Goal: Information Seeking & Learning: Compare options

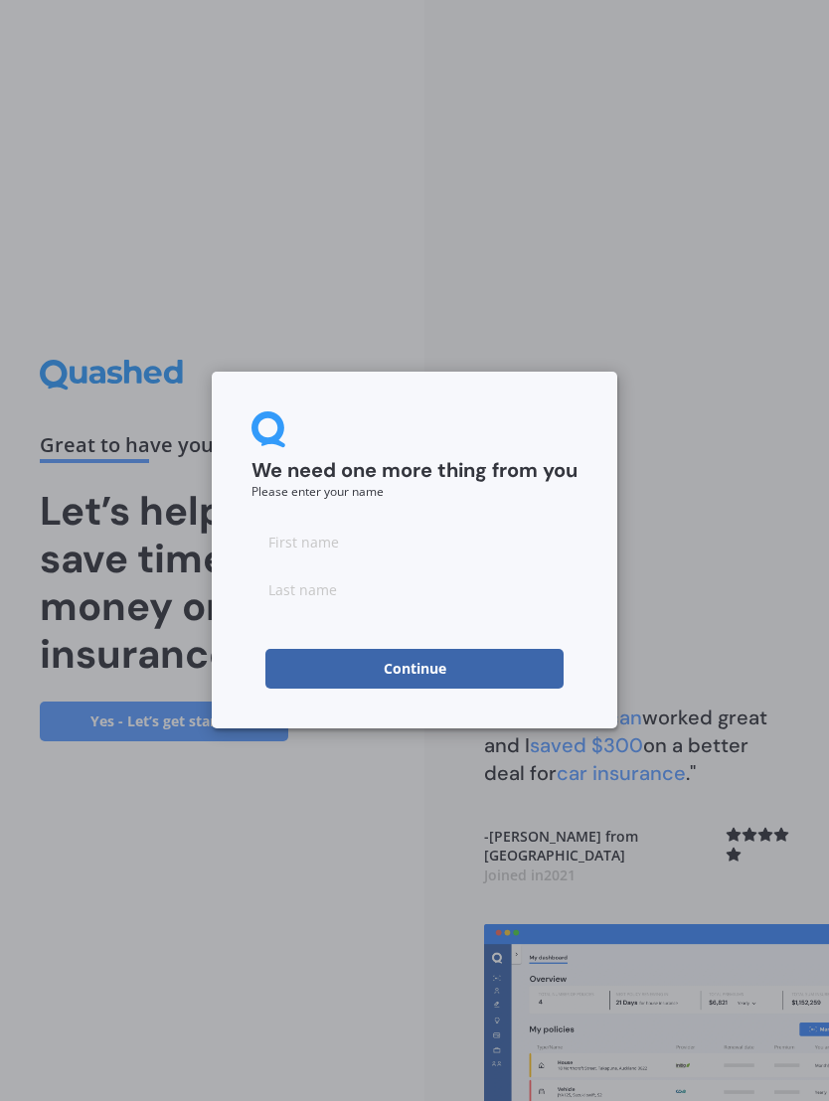
click at [473, 545] on input at bounding box center [414, 542] width 326 height 40
type input "[PERSON_NAME]"
click at [468, 599] on input at bounding box center [414, 589] width 326 height 40
type input "Coupe"
click at [487, 668] on button "Continue" at bounding box center [414, 669] width 298 height 40
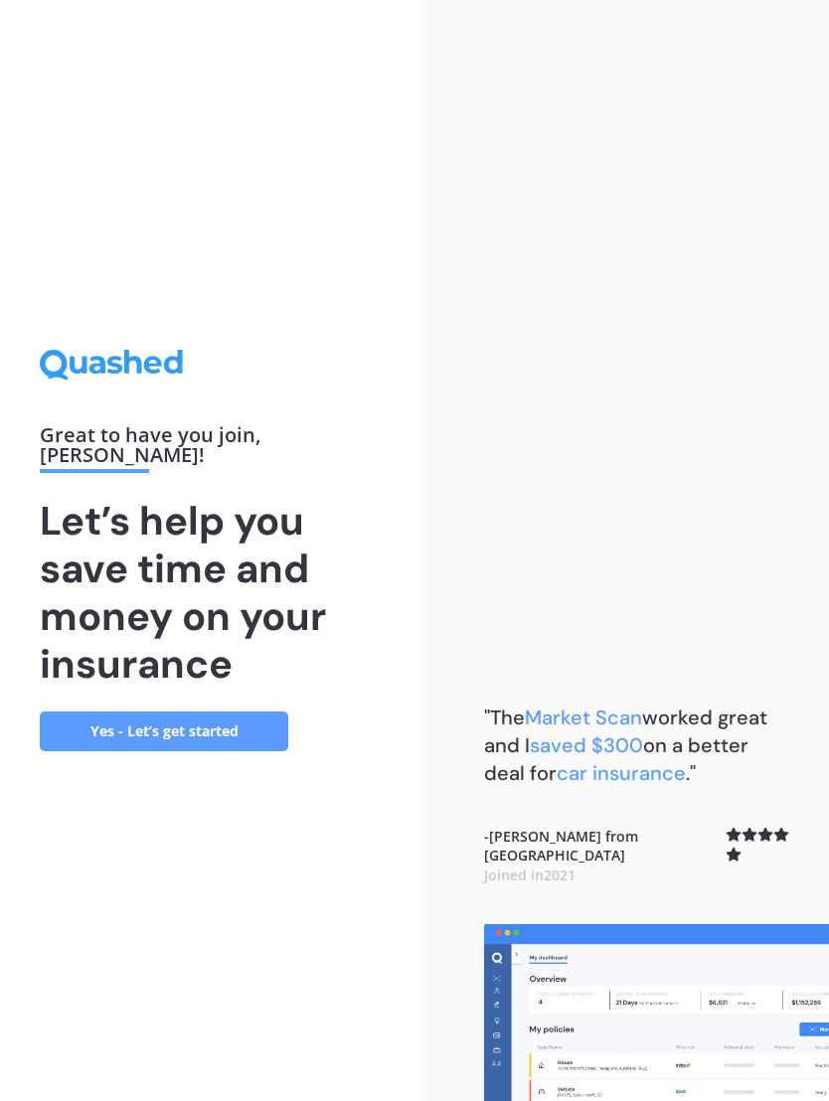
click at [221, 743] on link "Yes - Let’s get started" at bounding box center [164, 732] width 248 height 40
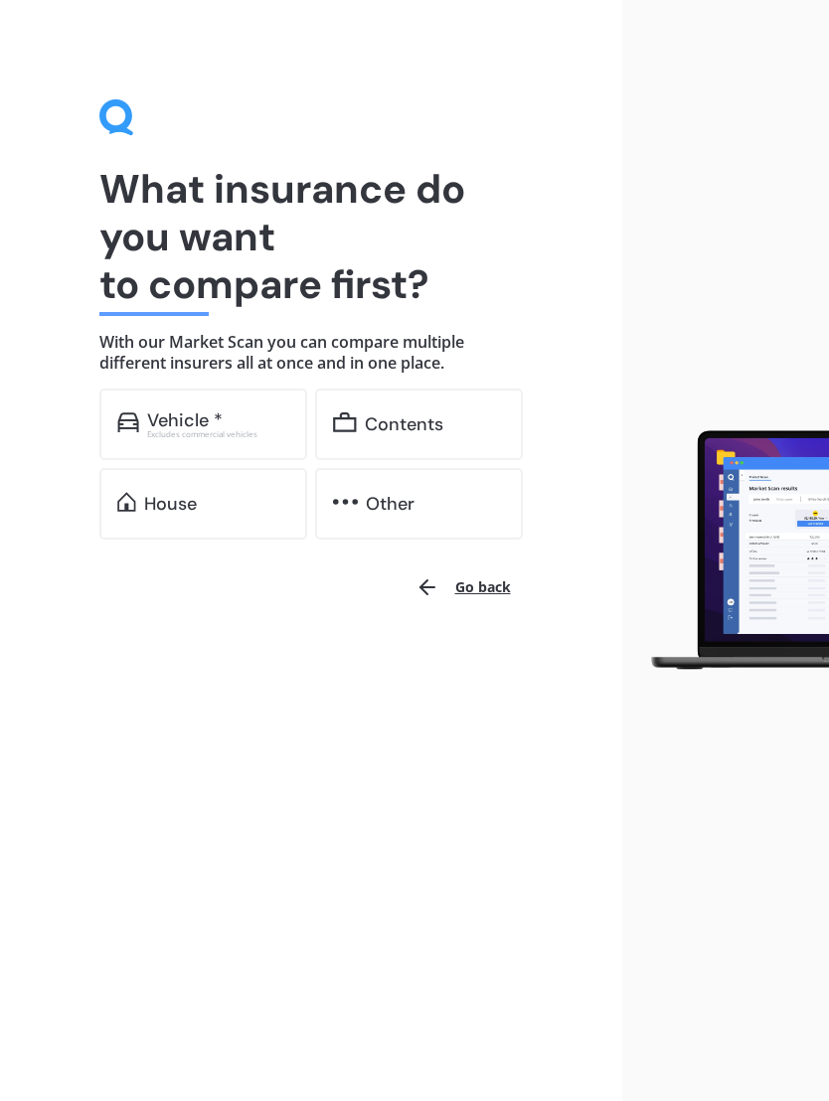
click at [224, 521] on div "House" at bounding box center [203, 504] width 208 height 72
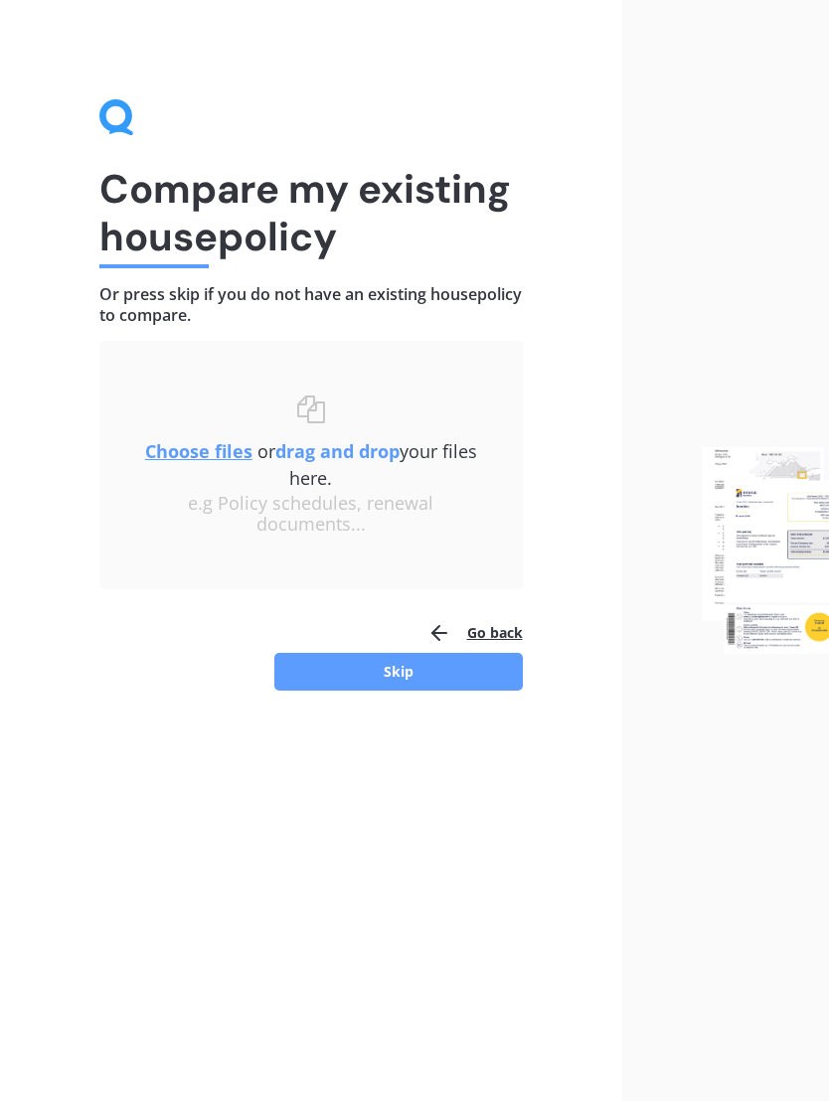
click at [779, 526] on img at bounding box center [766, 550] width 128 height 206
click at [792, 602] on img at bounding box center [766, 550] width 128 height 206
click at [790, 573] on img at bounding box center [766, 550] width 128 height 206
click at [466, 674] on button "Skip" at bounding box center [398, 672] width 248 height 38
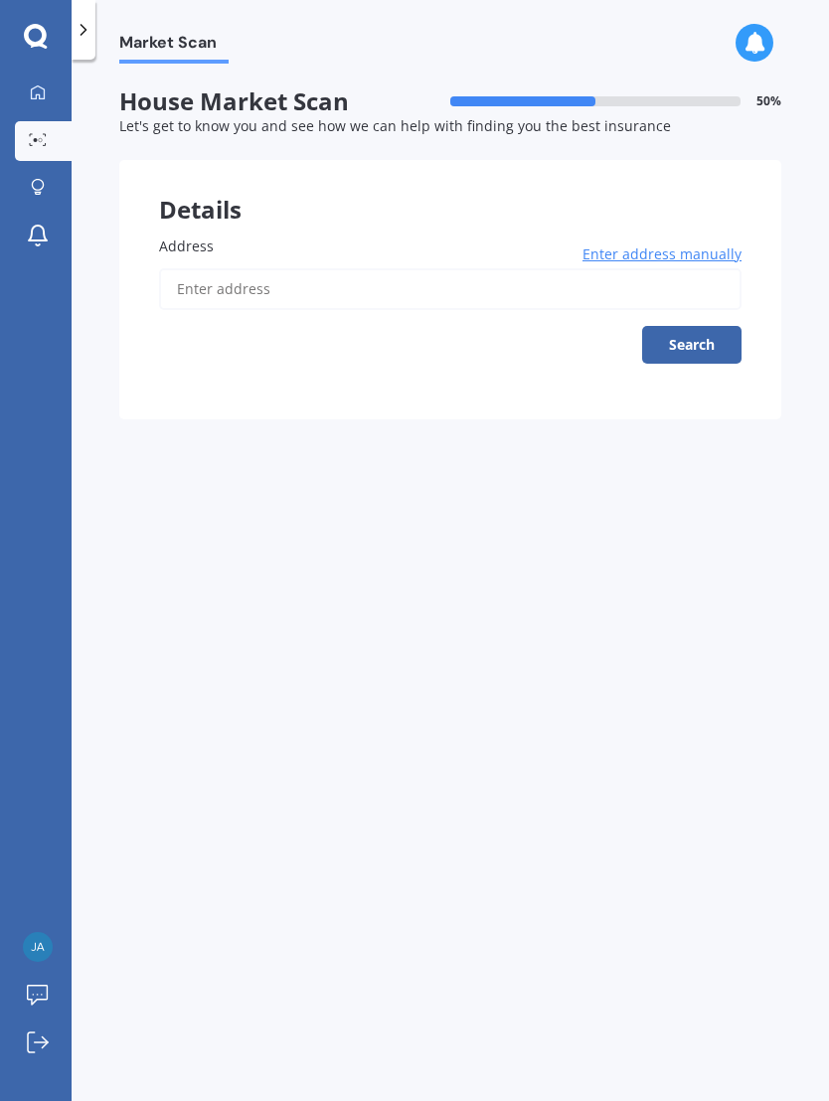
click at [388, 280] on input "Address" at bounding box center [450, 289] width 582 height 42
type input "[STREET_ADDRESS] 2014"
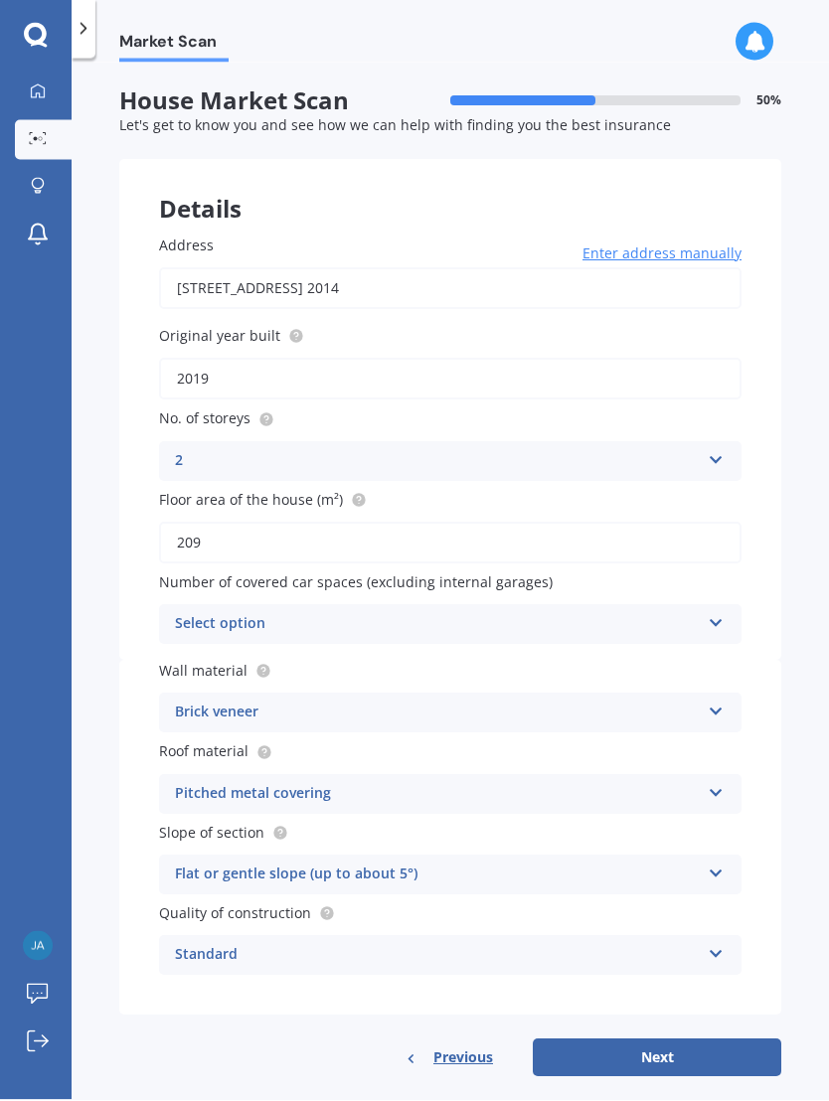
scroll to position [1, 0]
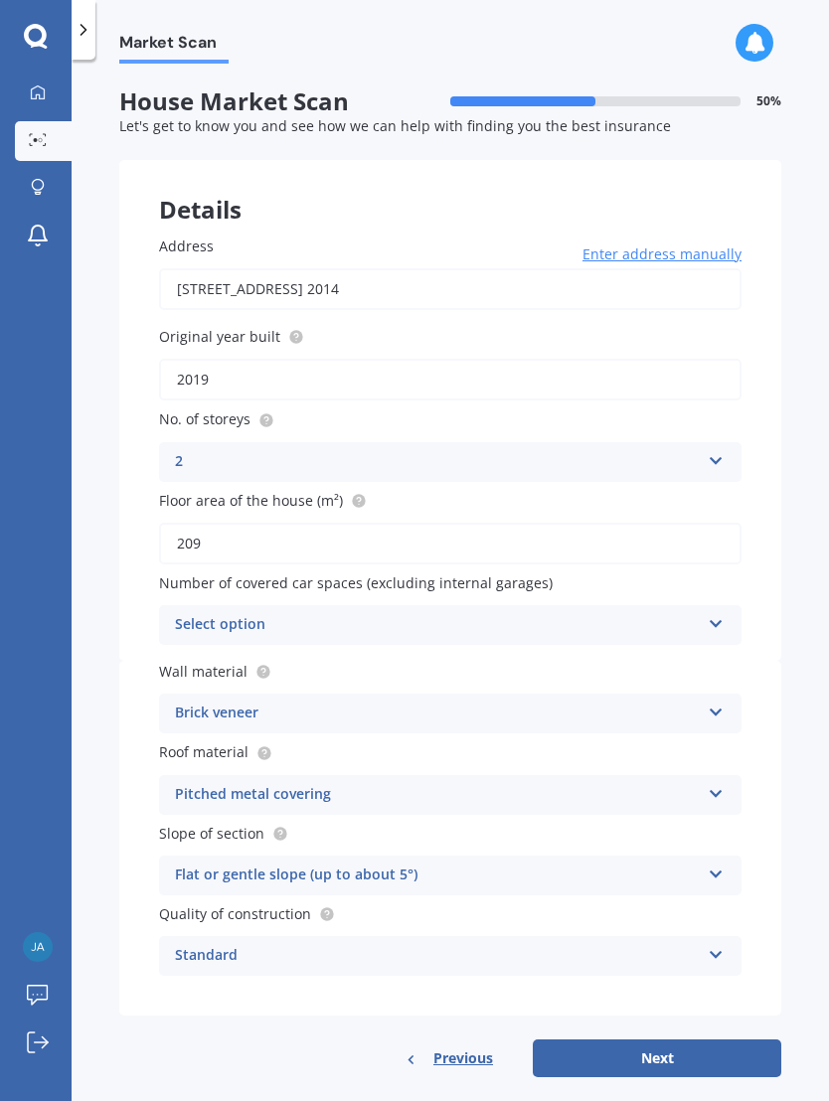
click at [734, 706] on div "Brick veneer Artificial weatherboard/plank cladding Blockwork Brick veneer Doub…" at bounding box center [450, 714] width 582 height 40
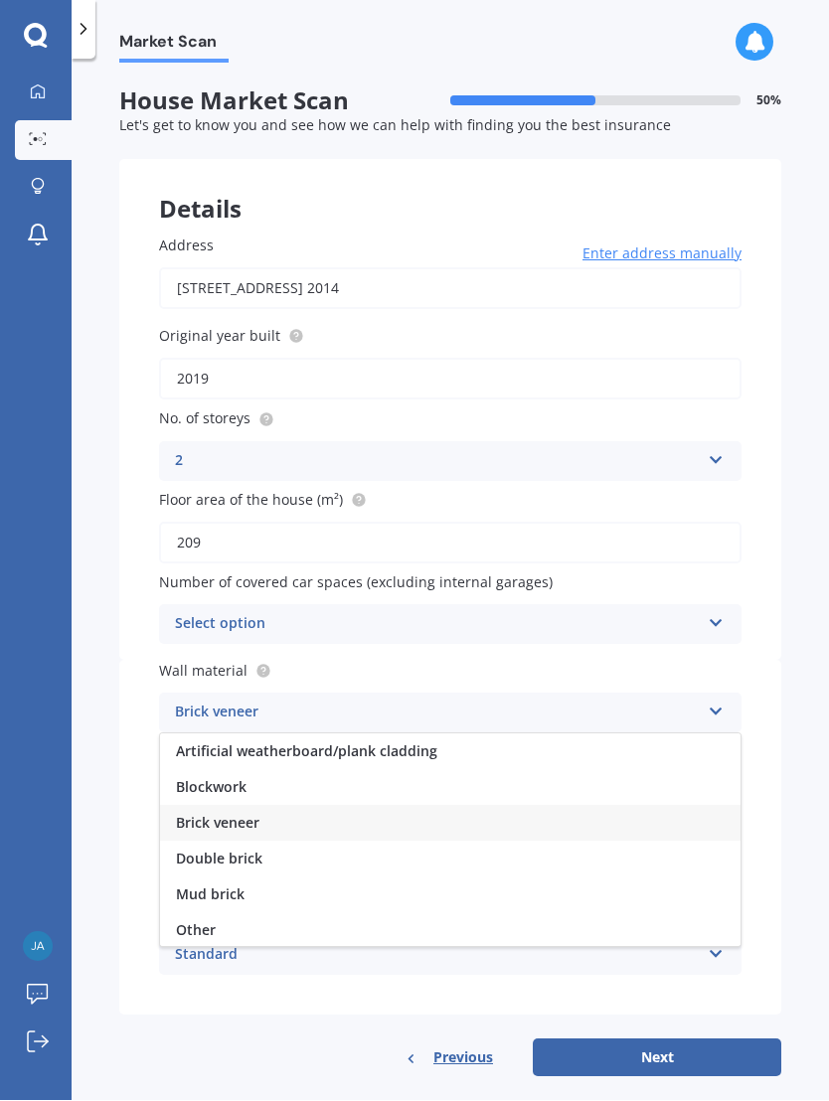
click at [437, 742] on div "Artificial weatherboard/plank cladding" at bounding box center [450, 752] width 580 height 36
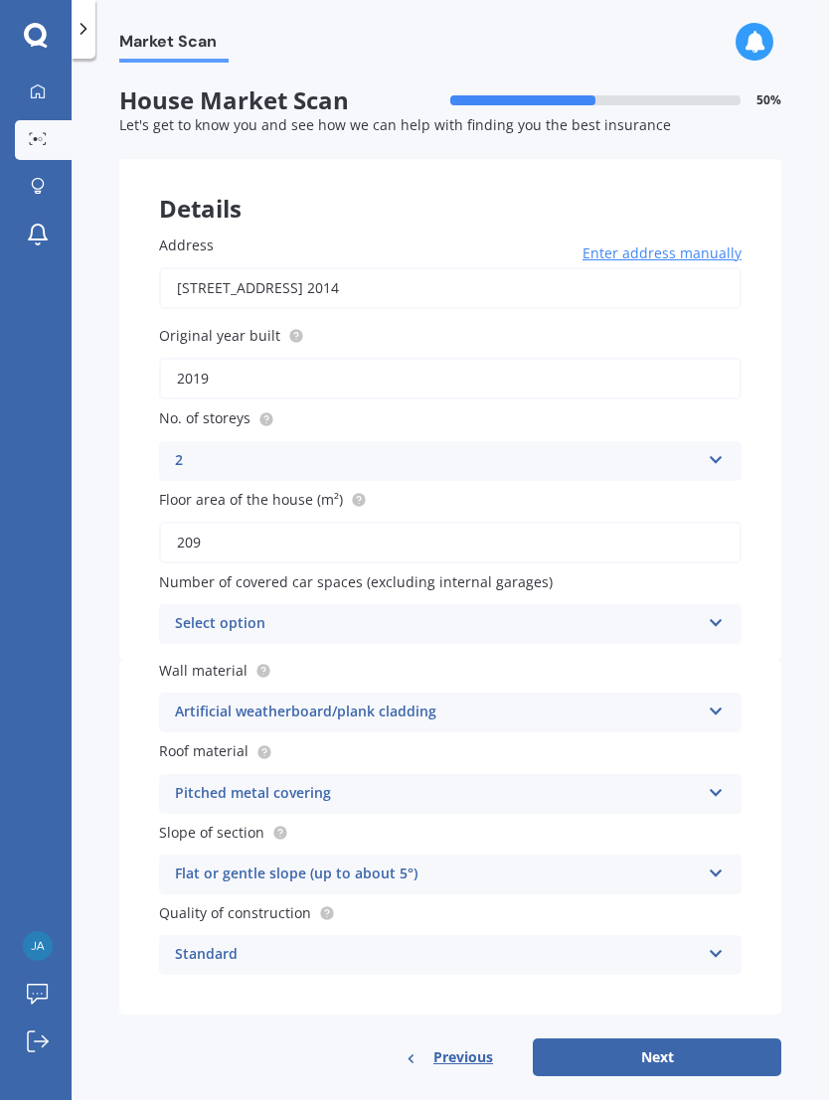
click at [710, 944] on icon at bounding box center [716, 951] width 17 height 14
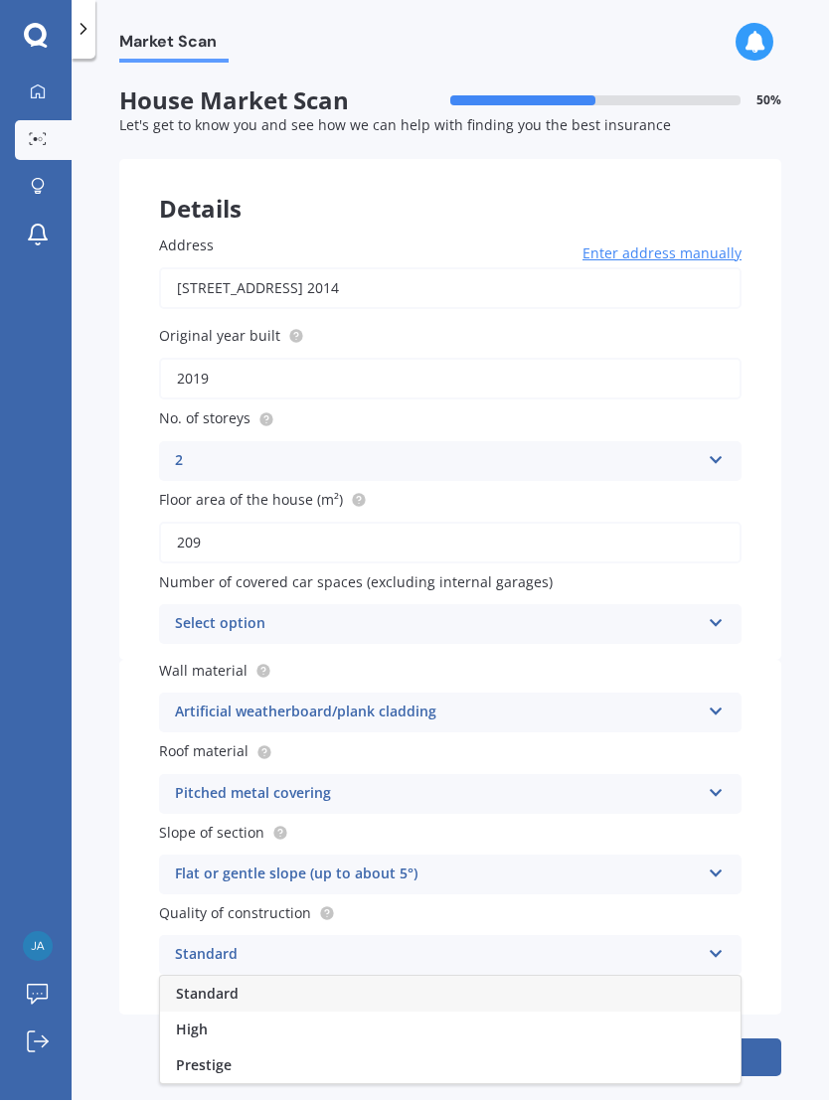
click at [718, 944] on icon at bounding box center [716, 951] width 17 height 14
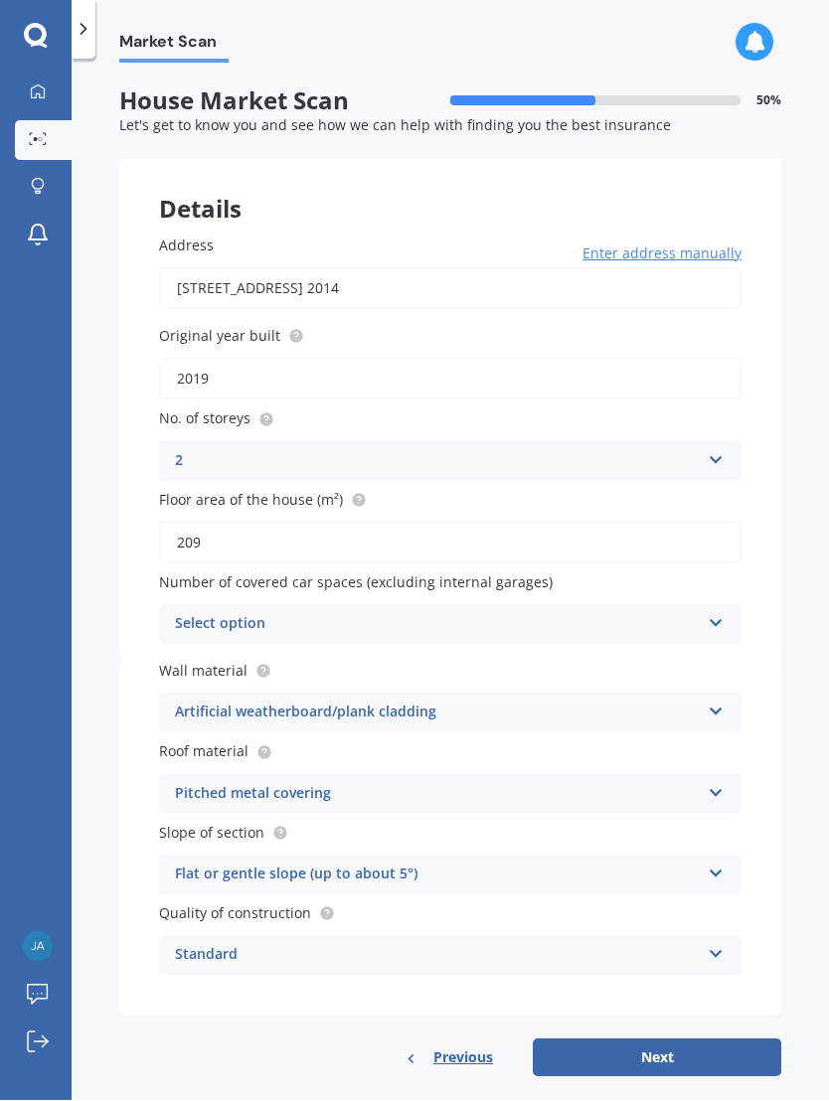
click at [663, 1045] on button "Next" at bounding box center [657, 1058] width 248 height 38
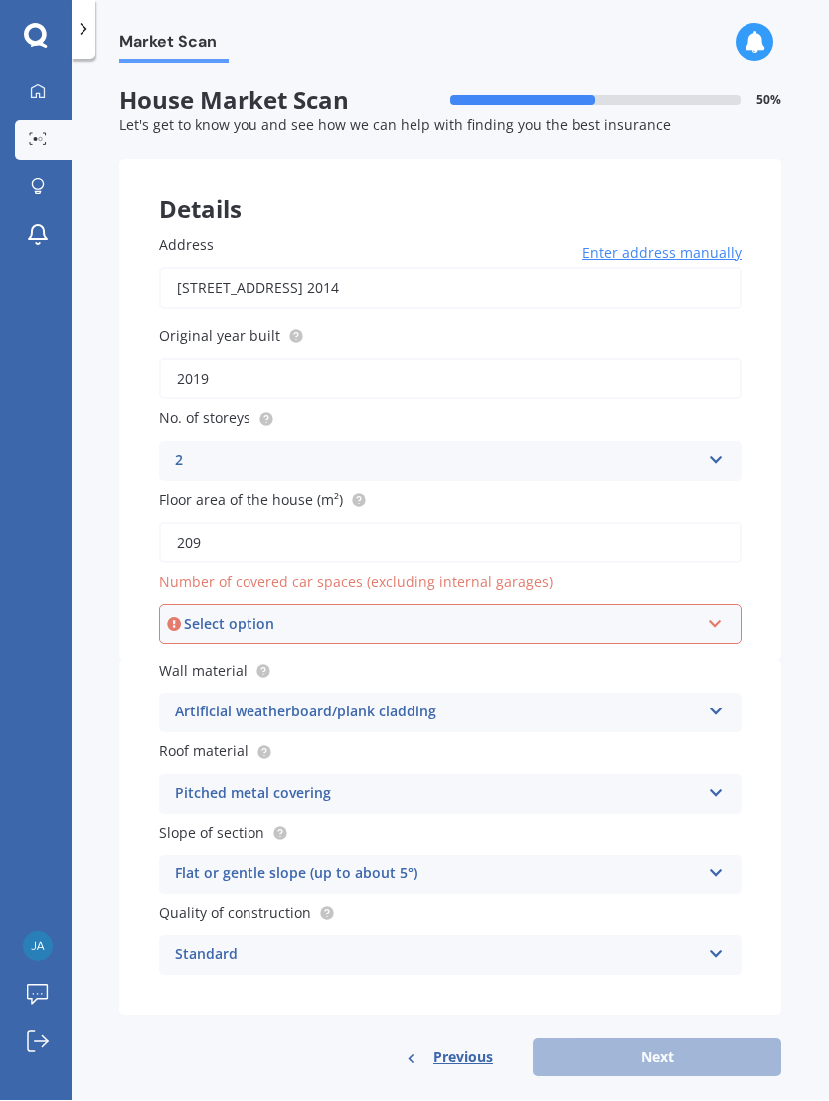
click at [716, 616] on icon at bounding box center [715, 621] width 17 height 14
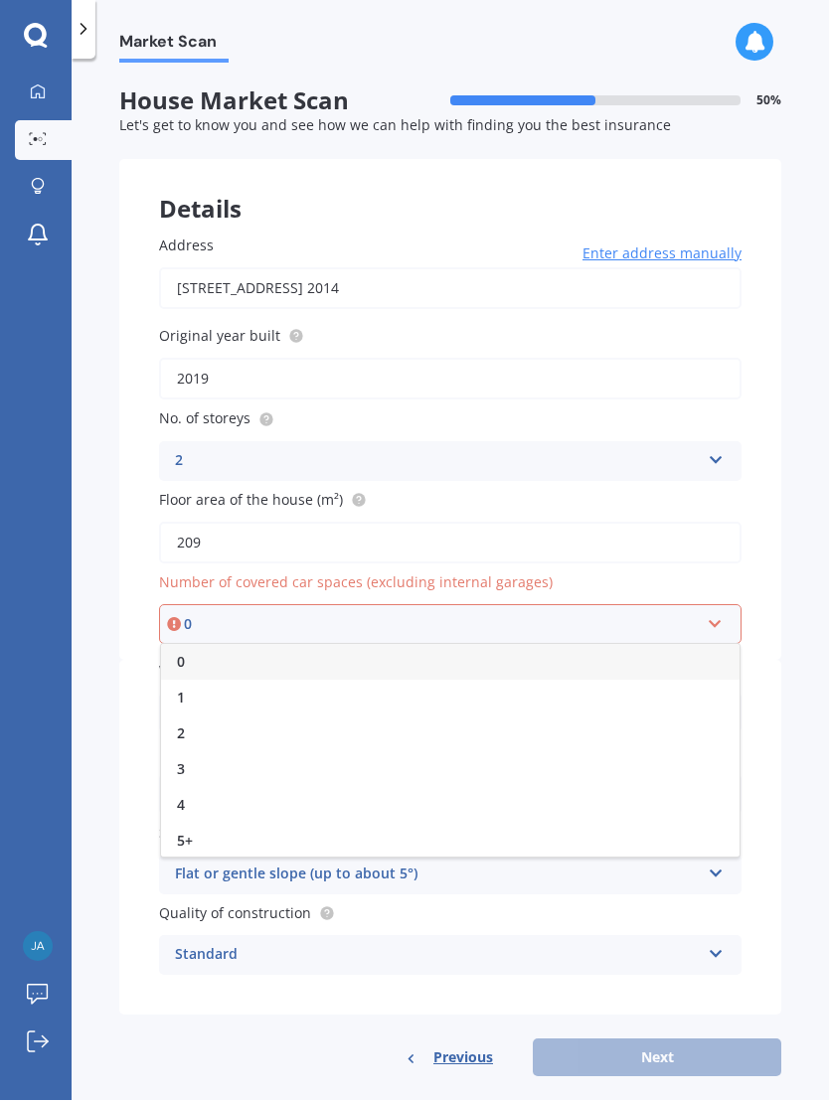
click at [653, 662] on div "0" at bounding box center [450, 663] width 578 height 36
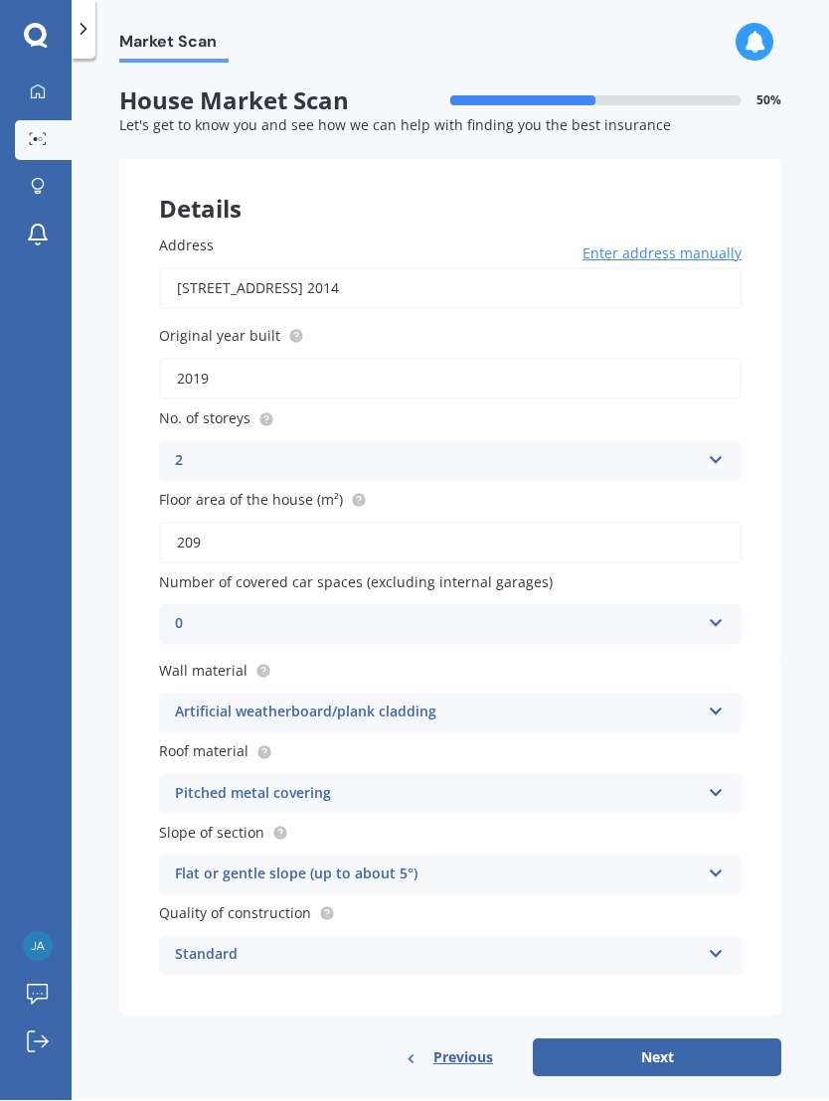
click at [699, 1039] on button "Next" at bounding box center [657, 1058] width 248 height 38
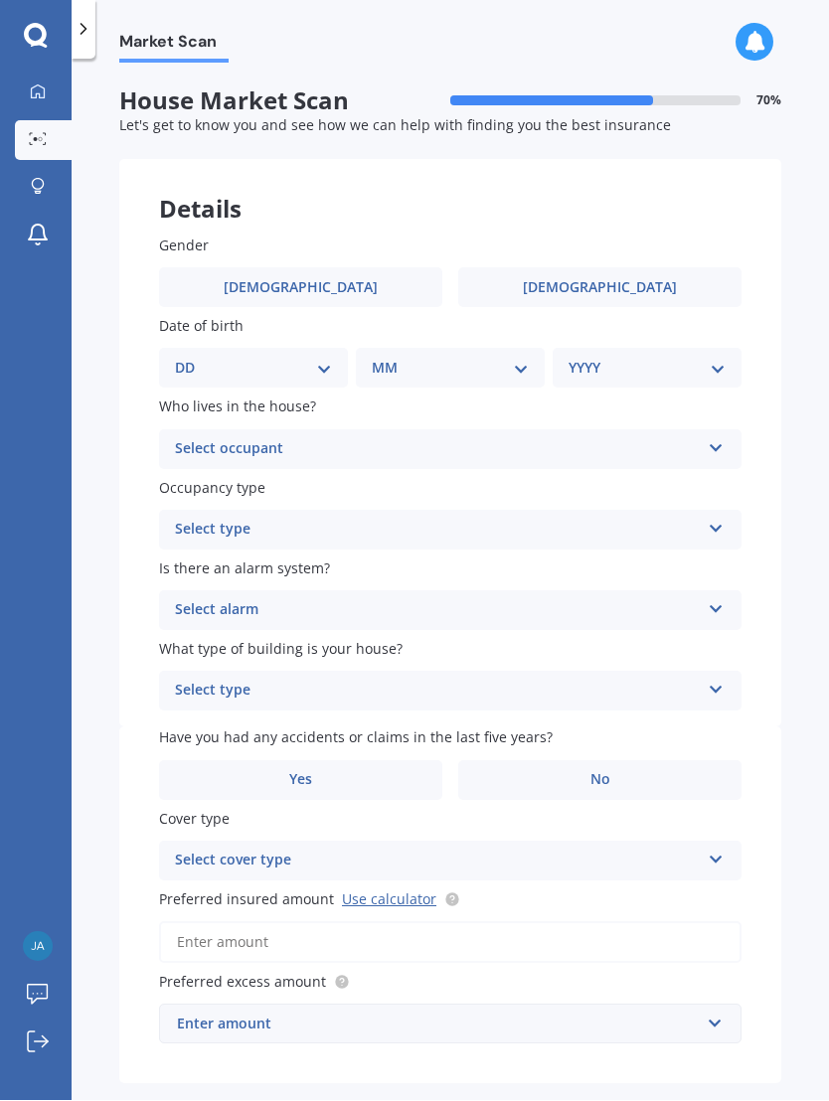
click at [359, 289] on label "[DEMOGRAPHIC_DATA]" at bounding box center [300, 288] width 283 height 40
click at [0, 0] on input "[DEMOGRAPHIC_DATA]" at bounding box center [0, 0] width 0 height 0
click at [258, 385] on div "Gender [DEMOGRAPHIC_DATA] [DEMOGRAPHIC_DATA] Date of birth DD 01 02 03 04 05 06…" at bounding box center [450, 462] width 662 height 533
click at [282, 373] on select "DD 01 02 03 04 05 06 07 08 09 10 11 12 13 14 15 16 17 18 19 20 21 22 23 24 25 2…" at bounding box center [253, 369] width 157 height 22
select select "31"
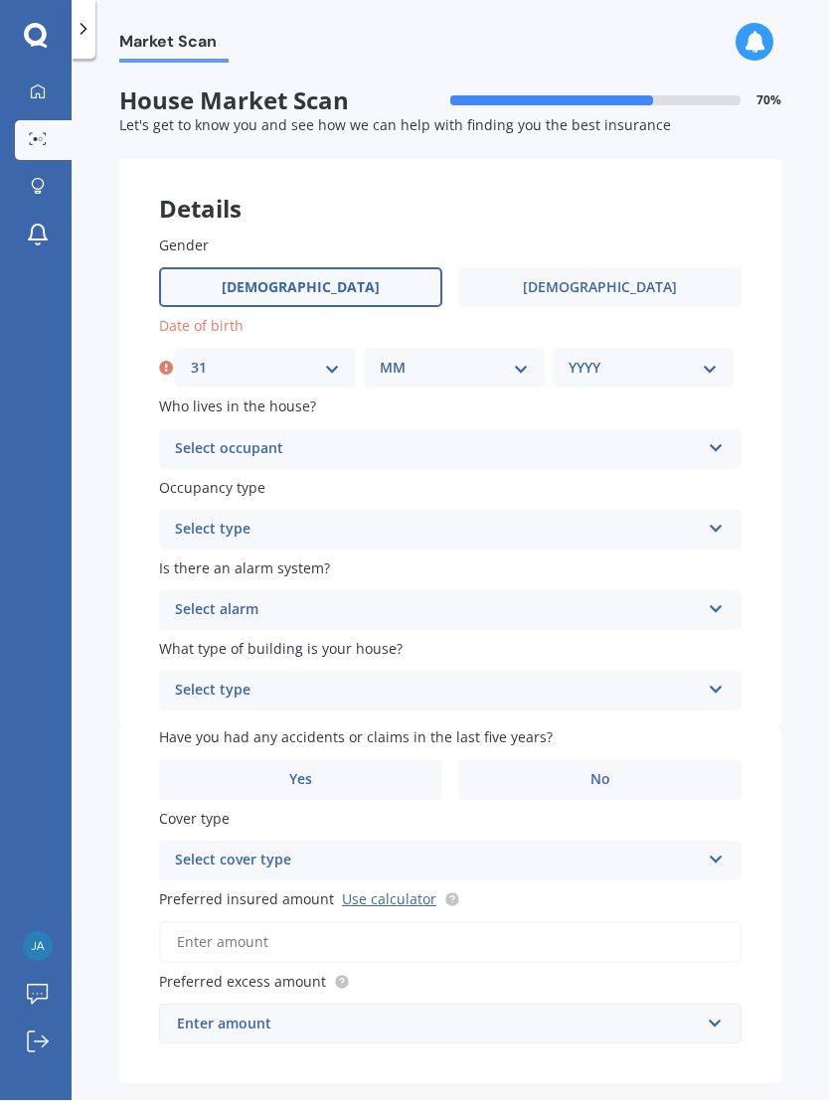
click at [447, 365] on select "MM 01 02 03 04 05 06 07 08 09 10 11 12" at bounding box center [454, 369] width 149 height 22
select select "03"
click at [640, 371] on select "YYYY 2009 2008 2007 2006 2005 2004 2003 2002 2001 2000 1999 1998 1997 1996 1995…" at bounding box center [642, 369] width 149 height 22
click at [653, 363] on select "YYYY 2009 2008 2007 2006 2005 2004 2003 2002 2001 2000 1999 1998 1997 1996 1995…" at bounding box center [642, 369] width 149 height 22
select select "1975"
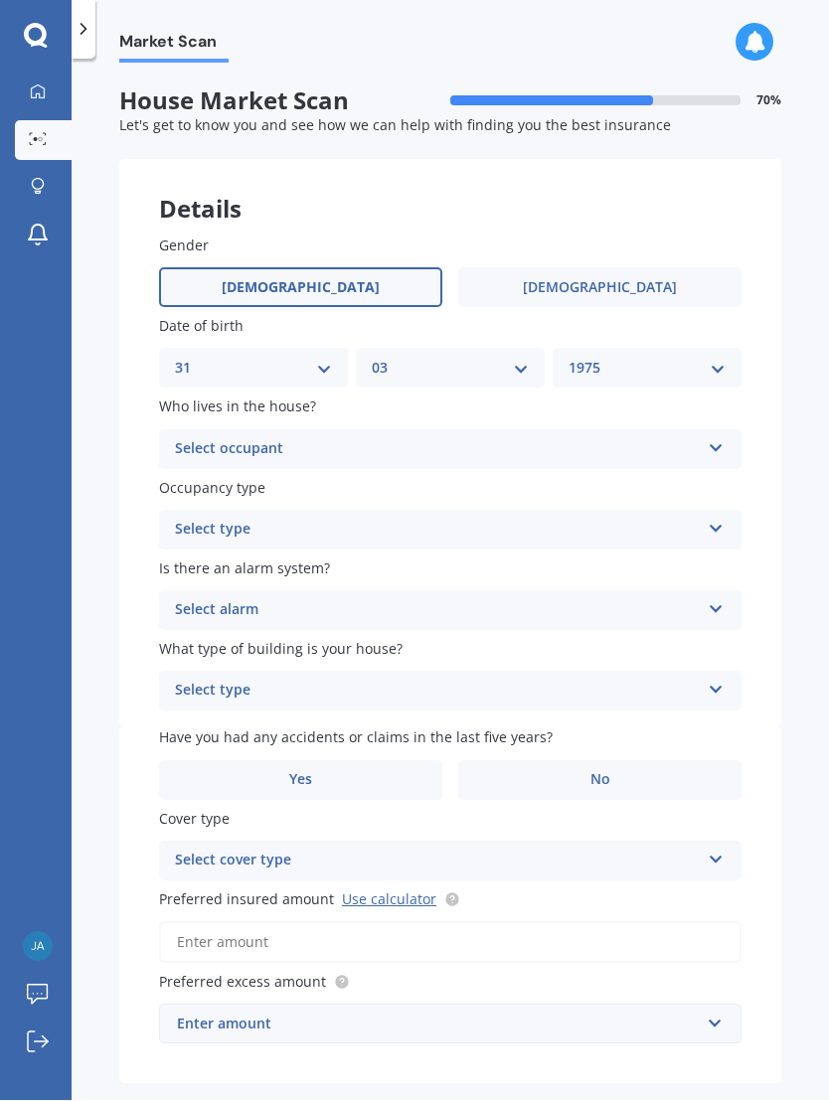
click at [544, 438] on div "Select occupant" at bounding box center [437, 450] width 525 height 24
click at [504, 486] on div "Owner" at bounding box center [450, 489] width 580 height 36
click at [513, 531] on div "Select type" at bounding box center [437, 531] width 525 height 24
click at [465, 569] on div "Permanent" at bounding box center [450, 570] width 580 height 36
click at [473, 606] on div "Select alarm" at bounding box center [437, 611] width 525 height 24
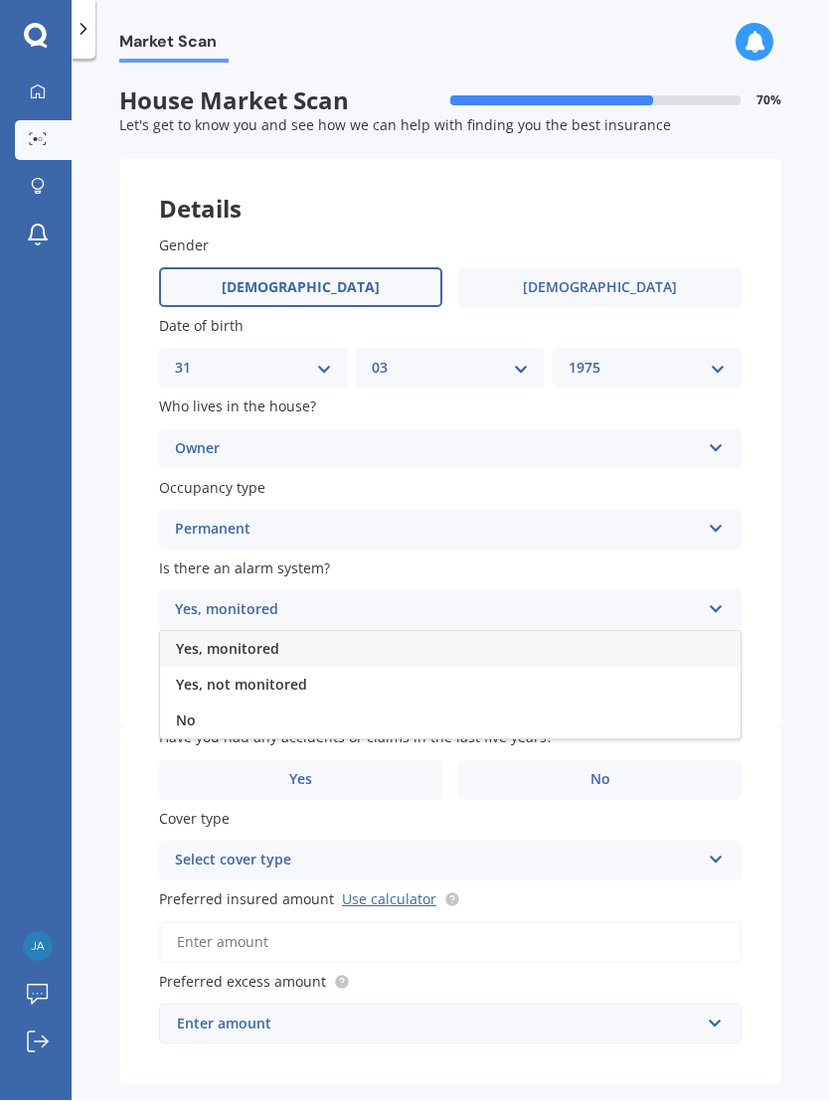
click at [280, 676] on span "Yes, not monitored" at bounding box center [241, 685] width 131 height 19
click at [534, 680] on div "Select type" at bounding box center [437, 692] width 525 height 24
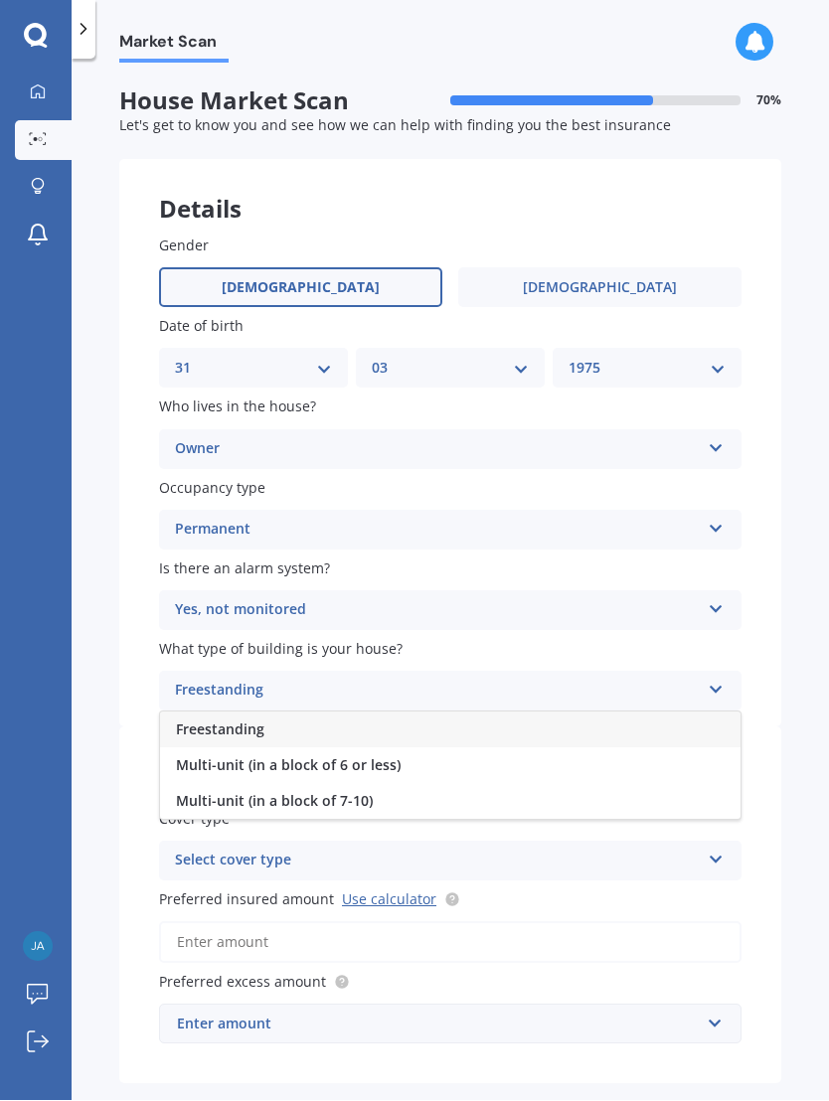
click at [455, 719] on div "Freestanding" at bounding box center [450, 731] width 580 height 36
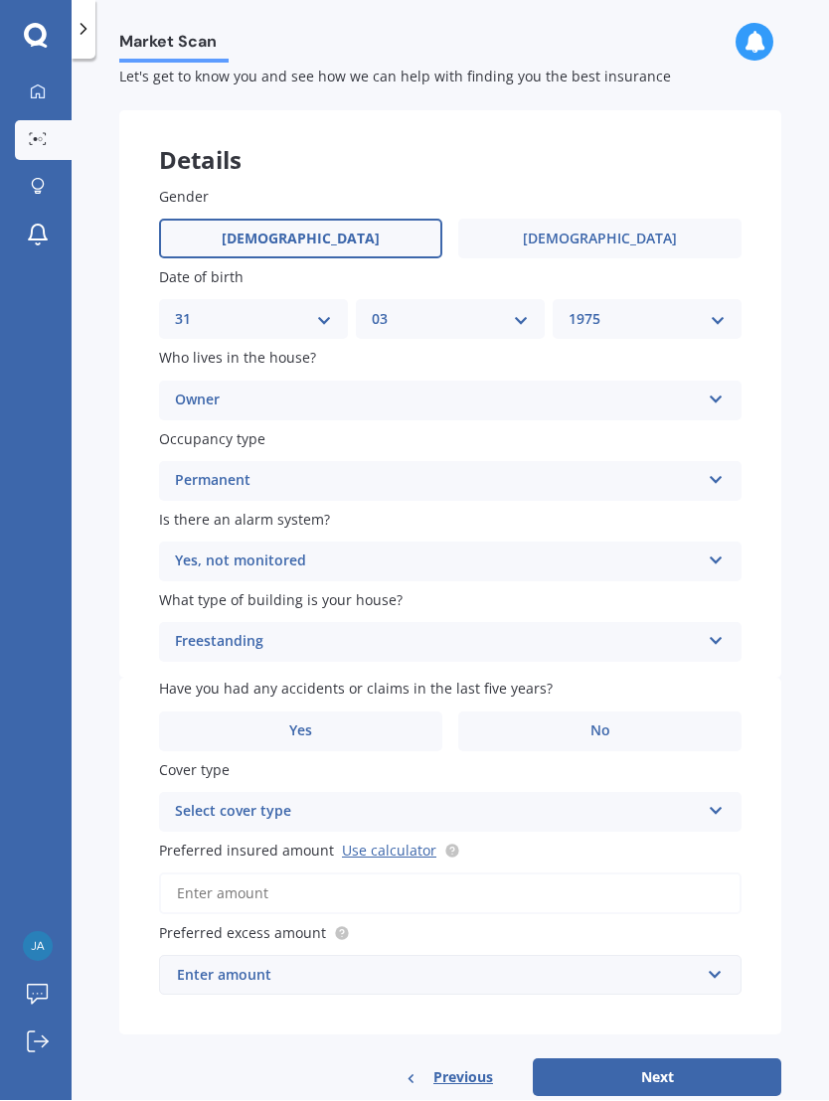
scroll to position [48, 0]
click at [633, 714] on label "No" at bounding box center [599, 734] width 283 height 40
click at [0, 0] on input "No" at bounding box center [0, 0] width 0 height 0
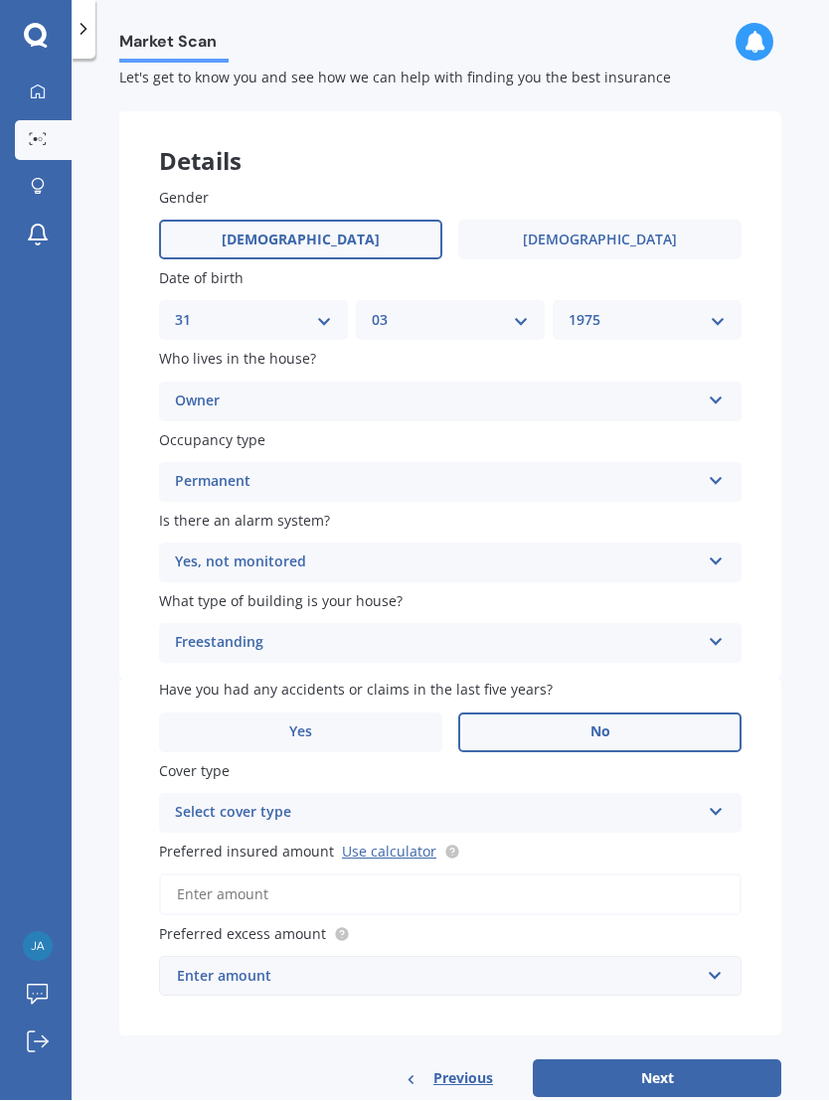
click at [543, 802] on div "Select cover type" at bounding box center [437, 814] width 525 height 24
click at [568, 842] on div "High" at bounding box center [450, 853] width 580 height 36
click at [483, 878] on input "Preferred insured amount Use calculator" at bounding box center [450, 896] width 582 height 42
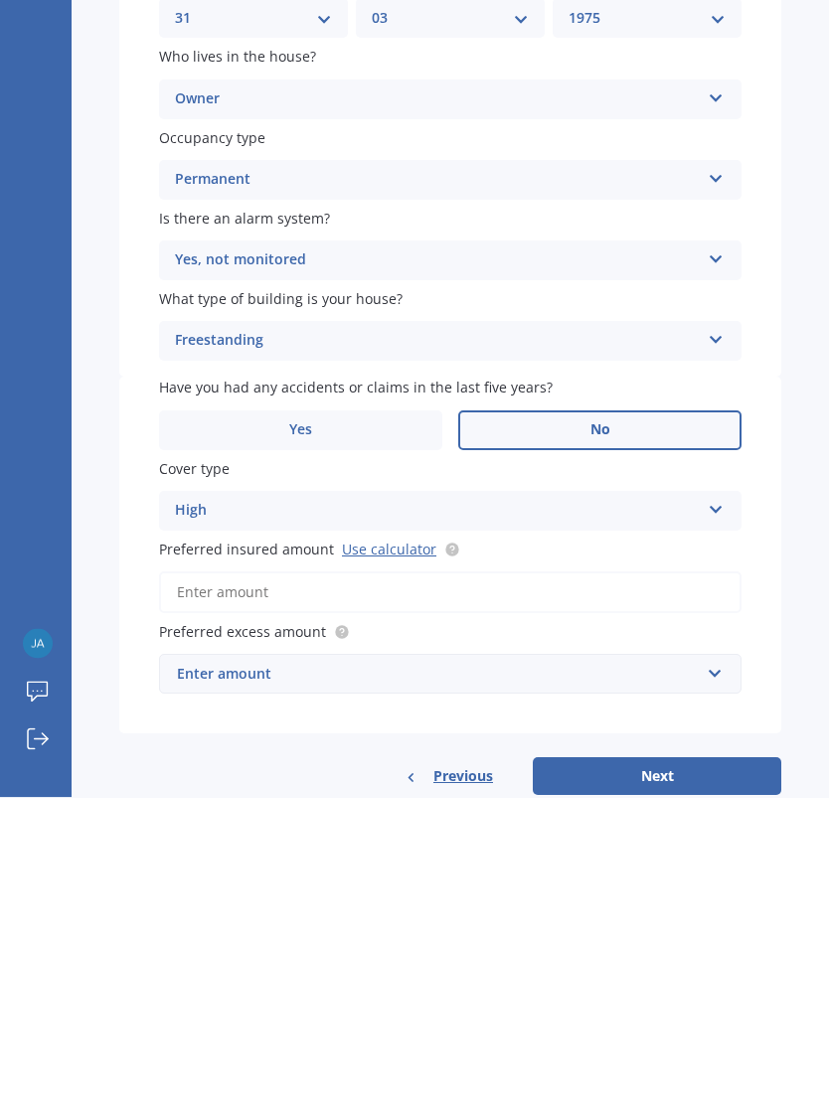
scroll to position [32, 0]
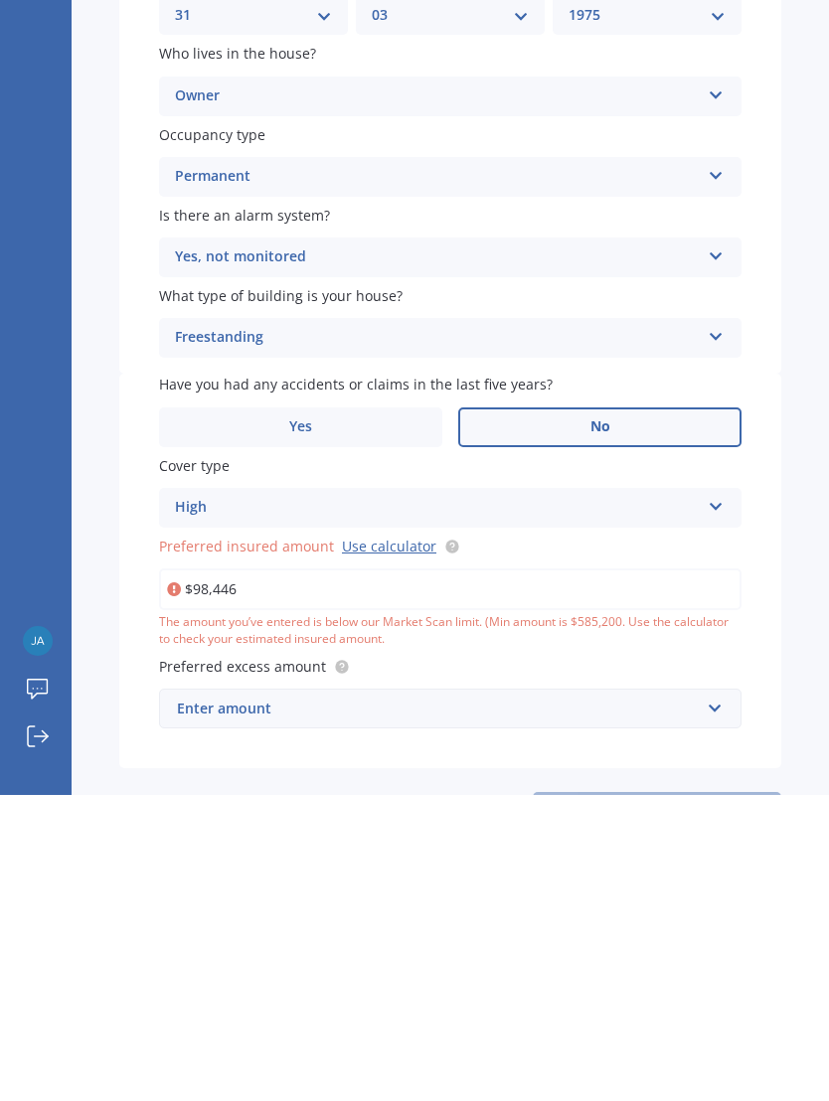
type input "$984,468"
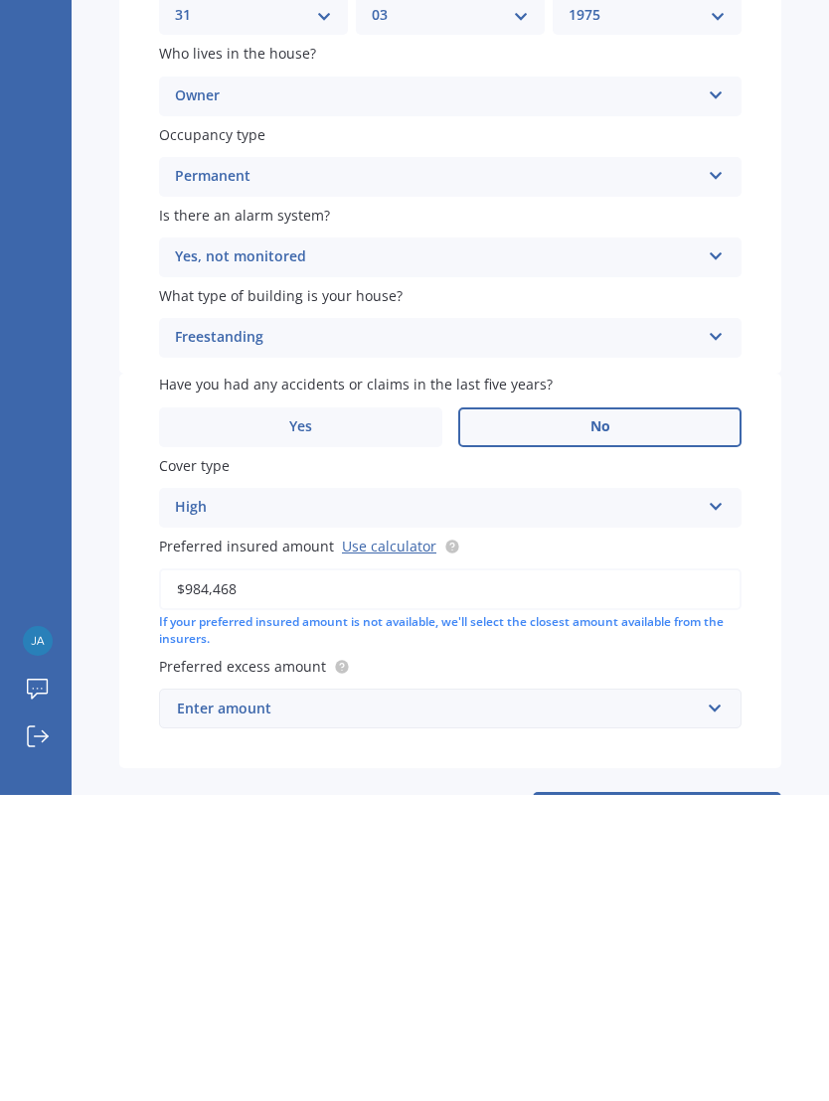
click at [669, 1004] on div "Enter amount" at bounding box center [438, 1015] width 523 height 22
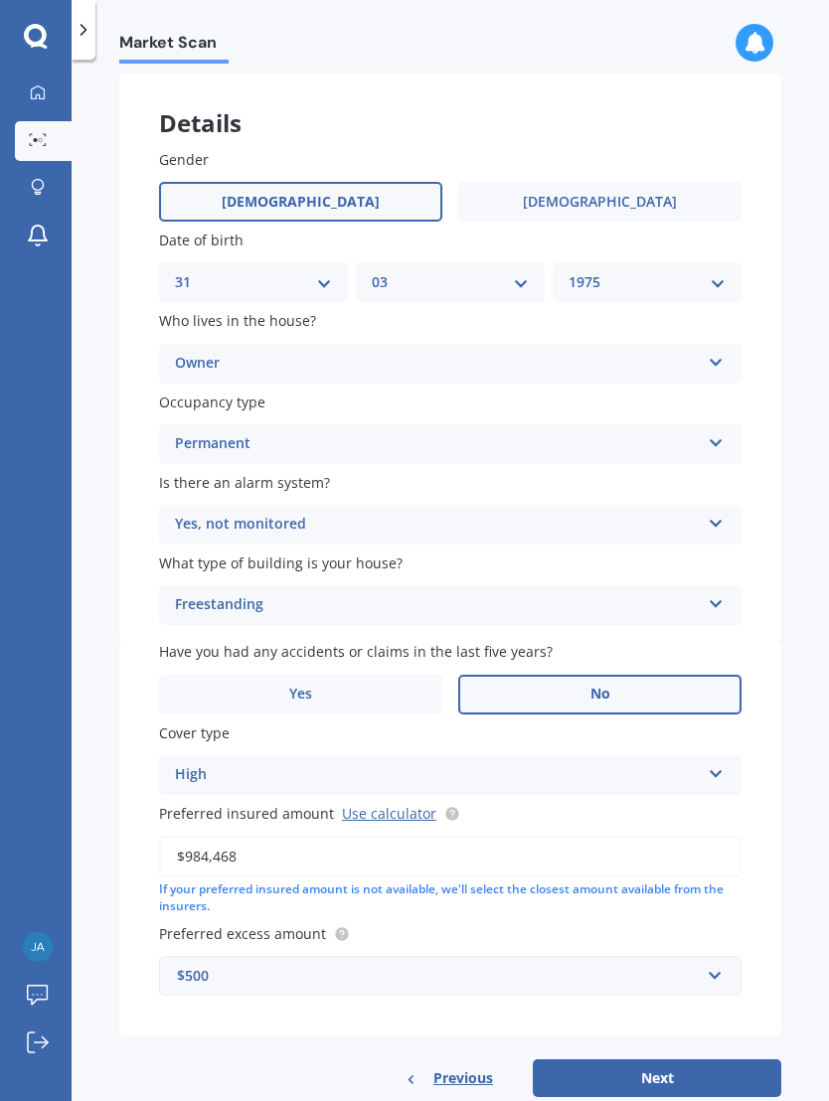
scroll to position [83, 0]
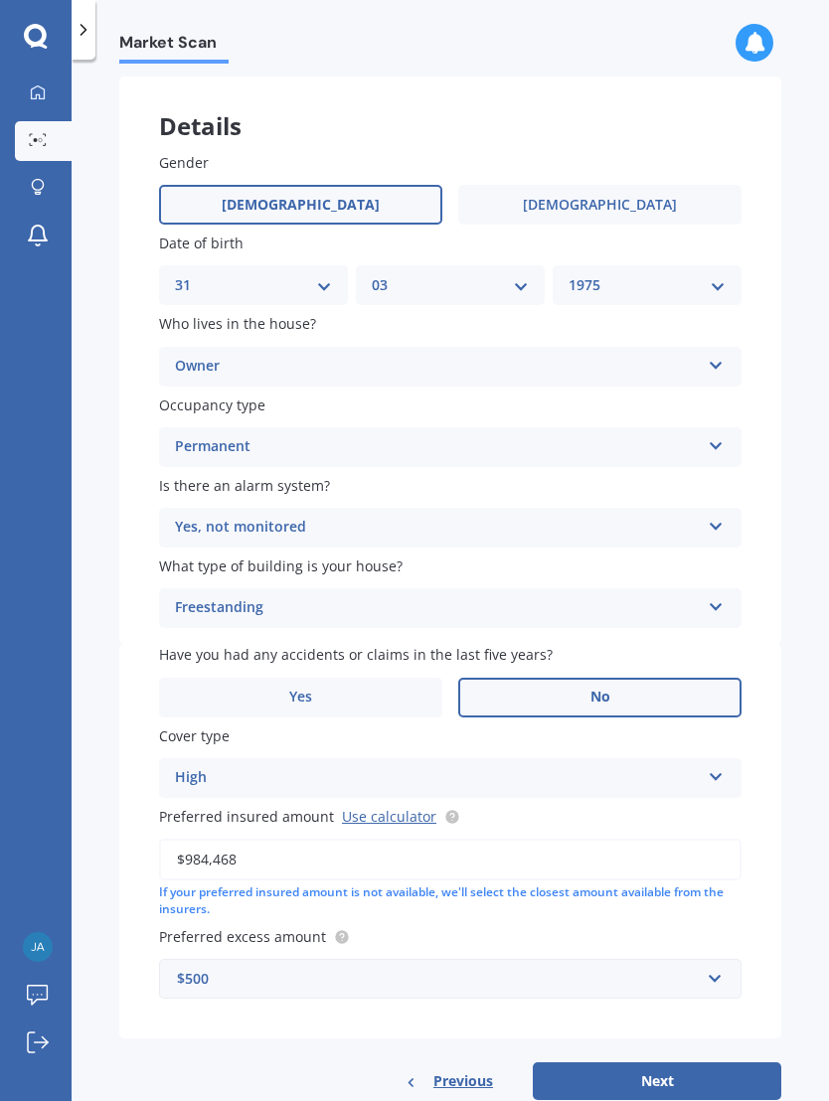
click at [656, 1067] on button "Next" at bounding box center [657, 1081] width 248 height 38
select select "31"
select select "03"
select select "1975"
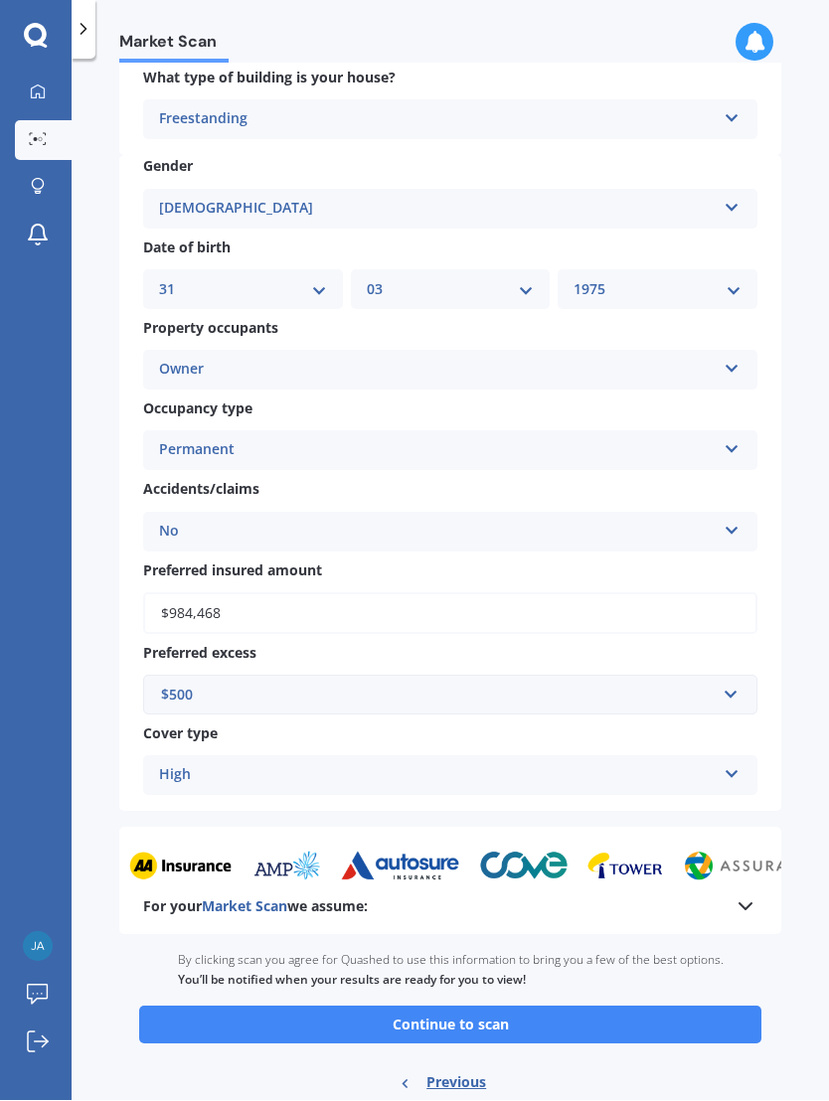
scroll to position [949, 0]
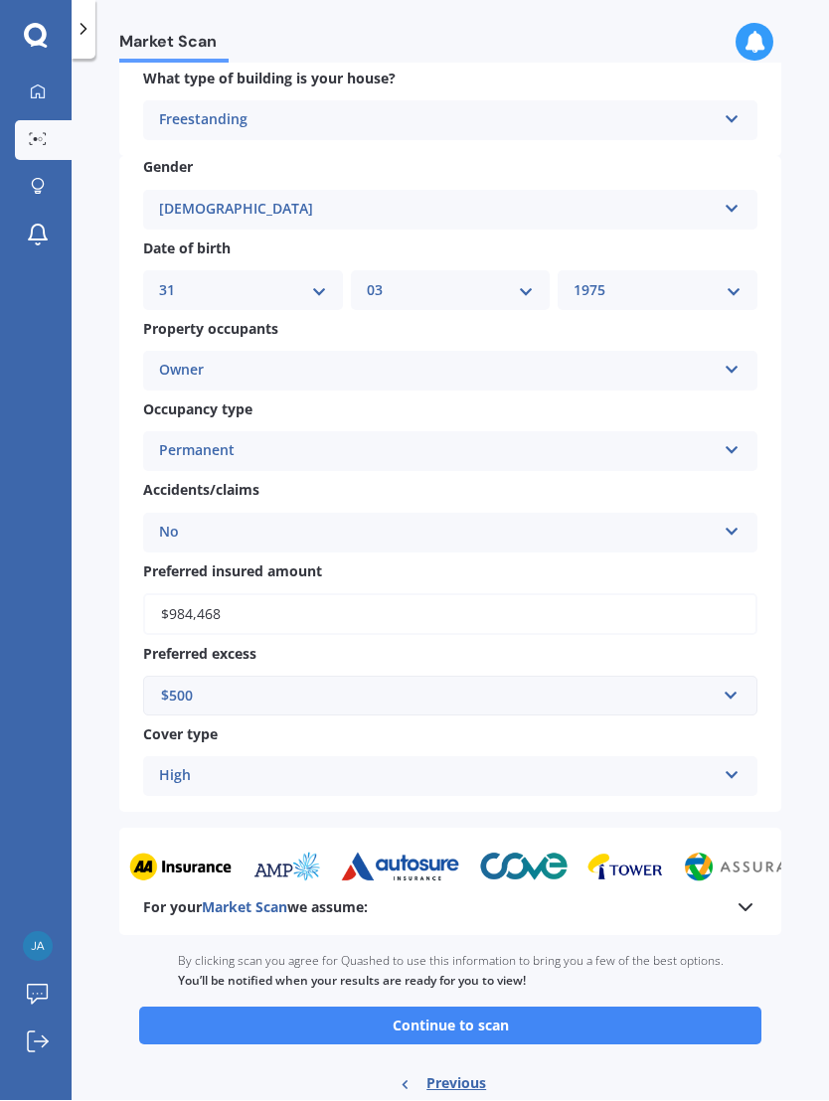
click at [645, 1008] on button "Continue to scan" at bounding box center [450, 1027] width 622 height 38
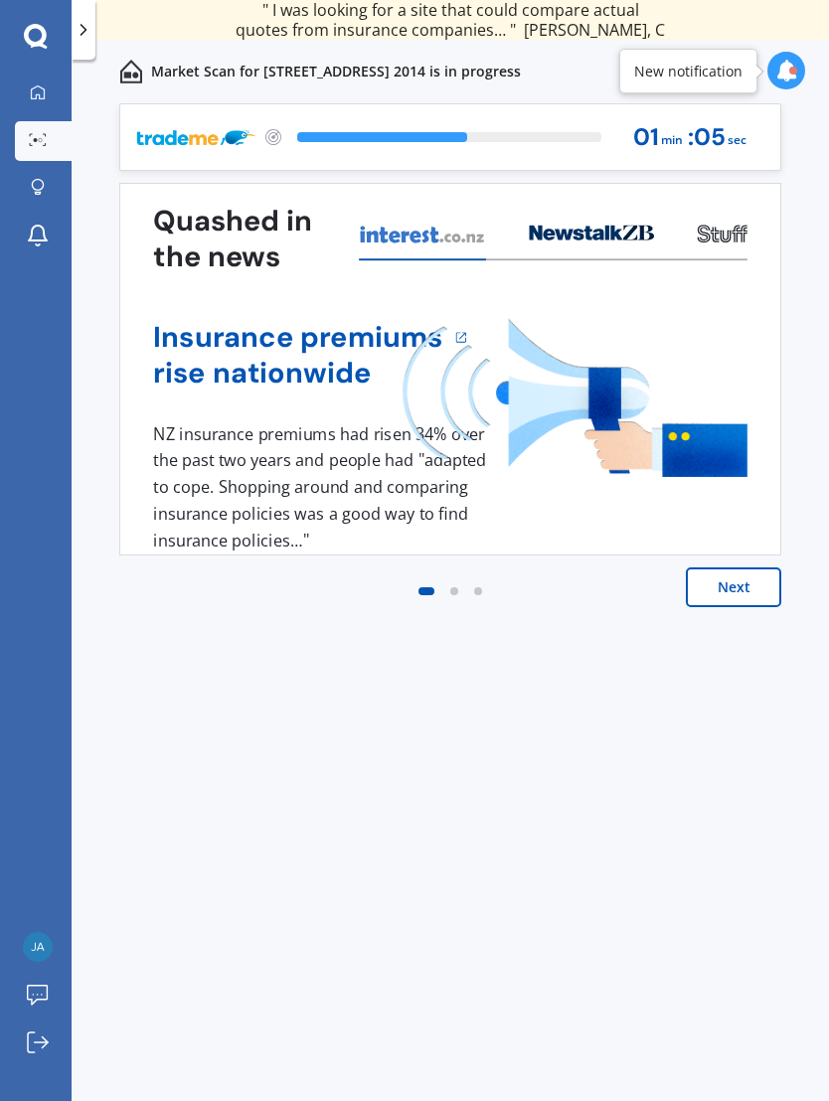
click at [746, 596] on button "Next" at bounding box center [733, 587] width 95 height 40
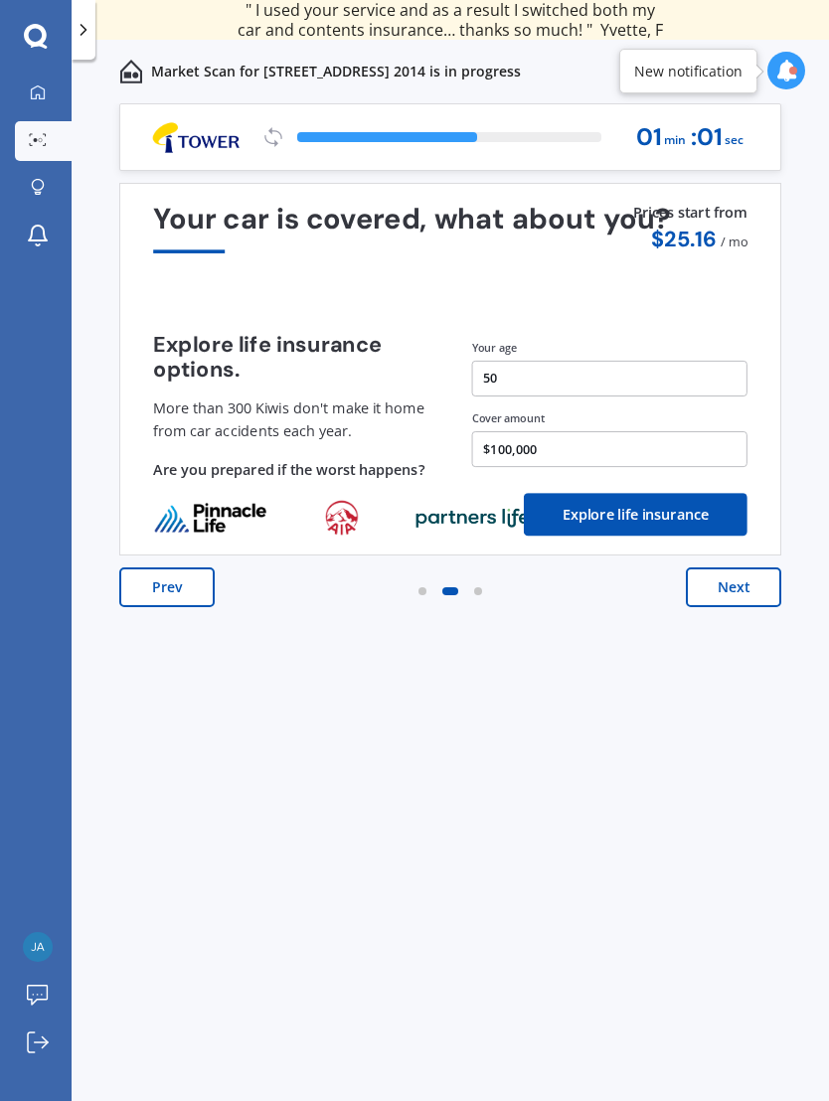
click at [764, 594] on button "Next" at bounding box center [733, 587] width 95 height 40
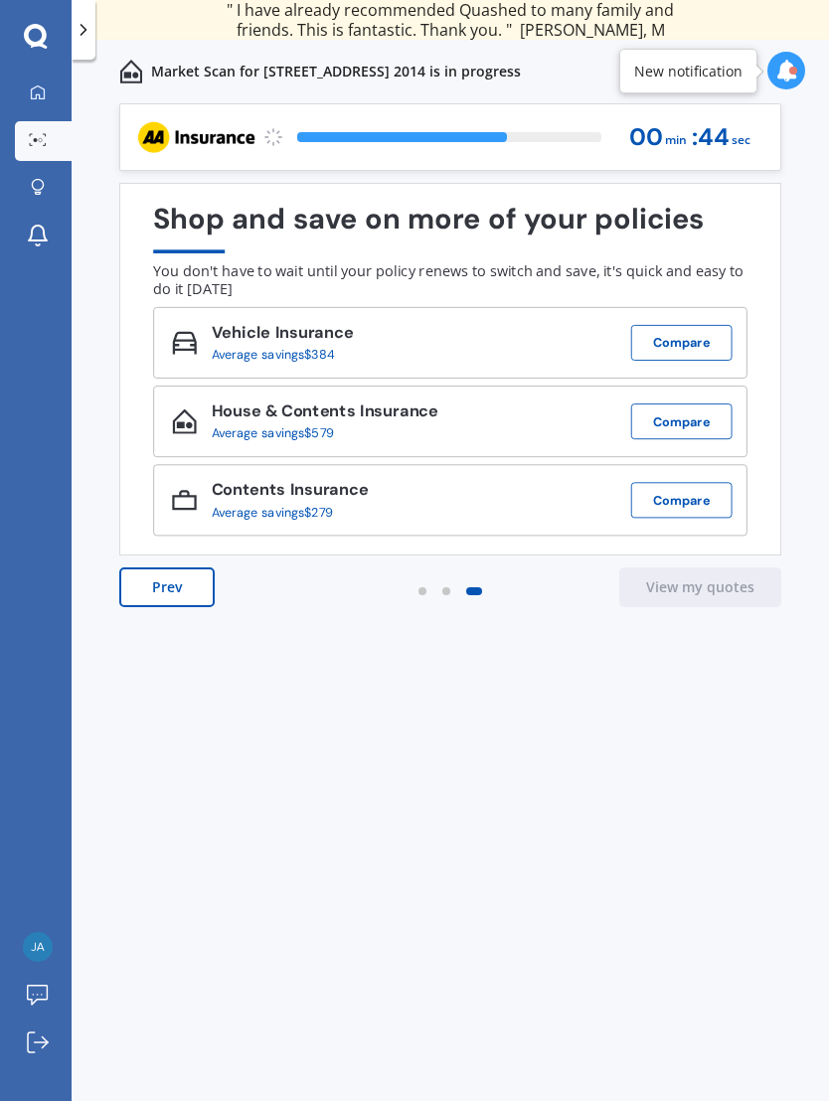
click at [788, 1100] on div "Previous 80,000+ [DEMOGRAPHIC_DATA] consumers have signed up to shop and save t…" at bounding box center [450, 623] width 757 height 1041
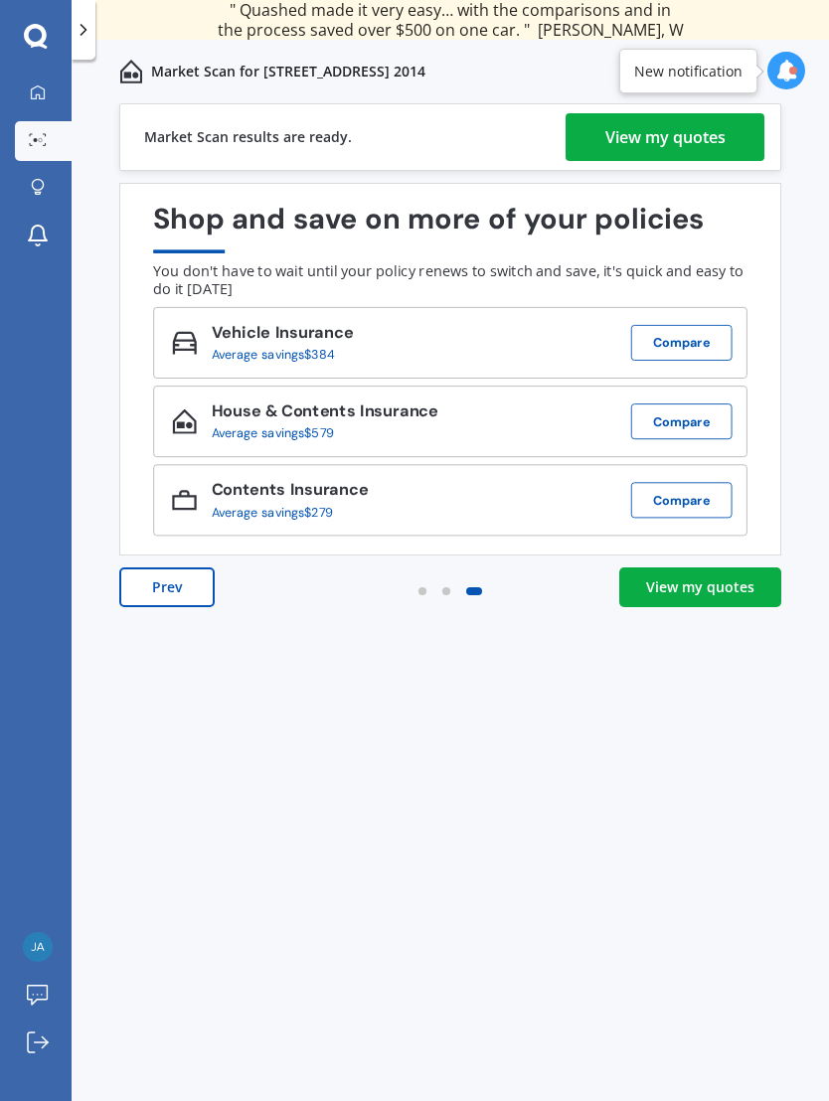
click at [727, 599] on link "View my quotes" at bounding box center [700, 587] width 162 height 40
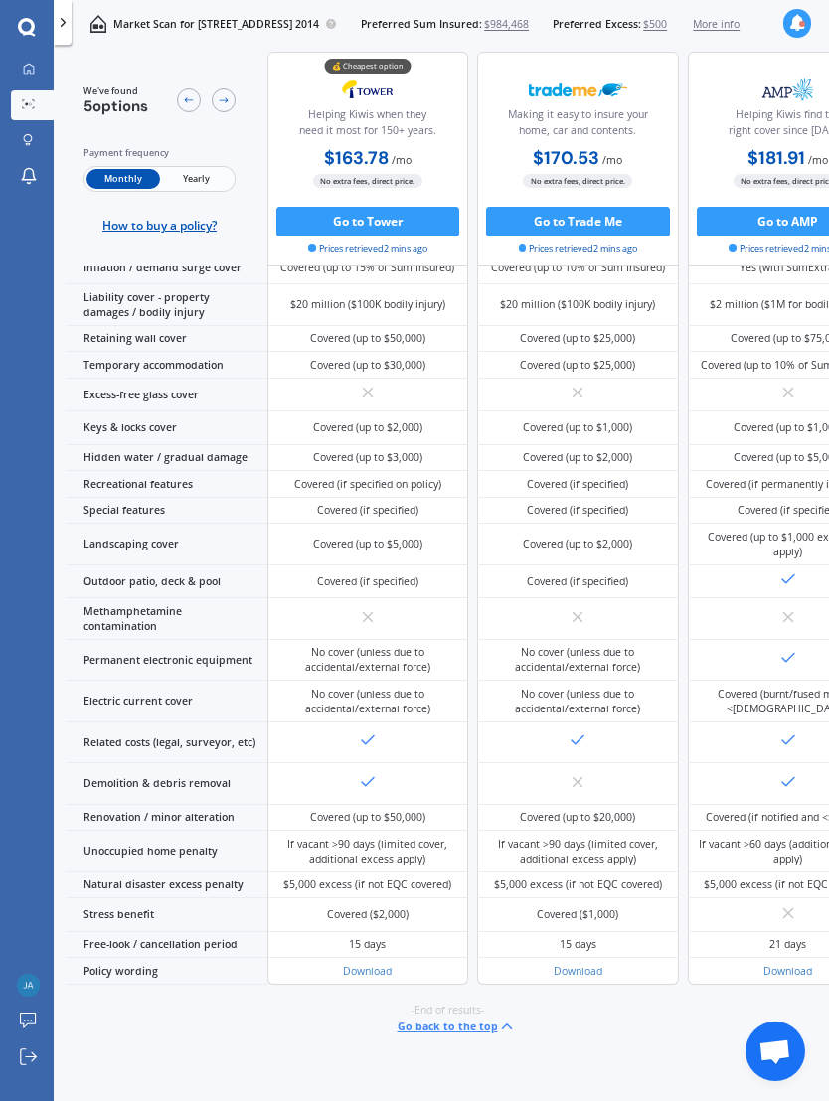
scroll to position [789, 0]
click at [185, 172] on span "Yearly" at bounding box center [196, 179] width 73 height 20
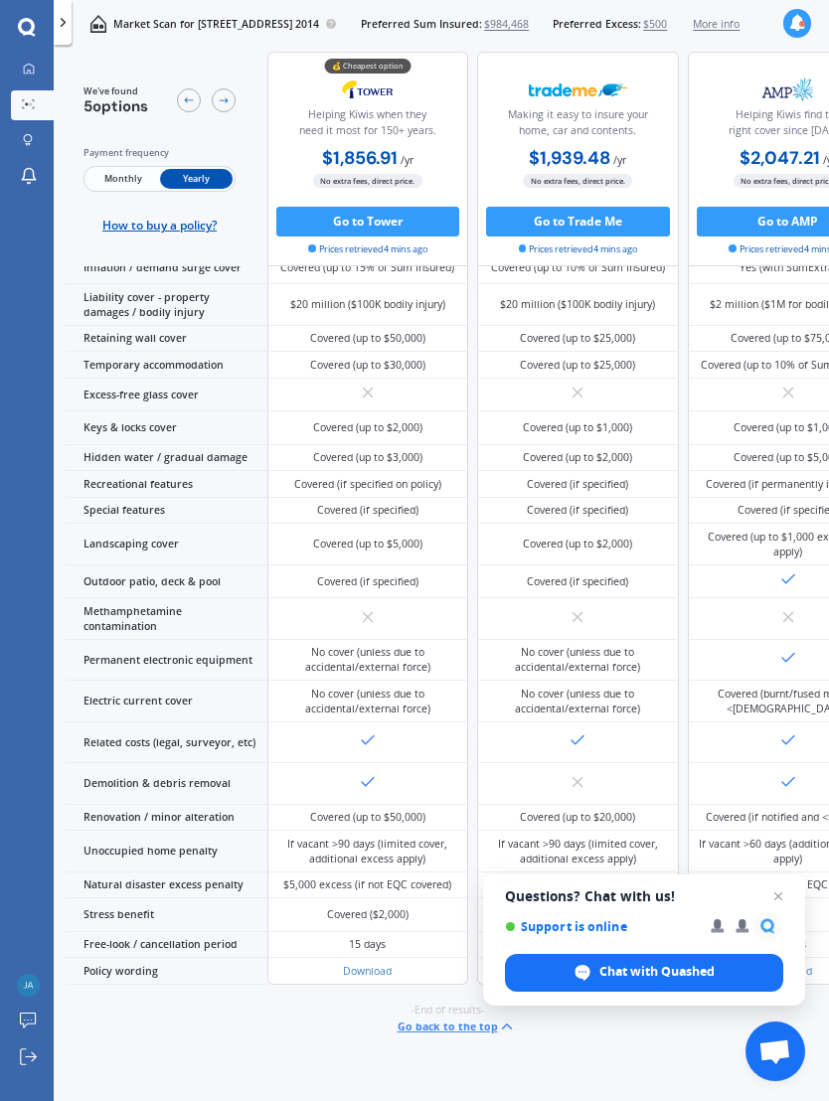
click at [25, 71] on icon at bounding box center [29, 69] width 12 height 12
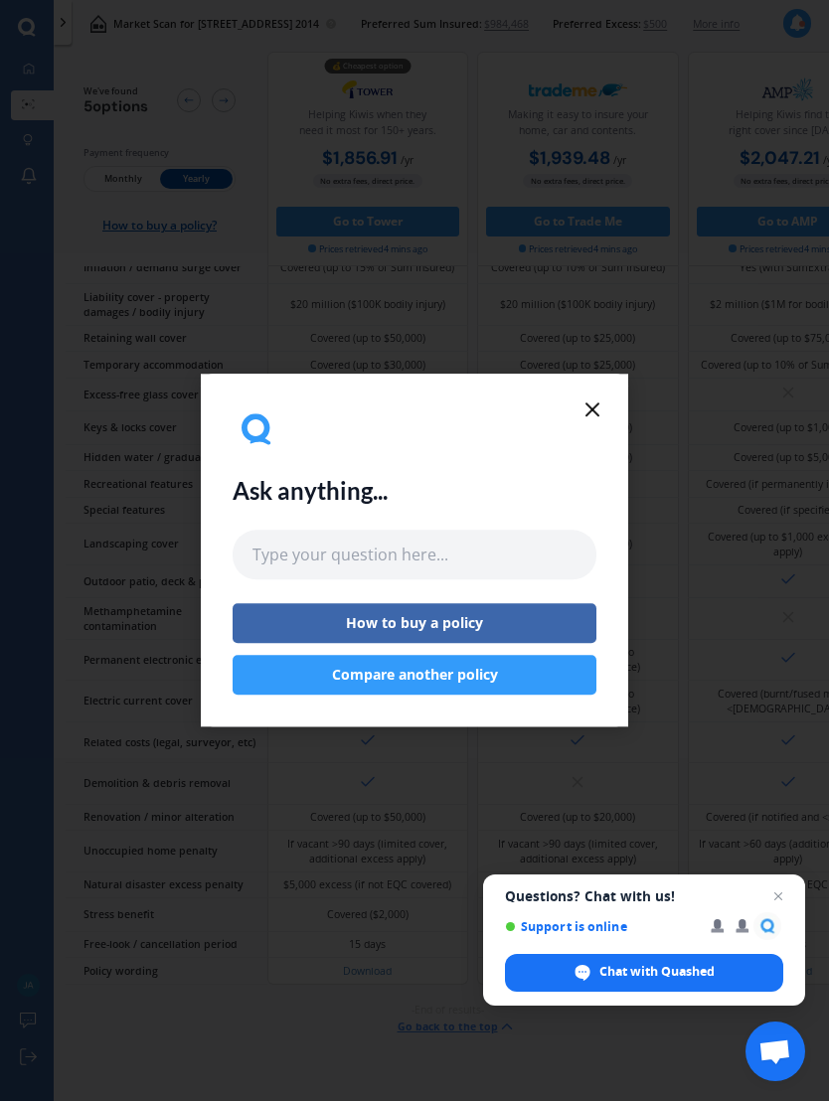
click at [600, 417] on icon at bounding box center [592, 410] width 24 height 24
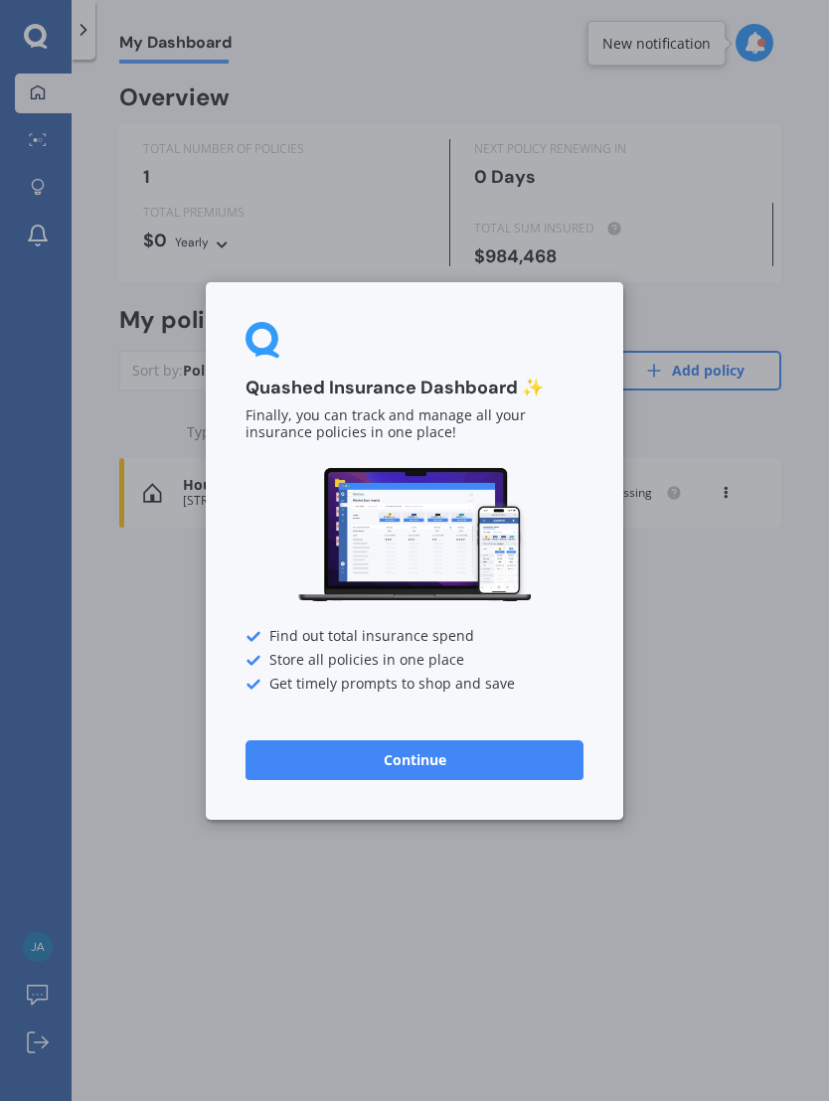
click at [517, 774] on button "Continue" at bounding box center [414, 759] width 338 height 40
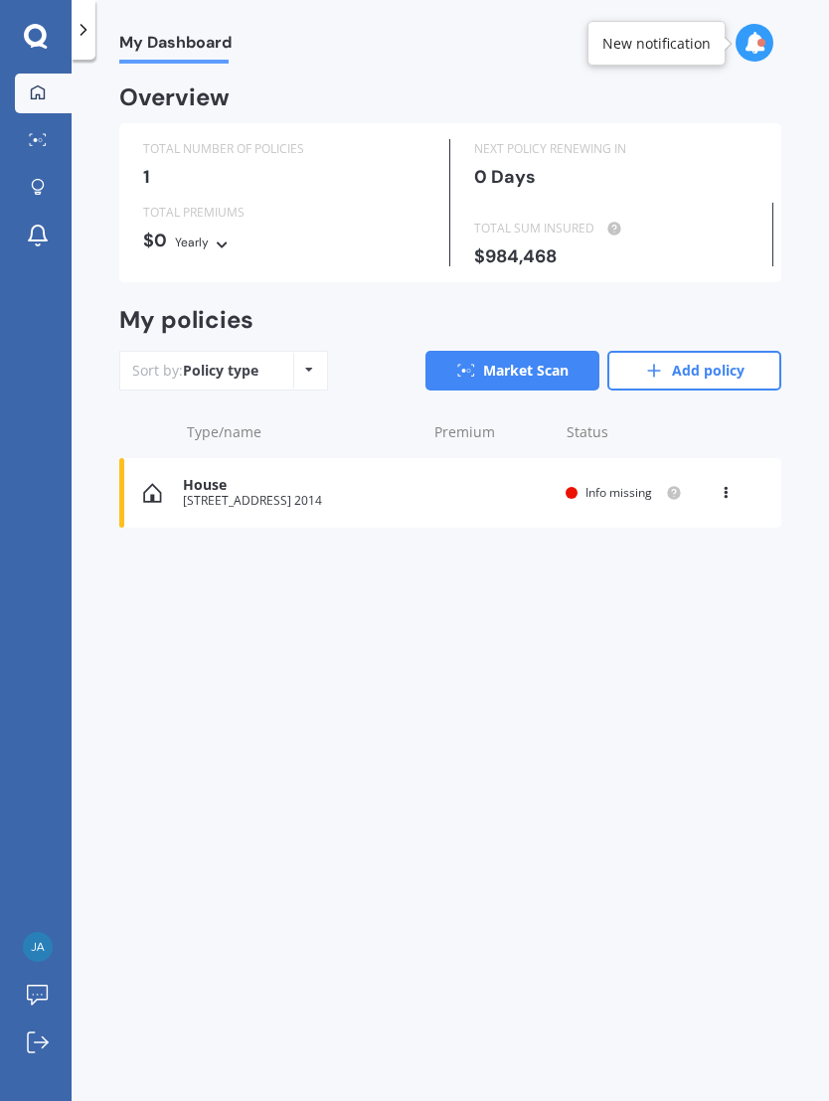
click at [42, 39] on icon at bounding box center [35, 35] width 23 height 23
click at [30, 143] on icon at bounding box center [31, 144] width 3 height 2
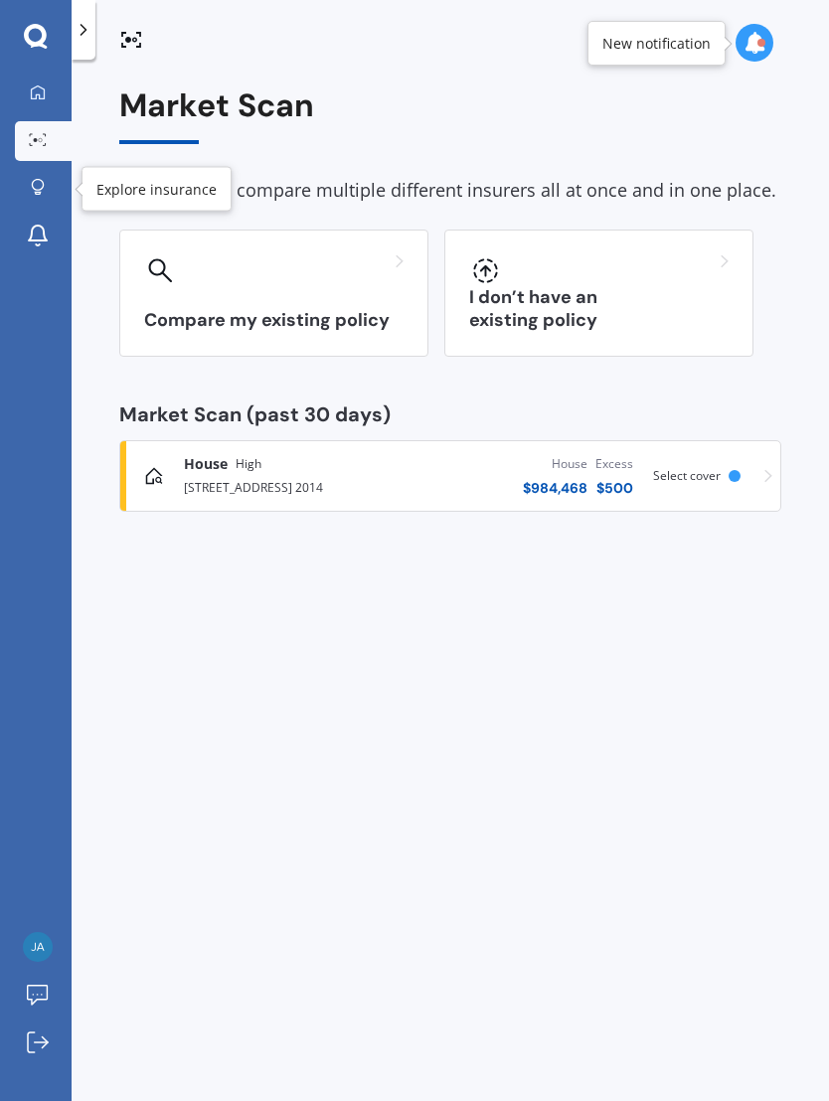
click at [34, 189] on icon at bounding box center [38, 185] width 12 height 12
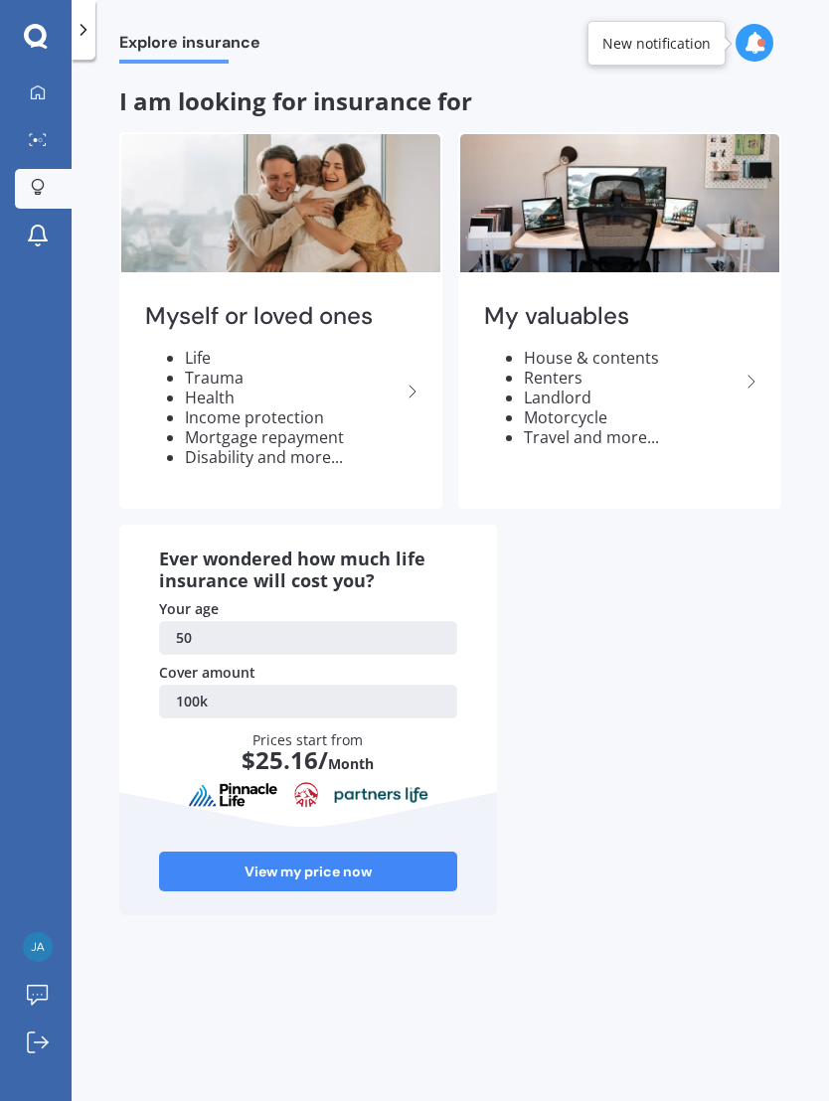
click at [43, 232] on icon at bounding box center [38, 236] width 24 height 24
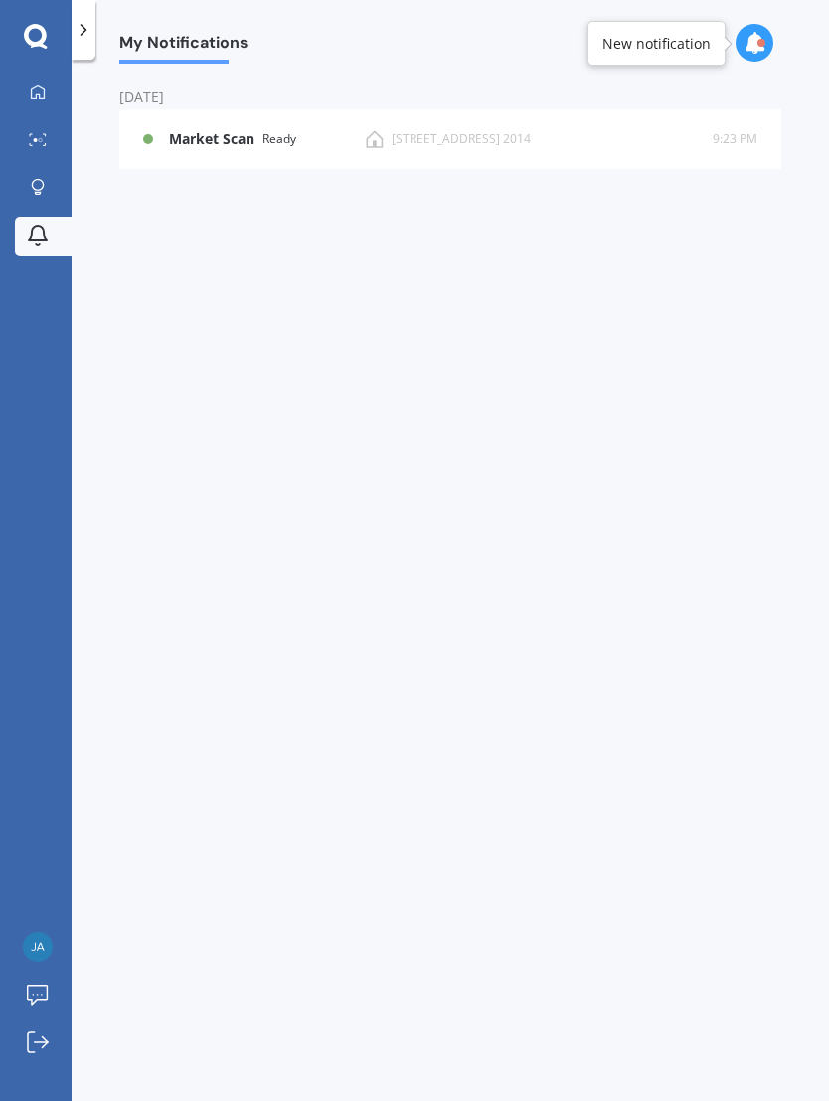
click at [35, 37] on icon at bounding box center [36, 37] width 24 height 26
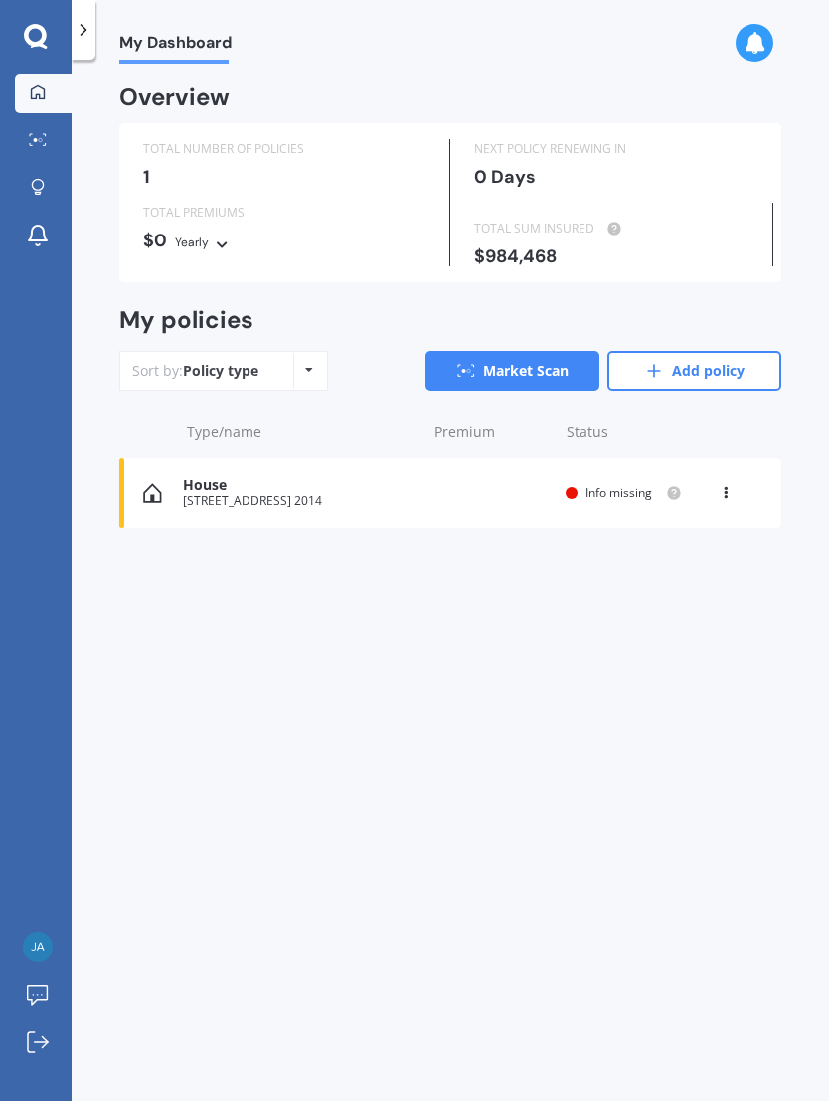
click at [710, 365] on link "Add policy" at bounding box center [694, 371] width 174 height 40
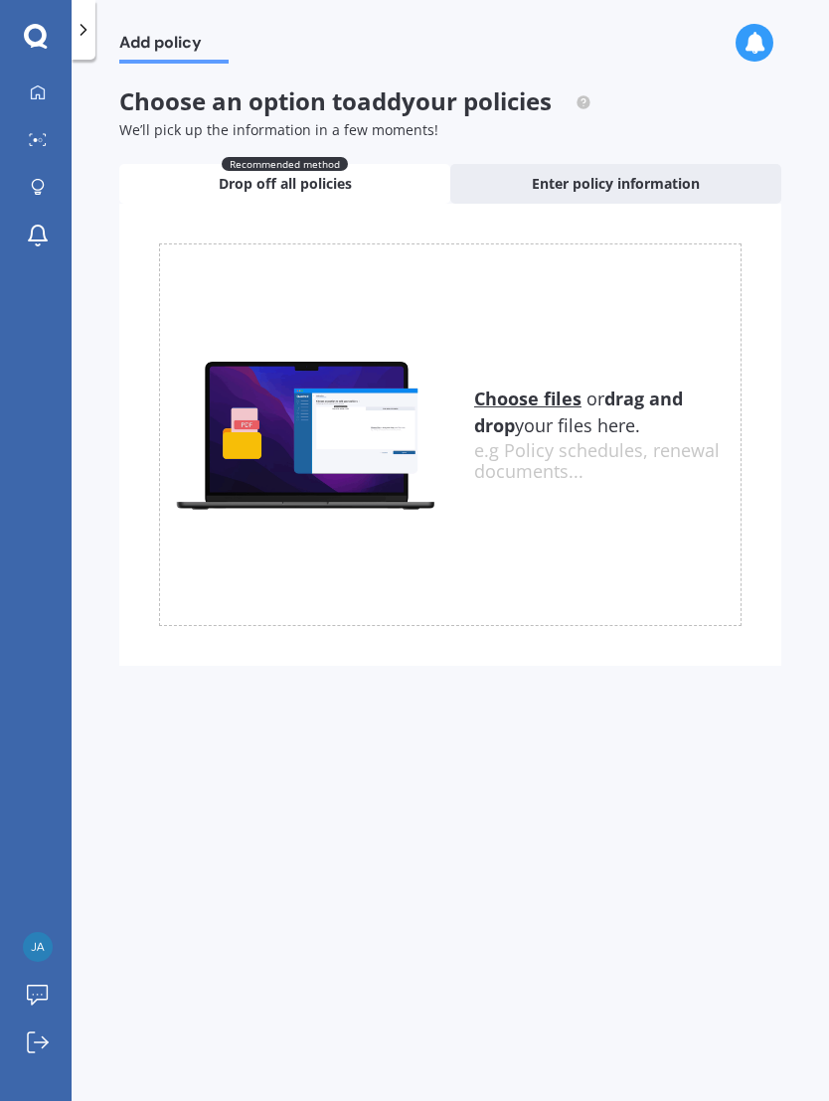
click at [45, 37] on icon at bounding box center [35, 35] width 23 height 23
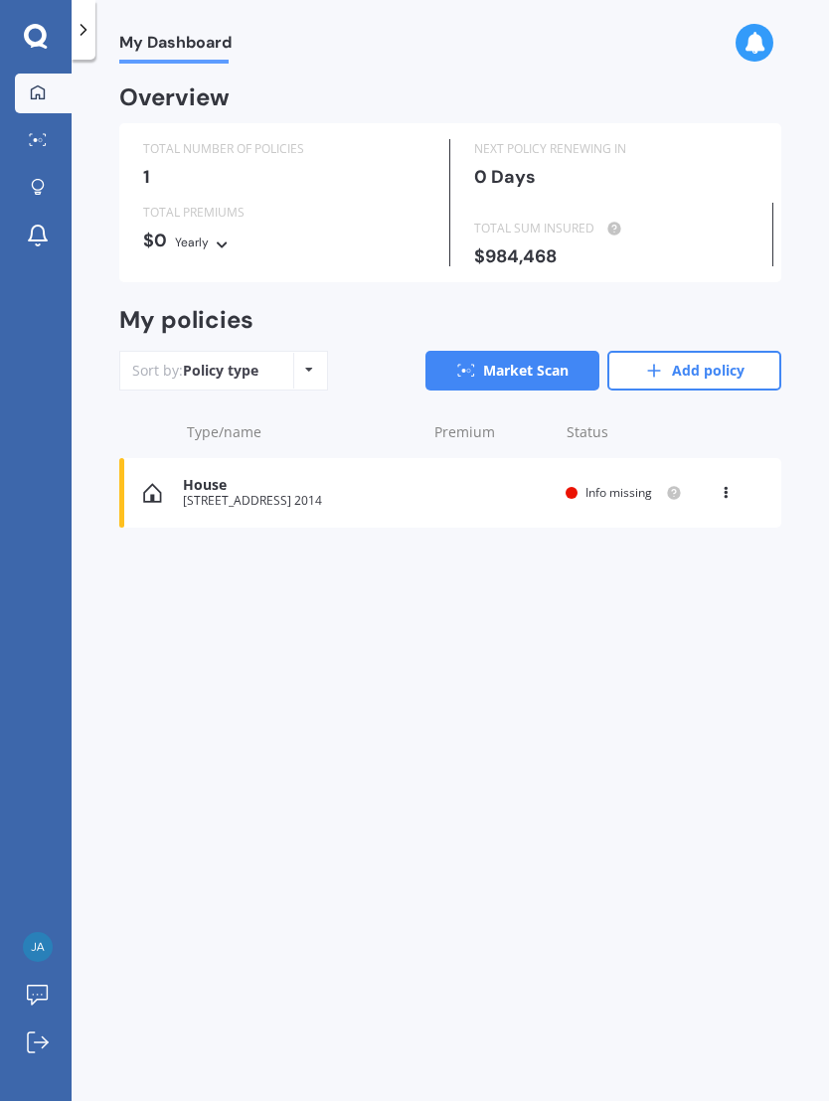
scroll to position [32, 0]
click at [322, 356] on div "Policy type Alphabetical Date added Renewing next" at bounding box center [308, 371] width 31 height 36
click at [525, 654] on div "My Dashboard Overview TOTAL NUMBER OF POLICIES 1 NEXT POLICY RENEWING [DATE] TO…" at bounding box center [450, 584] width 757 height 1041
click at [534, 355] on link "Market Scan" at bounding box center [512, 371] width 174 height 40
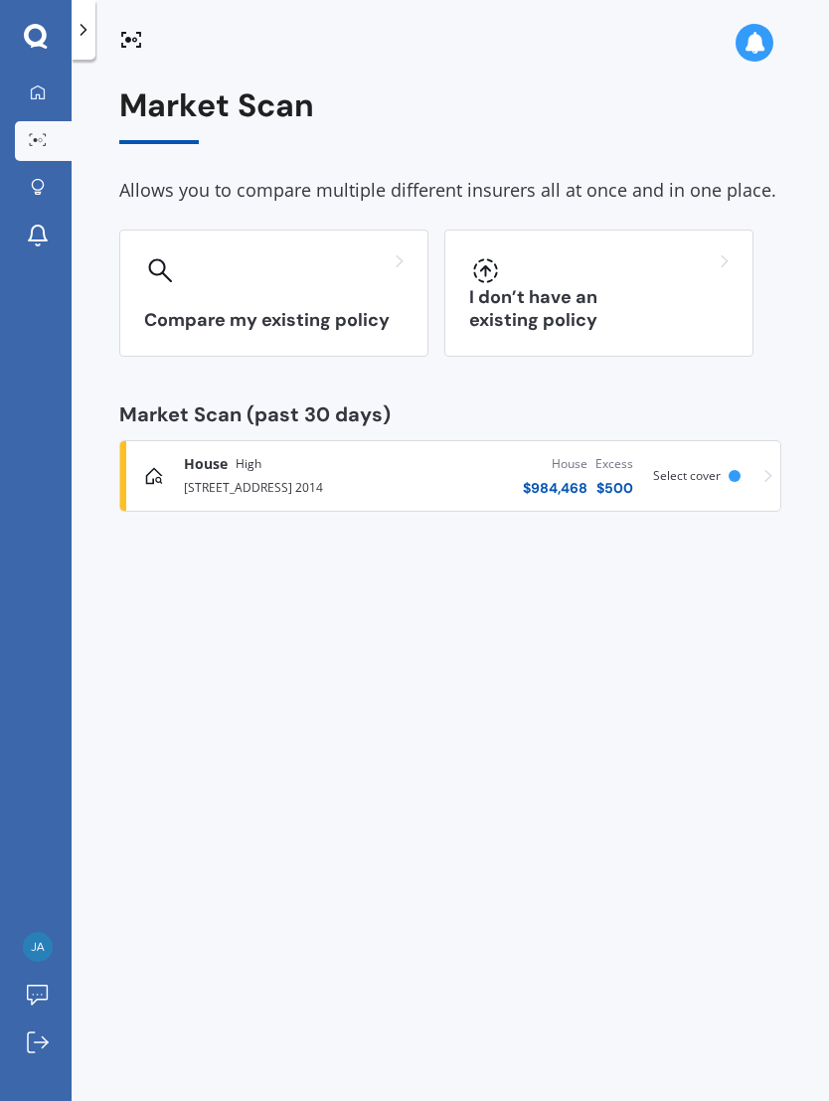
click at [645, 280] on div at bounding box center [598, 270] width 259 height 32
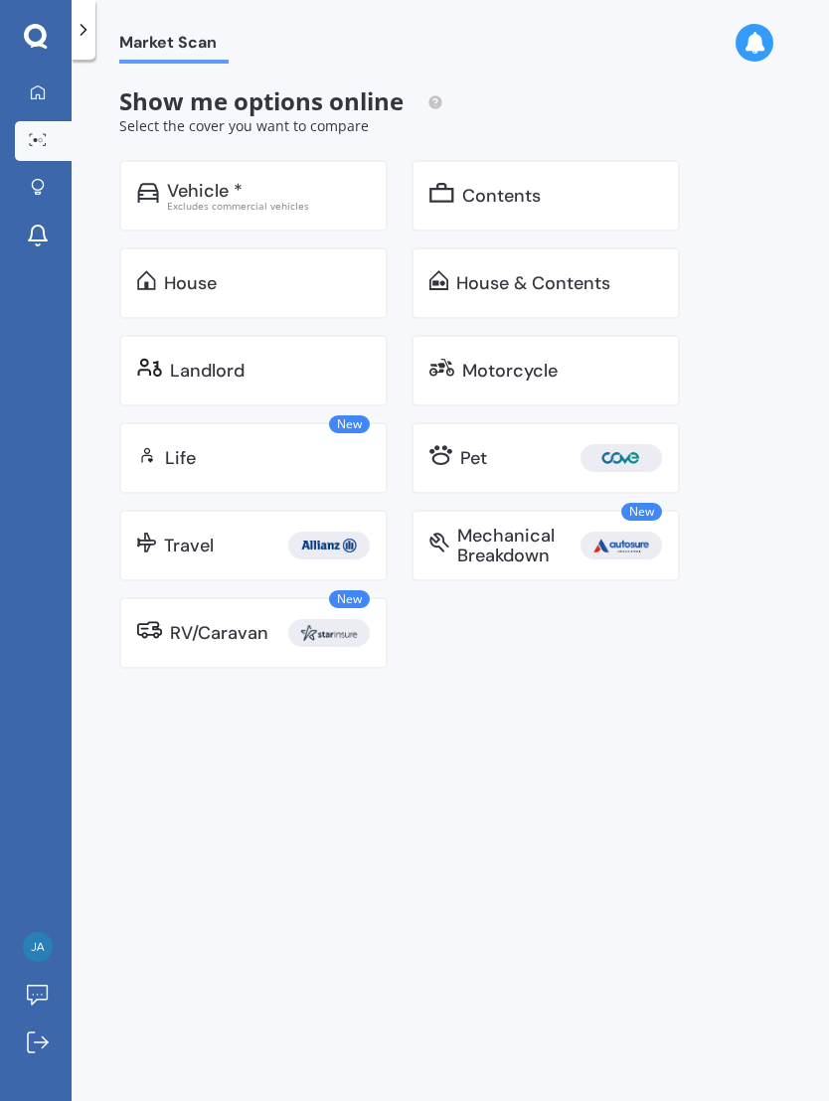
click at [593, 282] on div "House & Contents" at bounding box center [533, 283] width 154 height 20
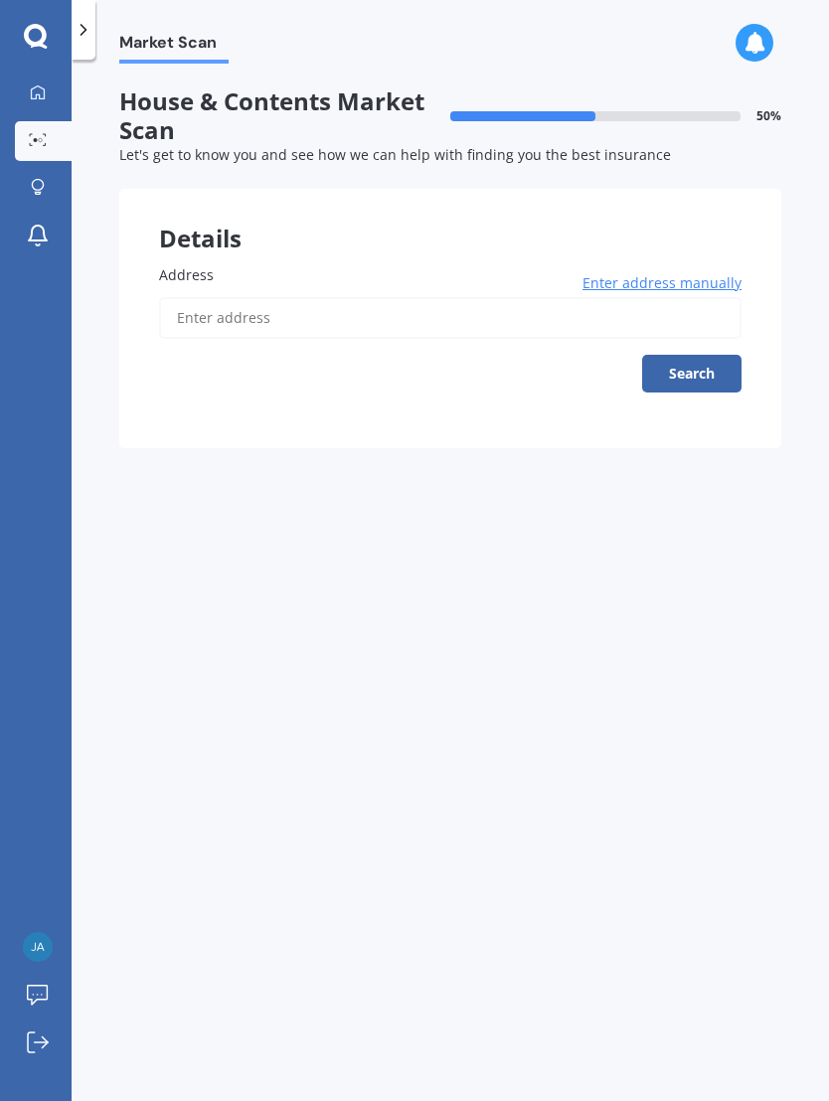
click at [586, 318] on input "Address" at bounding box center [450, 318] width 582 height 42
type input "[STREET_ADDRESS] 2014"
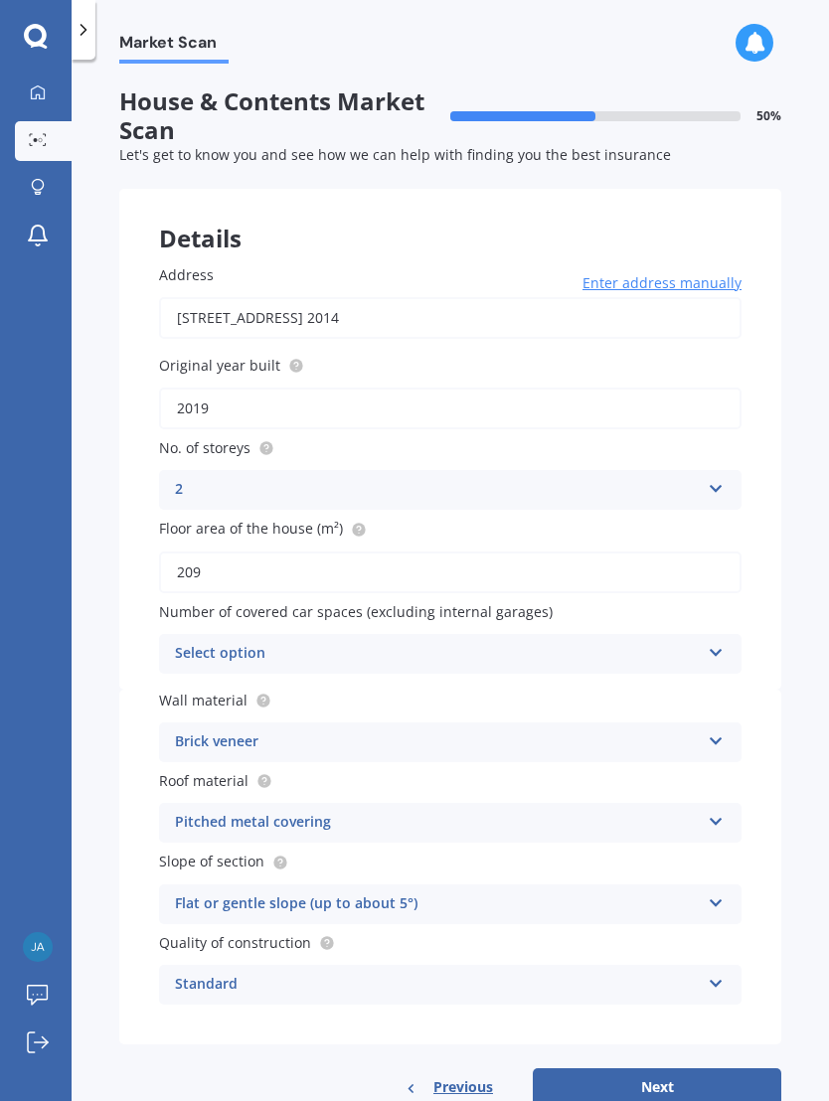
click at [635, 649] on div "Select option" at bounding box center [437, 654] width 525 height 24
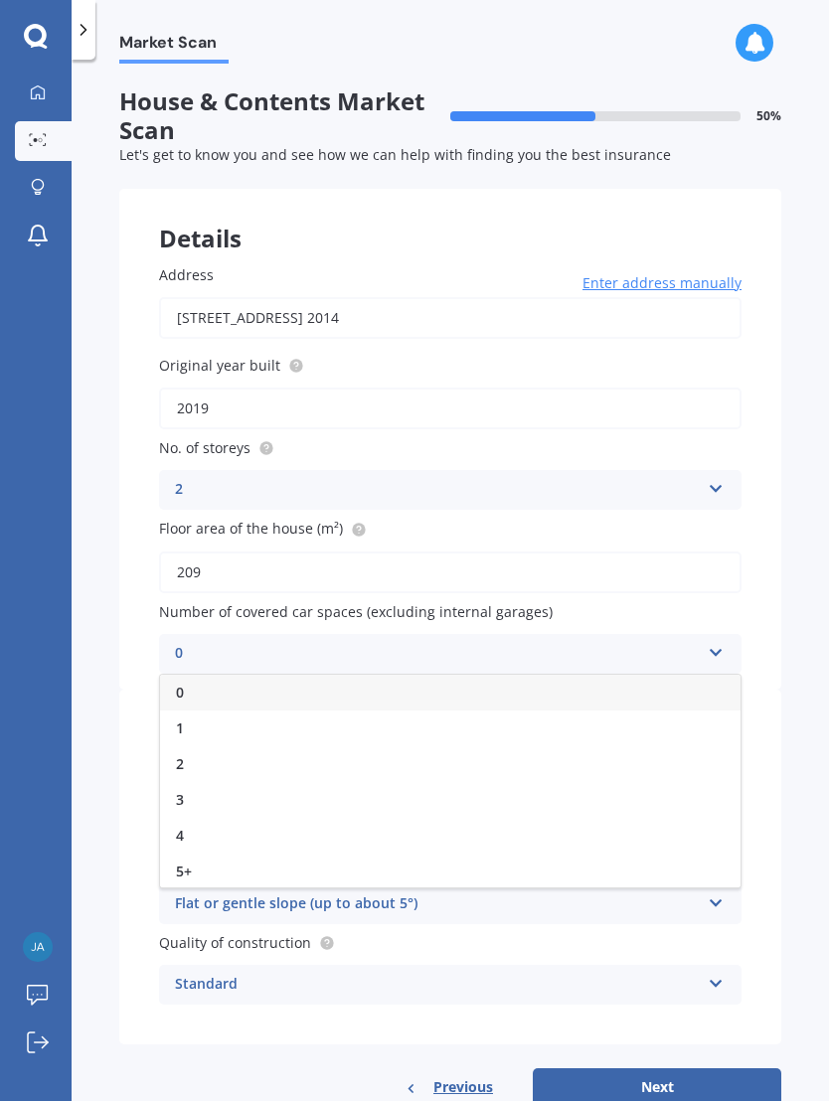
click at [254, 693] on div "0" at bounding box center [450, 693] width 580 height 36
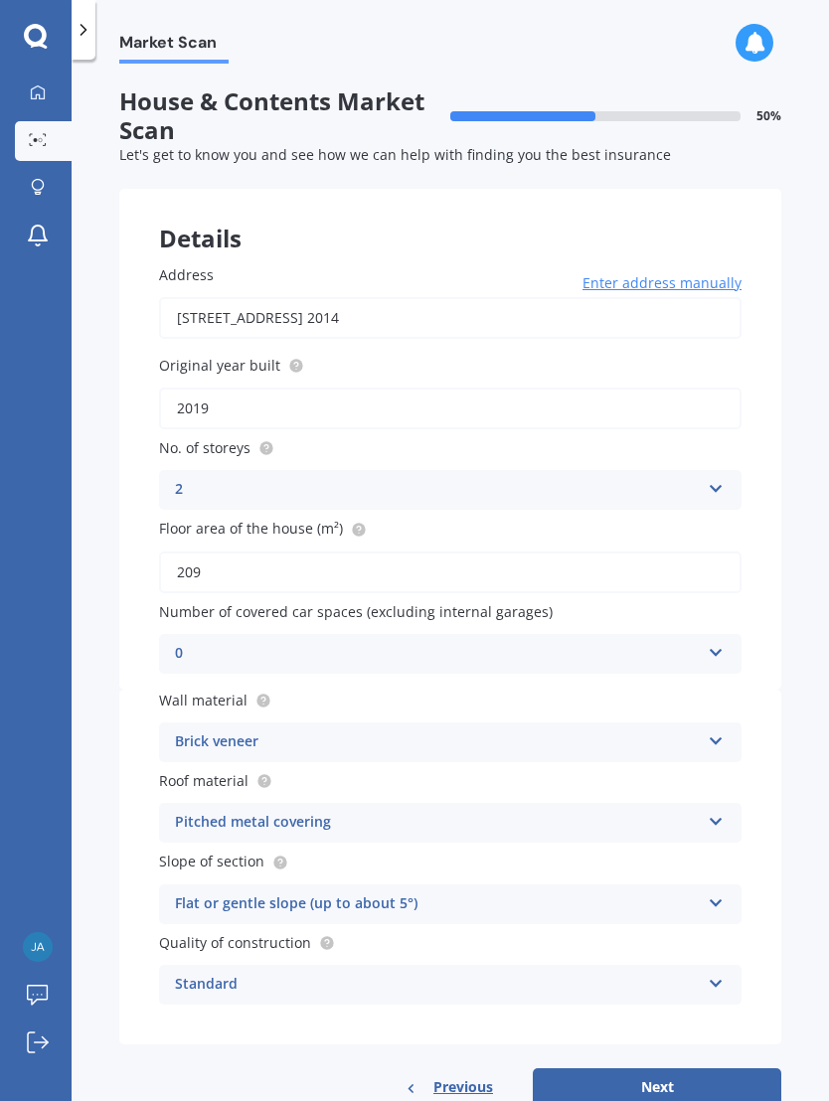
click at [541, 732] on div "Brick veneer" at bounding box center [437, 742] width 525 height 24
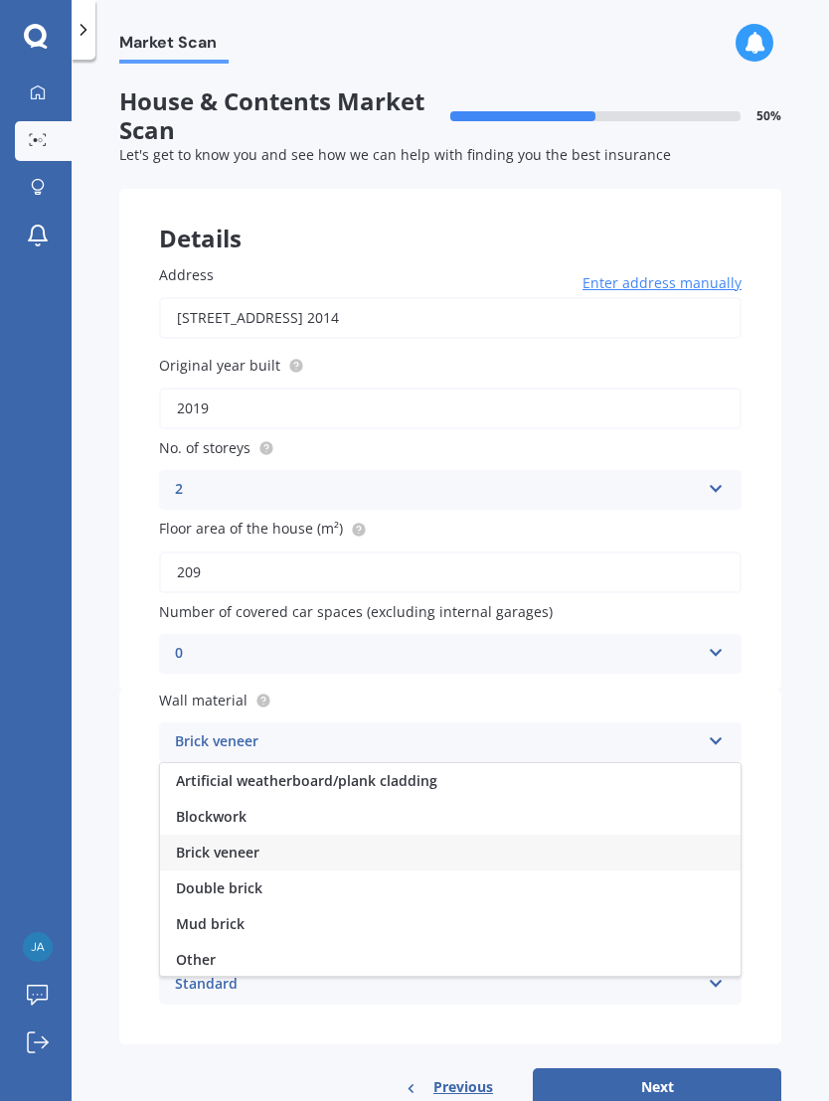
click at [418, 771] on span "Artificial weatherboard/plank cladding" at bounding box center [306, 780] width 261 height 19
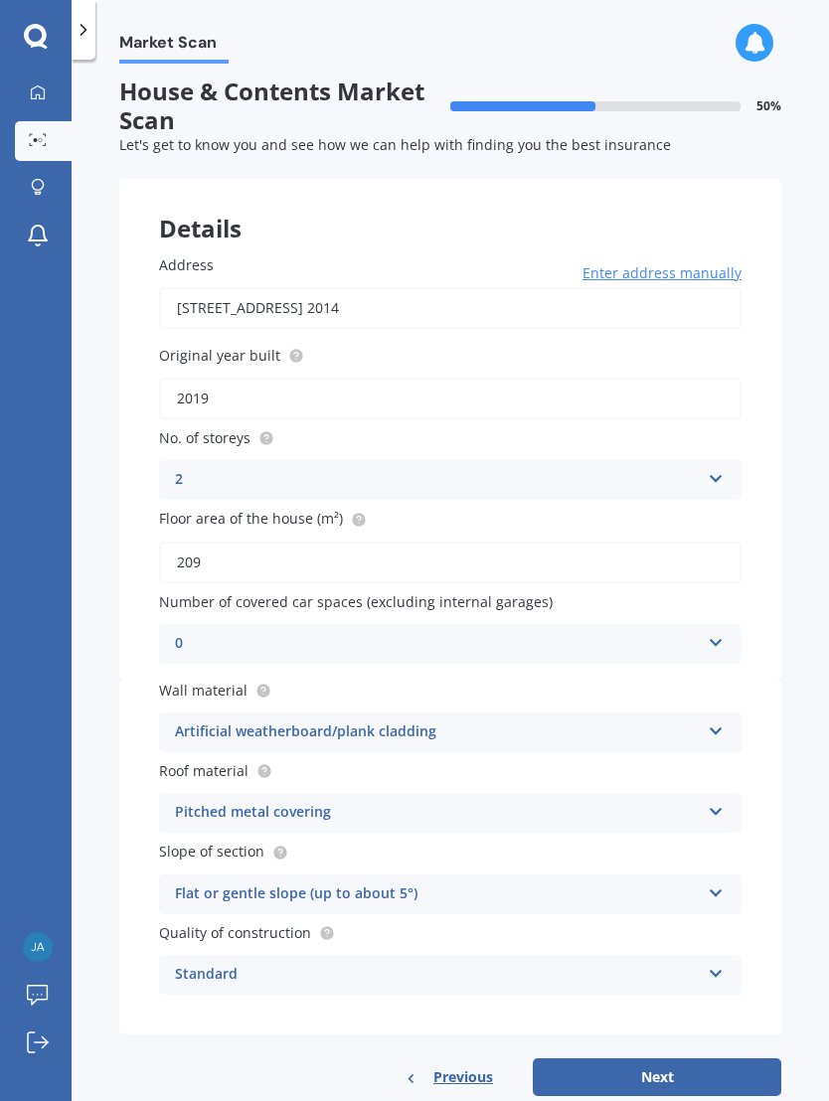
scroll to position [8, 0]
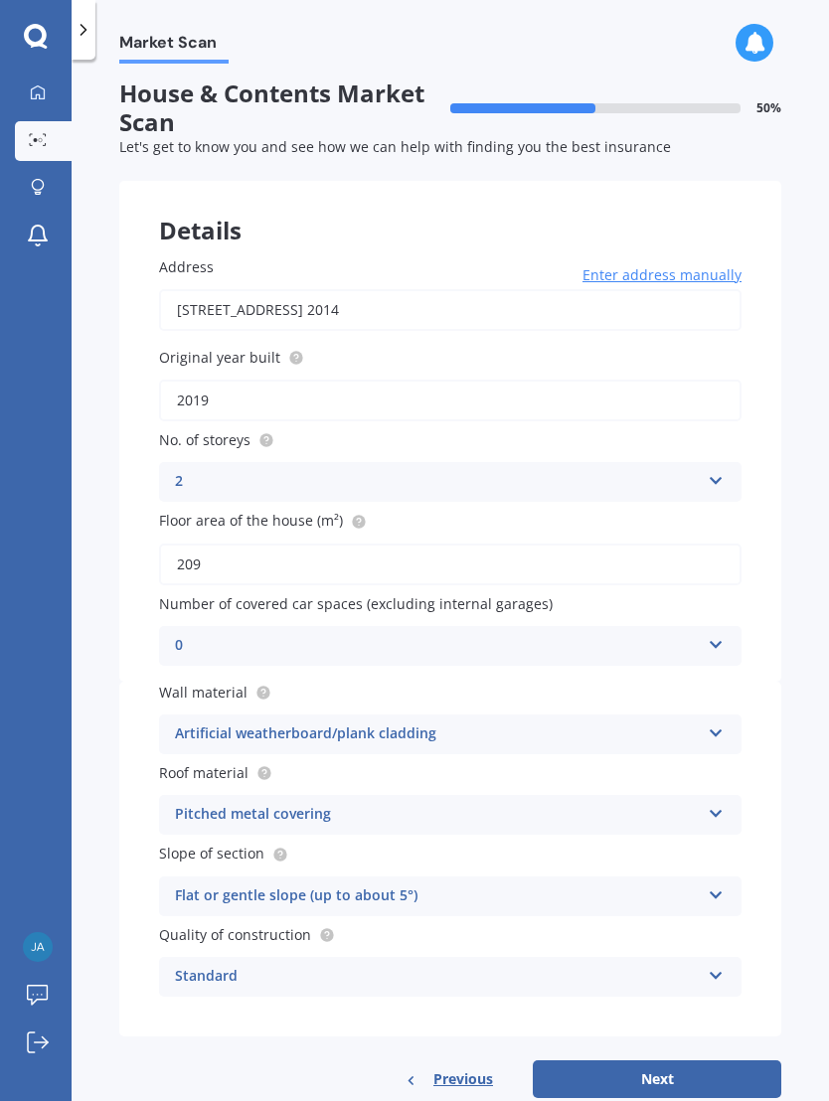
click at [687, 1066] on button "Next" at bounding box center [657, 1079] width 248 height 38
select select "31"
select select "03"
select select "1975"
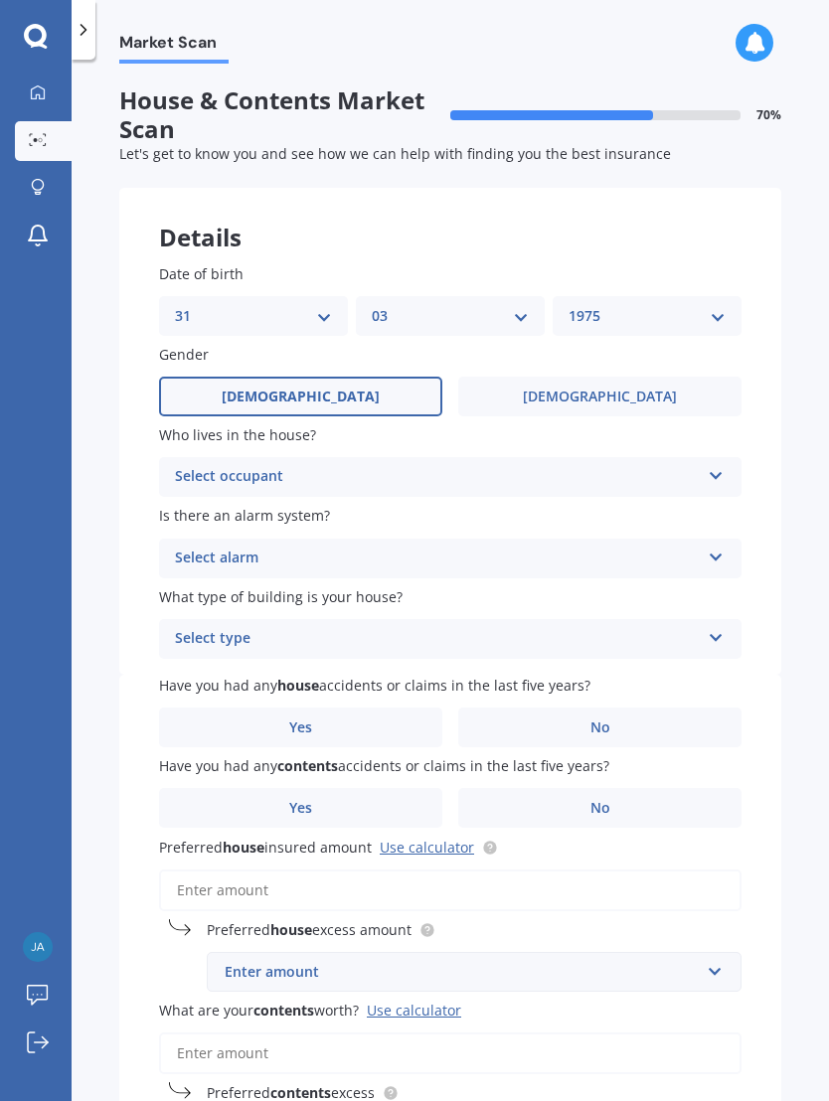
scroll to position [0, 0]
click at [661, 473] on div "Select occupant" at bounding box center [437, 478] width 525 height 24
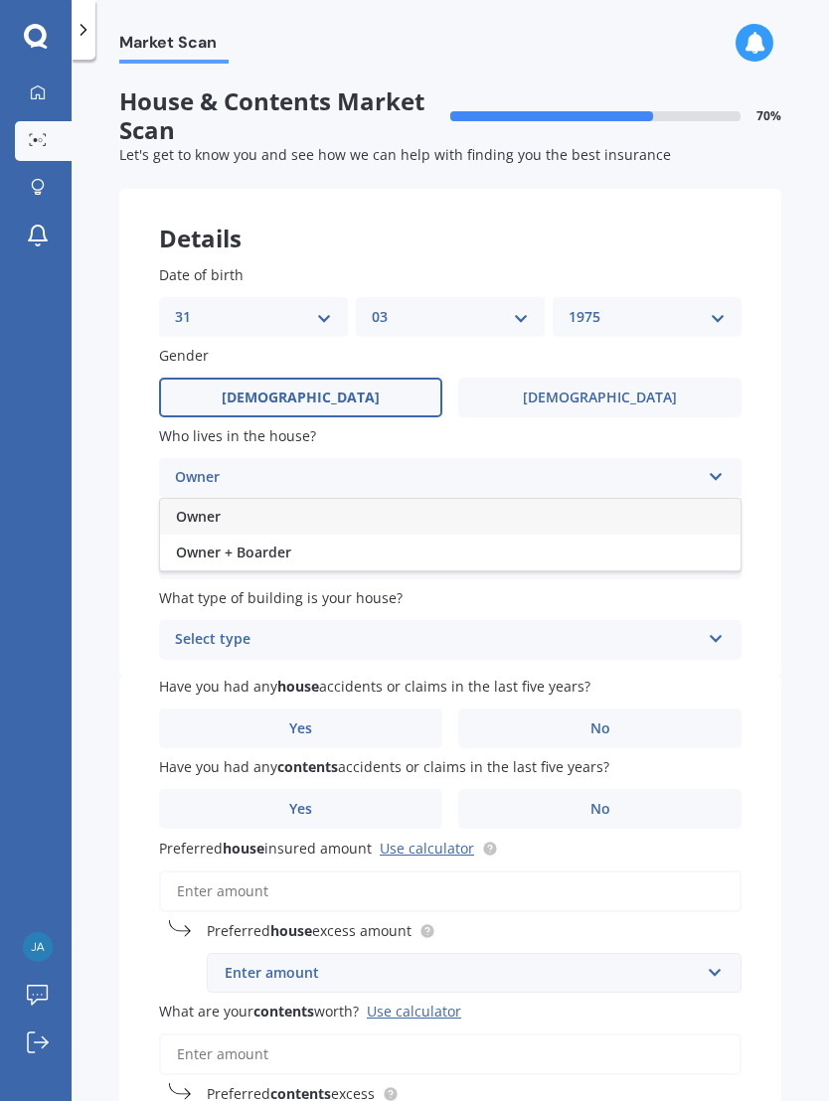
click at [332, 512] on div "Owner" at bounding box center [450, 517] width 580 height 36
click at [619, 556] on div "Select alarm" at bounding box center [437, 560] width 525 height 24
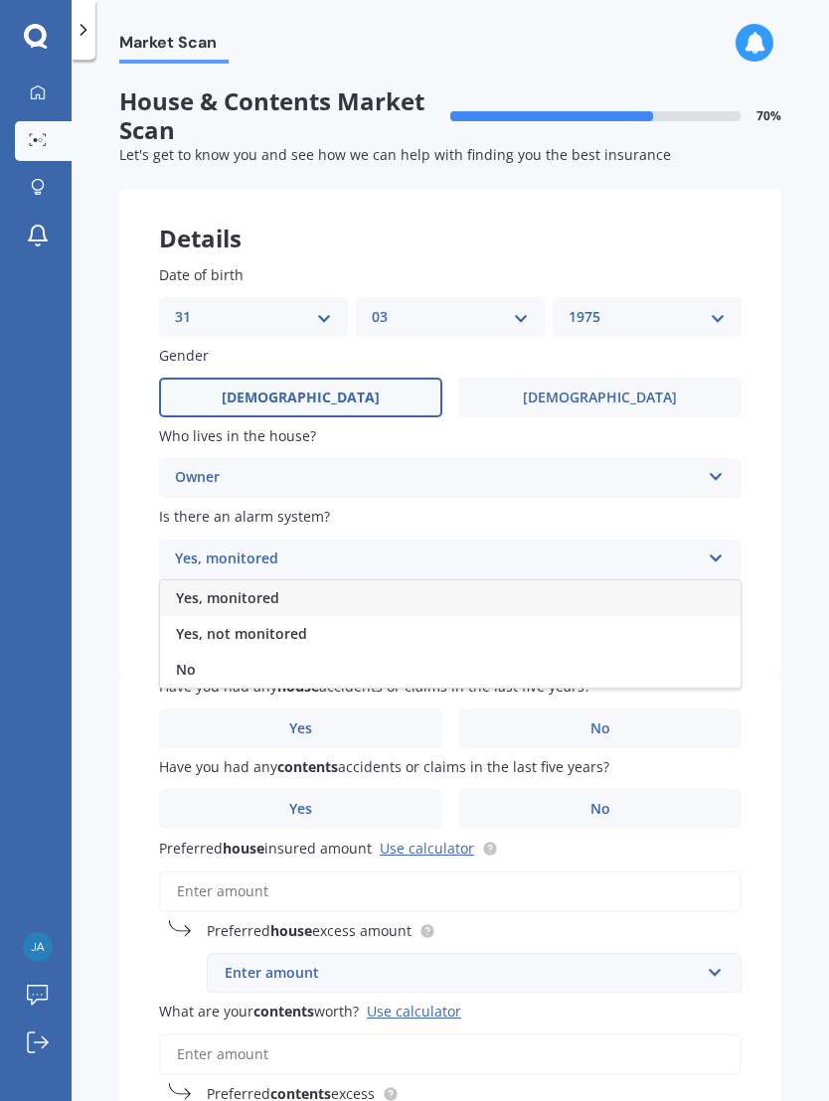
click at [304, 624] on div "Yes, not monitored" at bounding box center [450, 634] width 580 height 36
click at [525, 630] on div "Select type" at bounding box center [437, 640] width 525 height 24
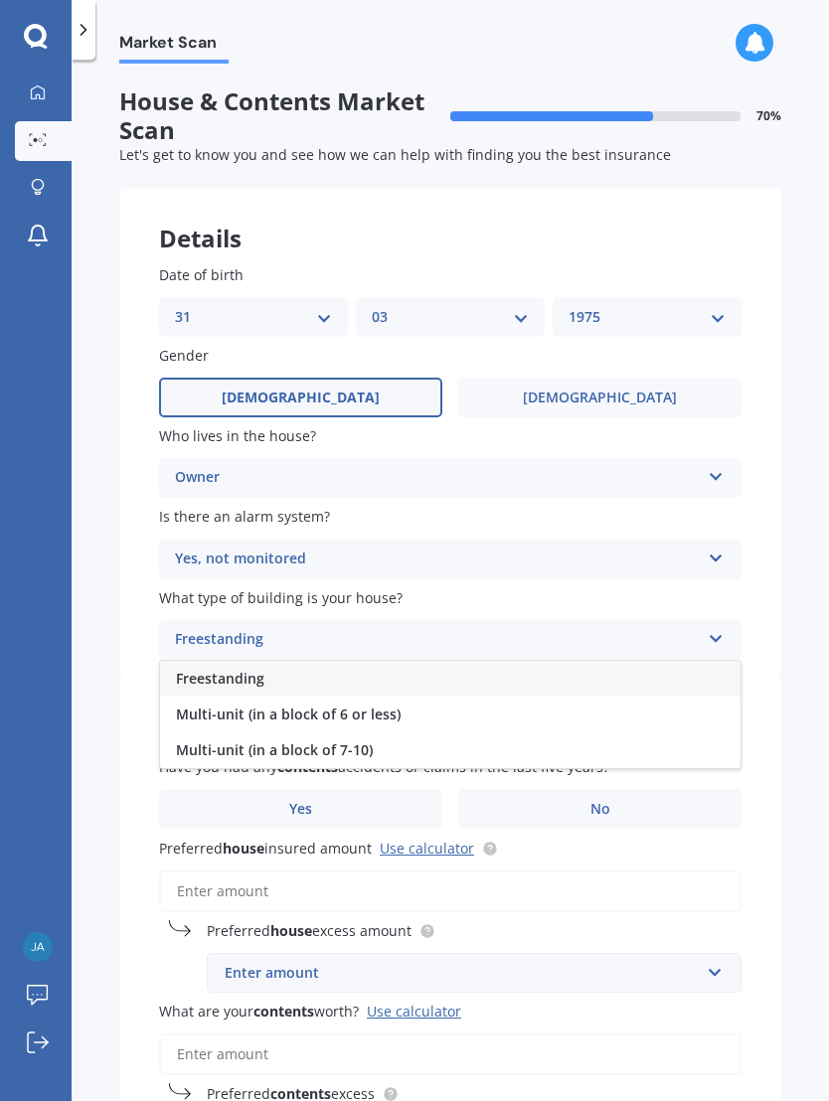
click at [435, 673] on div "Freestanding" at bounding box center [450, 679] width 580 height 36
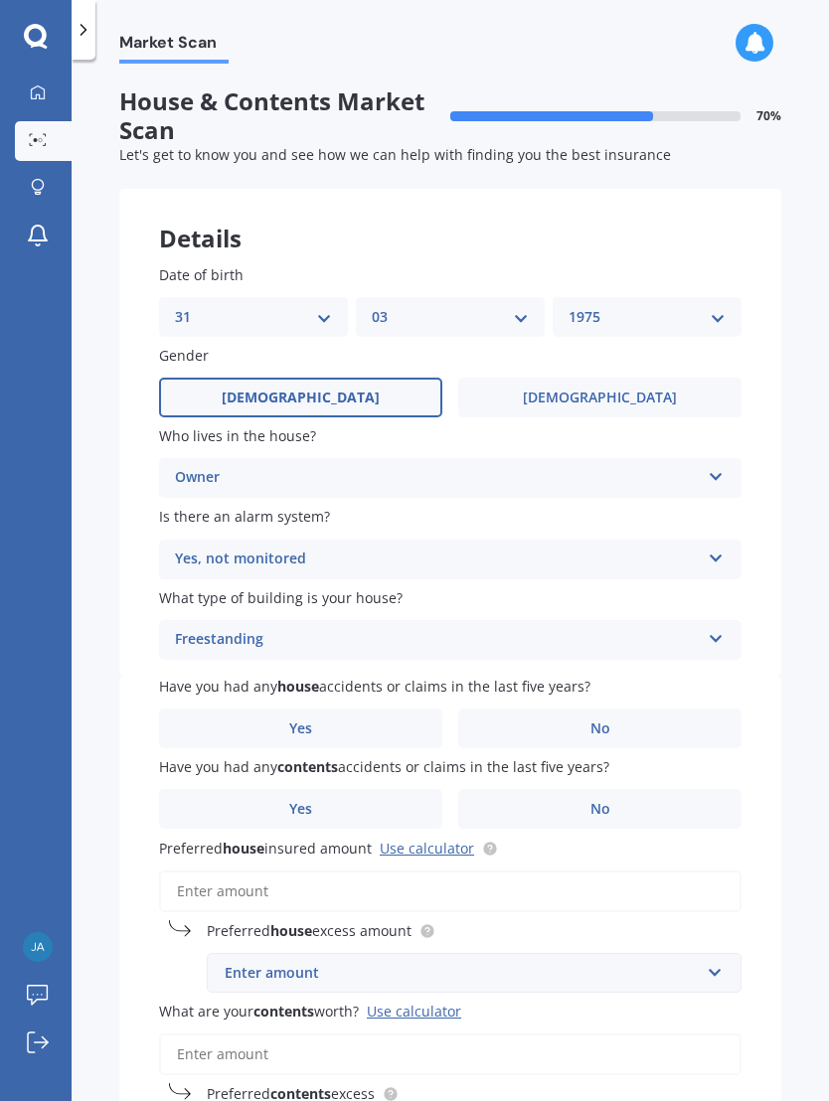
click at [639, 715] on label "No" at bounding box center [599, 729] width 283 height 40
click at [0, 0] on input "No" at bounding box center [0, 0] width 0 height 0
click at [364, 796] on label "Yes" at bounding box center [300, 809] width 283 height 40
click at [0, 0] on input "Yes" at bounding box center [0, 0] width 0 height 0
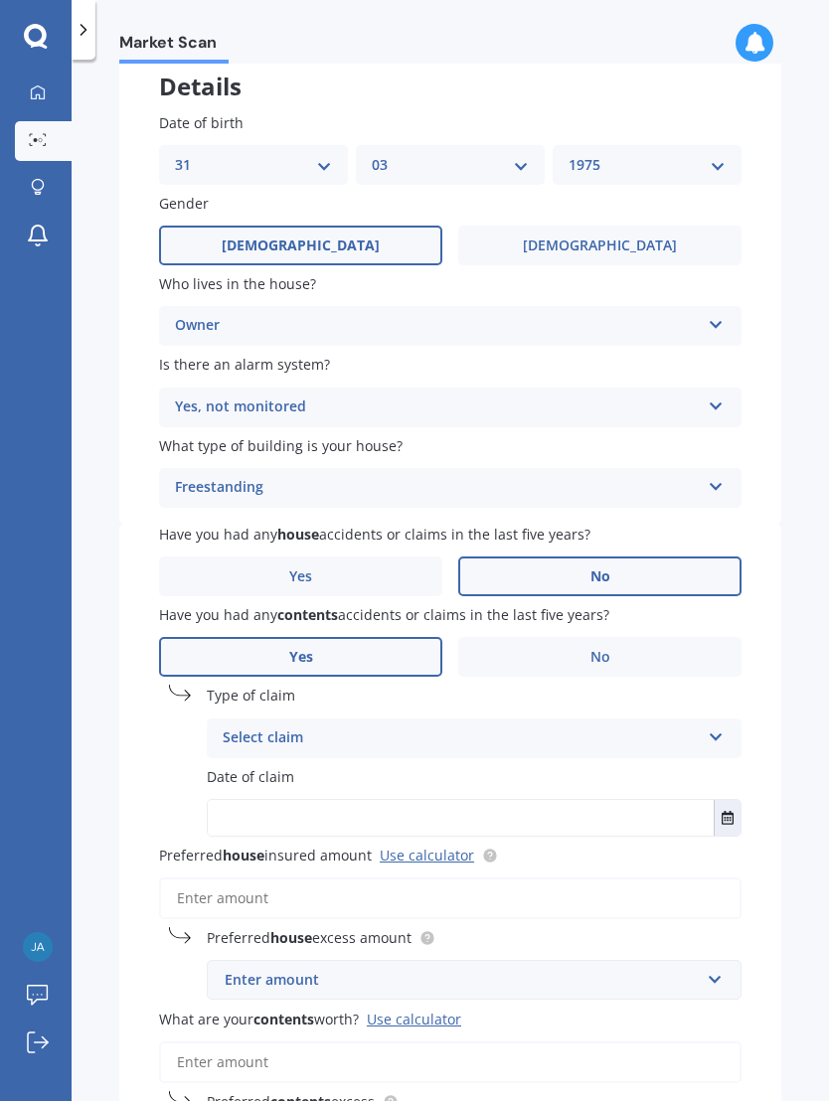
scroll to position [188, 0]
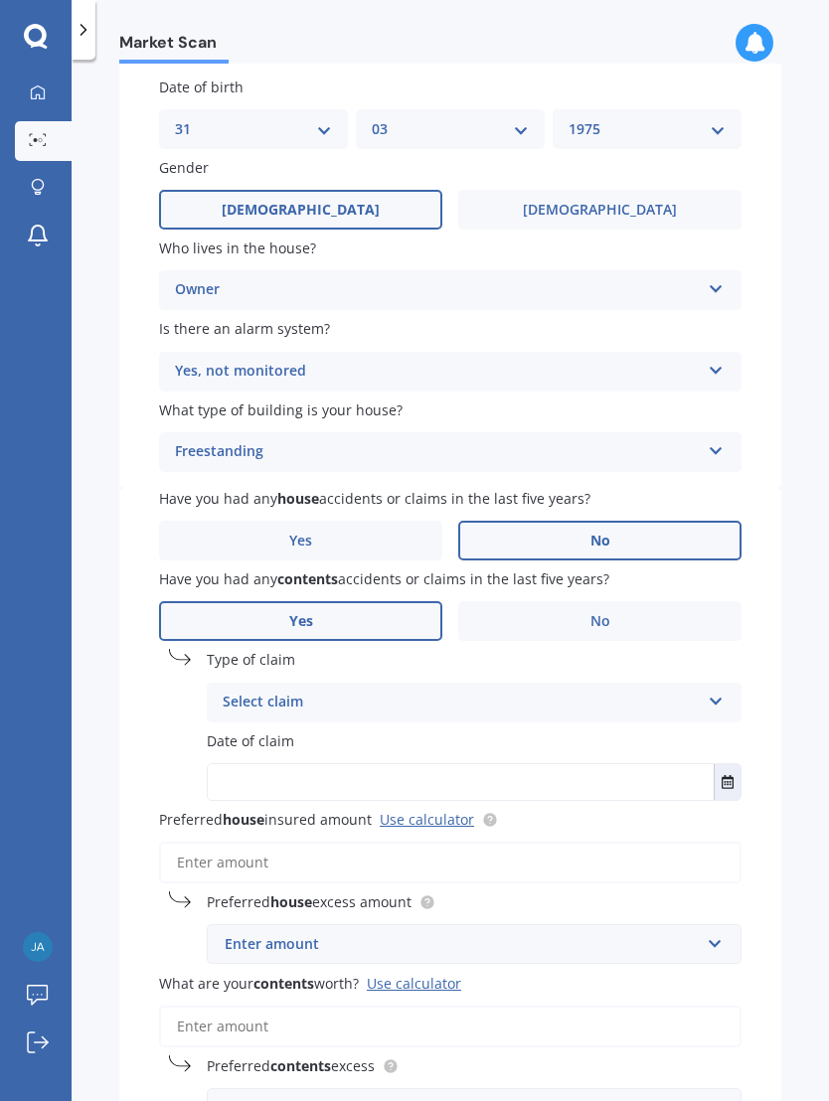
click at [658, 694] on div "Select claim" at bounding box center [461, 703] width 477 height 24
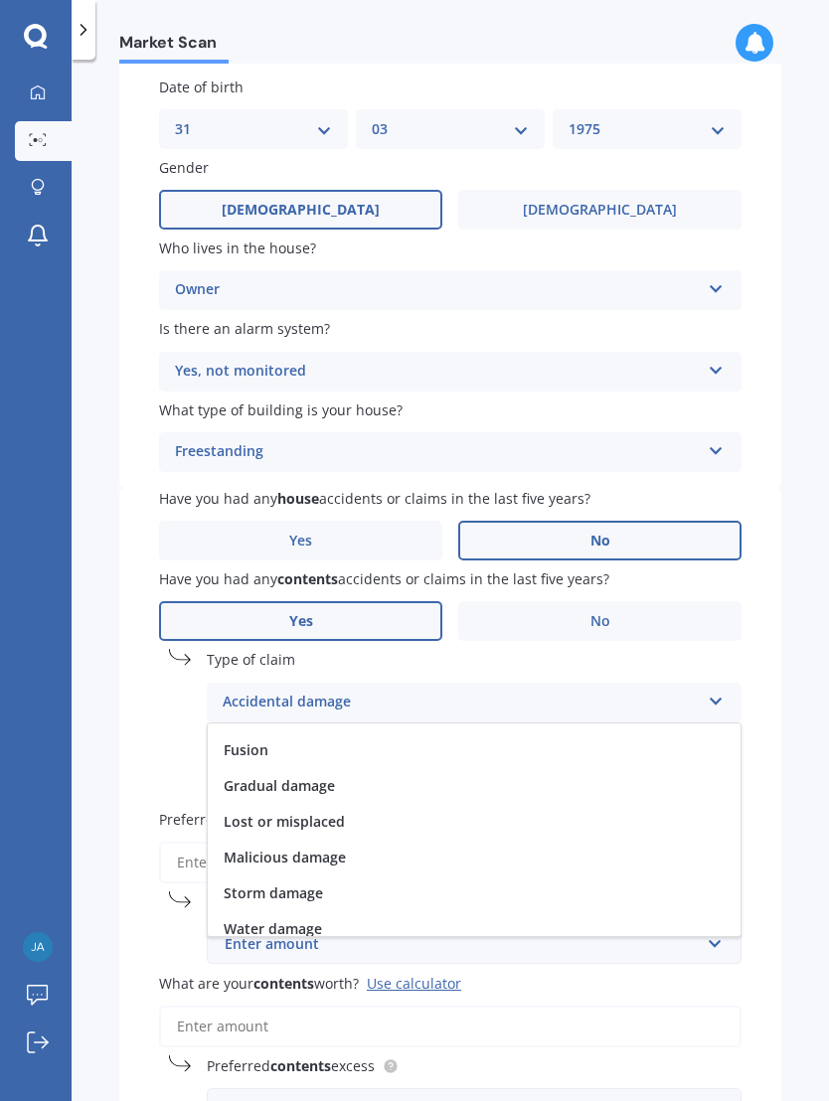
scroll to position [171, 0]
click at [332, 811] on span "Lost or misplaced" at bounding box center [284, 820] width 121 height 19
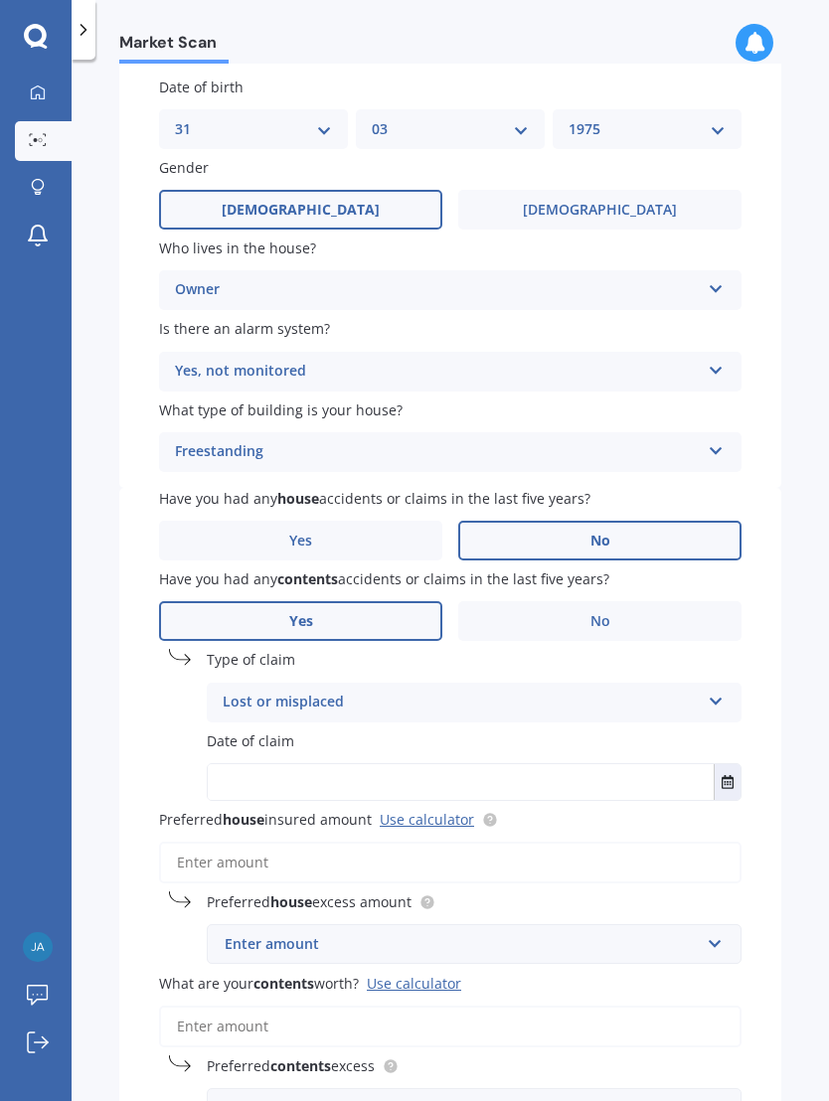
click at [603, 771] on input "text" at bounding box center [461, 782] width 506 height 36
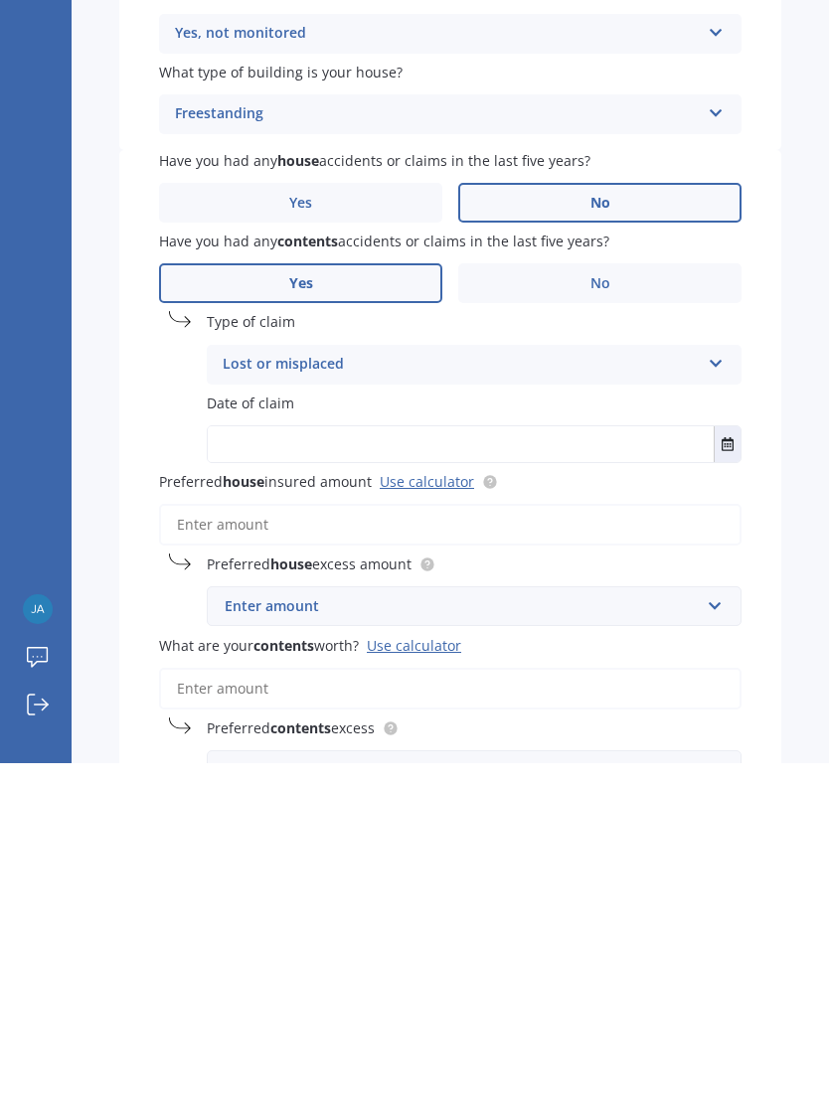
click at [739, 764] on button "Select date" at bounding box center [727, 782] width 27 height 36
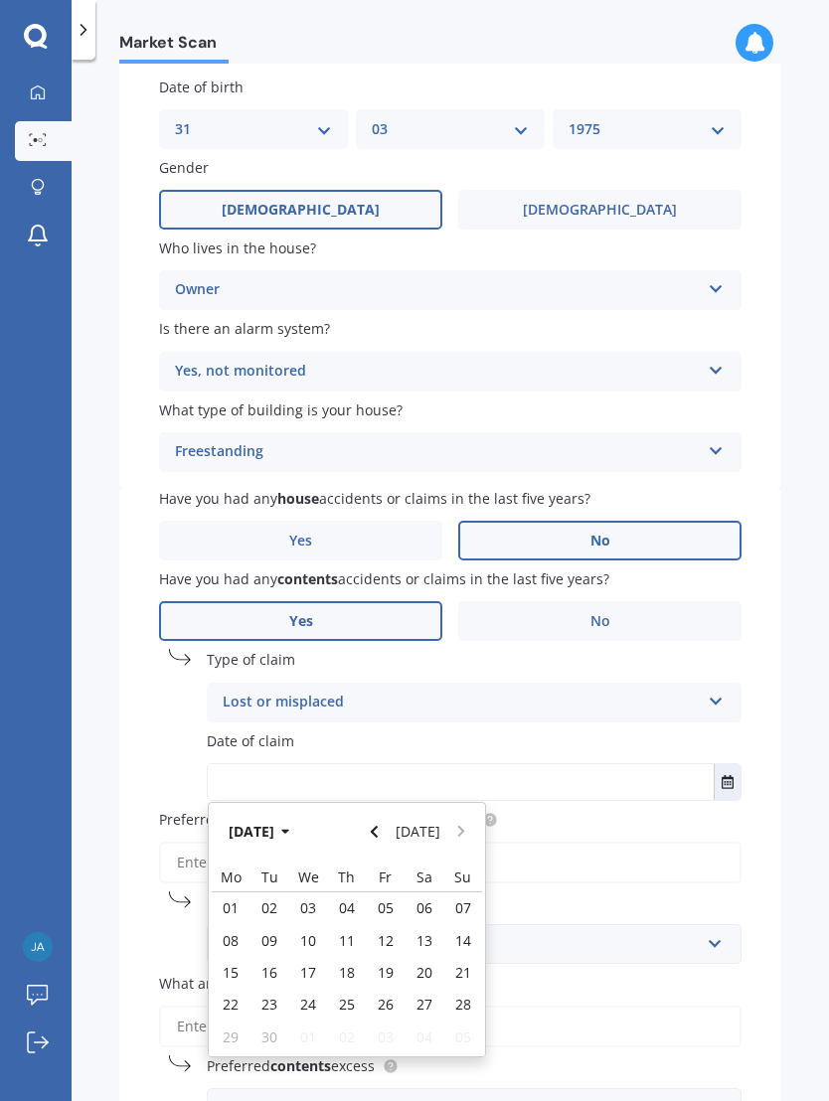
click at [290, 814] on button "[DATE]" at bounding box center [262, 832] width 85 height 36
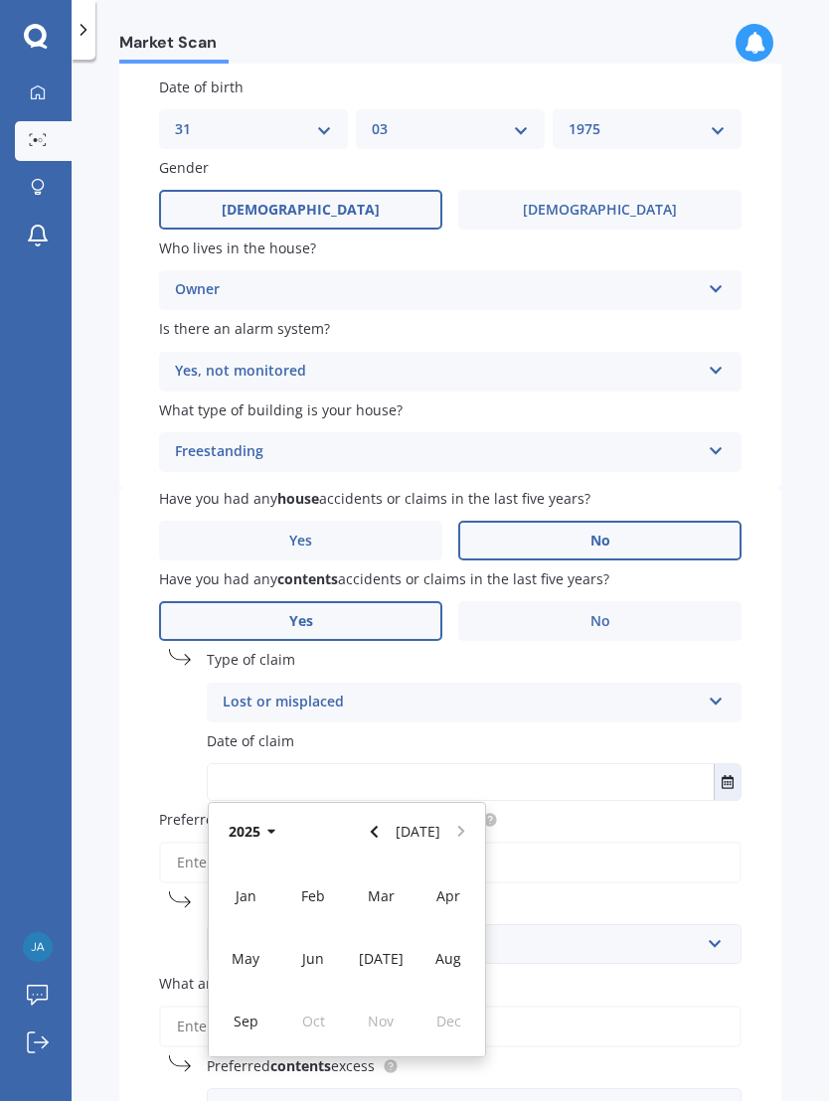
click at [267, 825] on icon "button" at bounding box center [271, 832] width 9 height 14
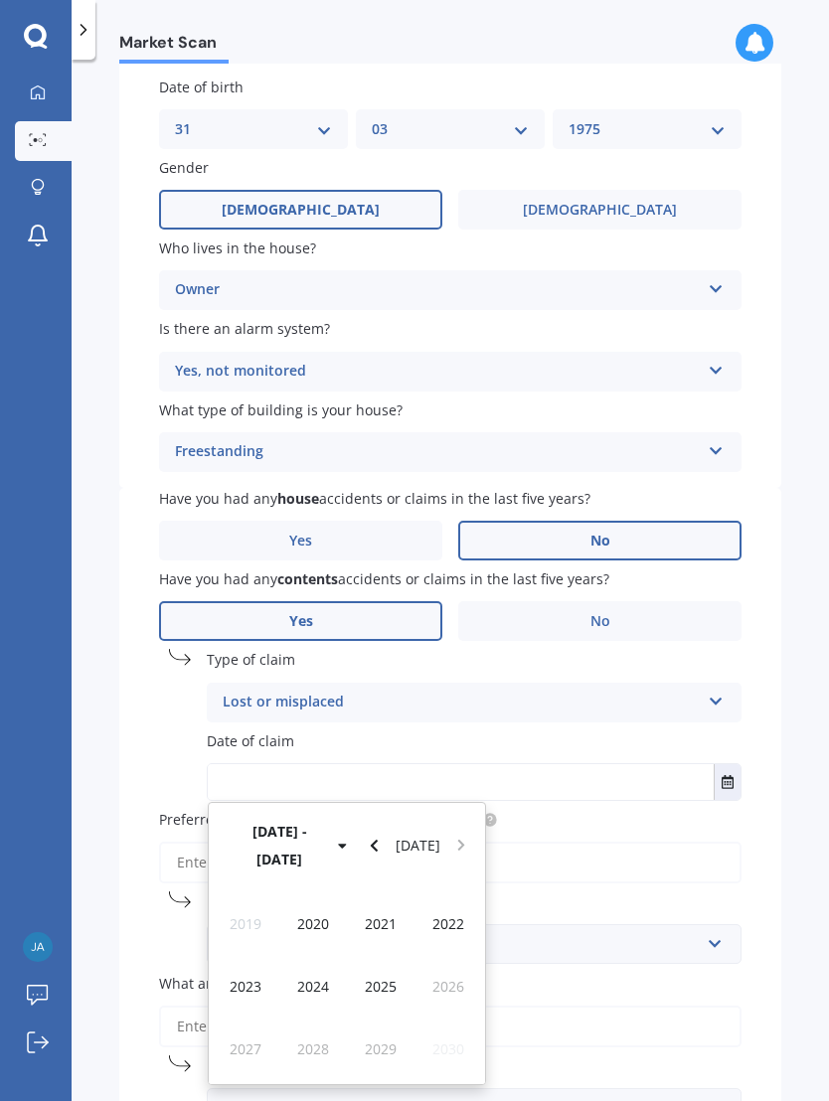
click at [321, 977] on span "2024" at bounding box center [313, 986] width 32 height 19
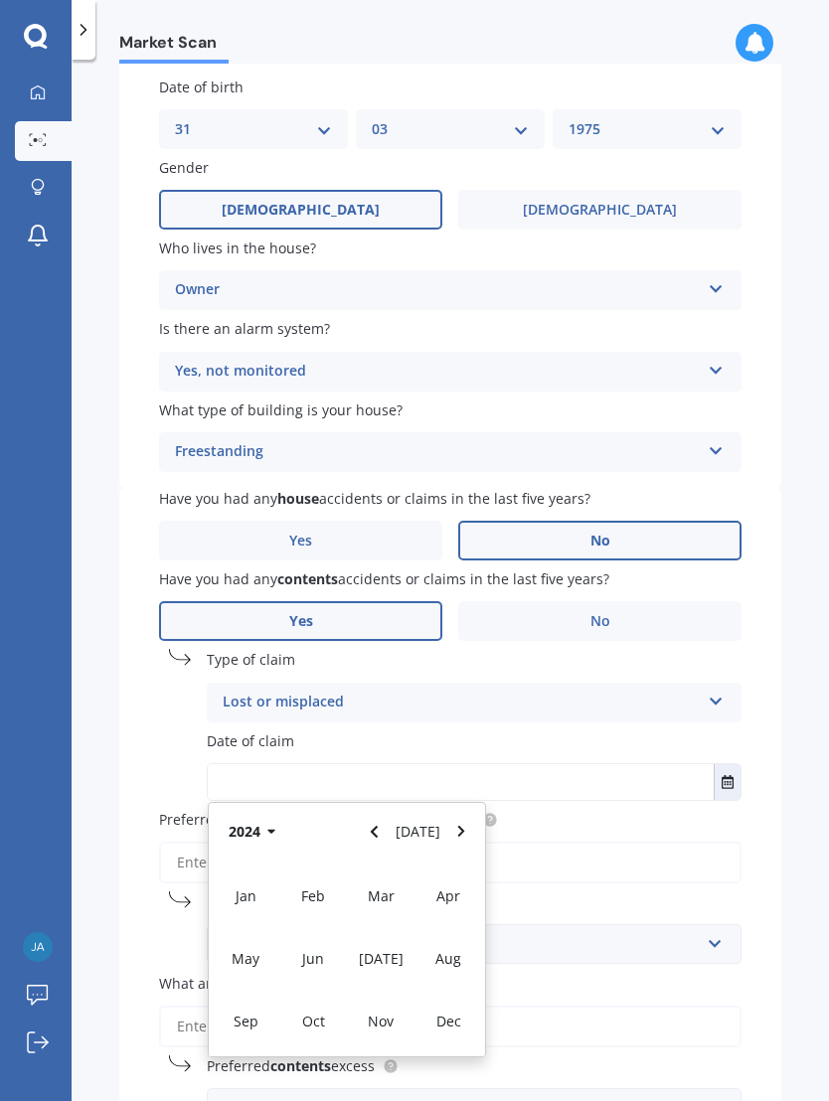
click at [251, 1012] on span "Sep" at bounding box center [246, 1021] width 25 height 19
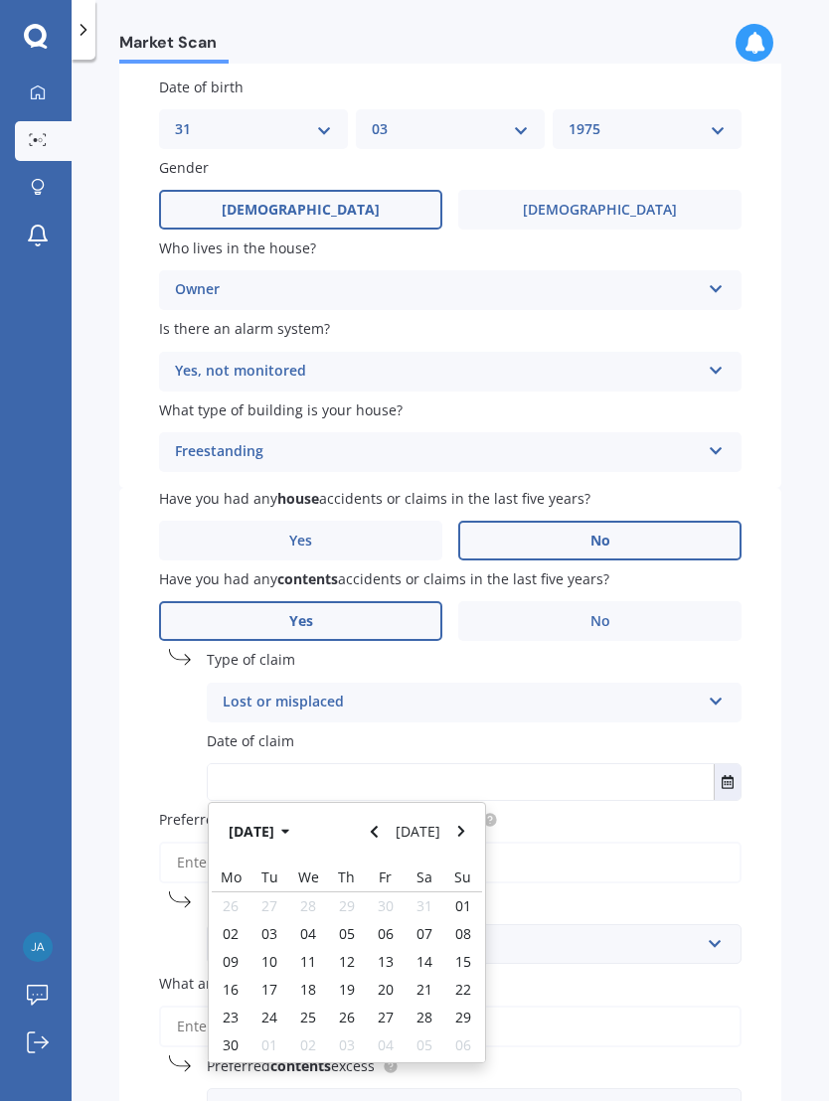
click at [234, 1008] on span "23" at bounding box center [231, 1017] width 16 height 19
type input "[DATE]"
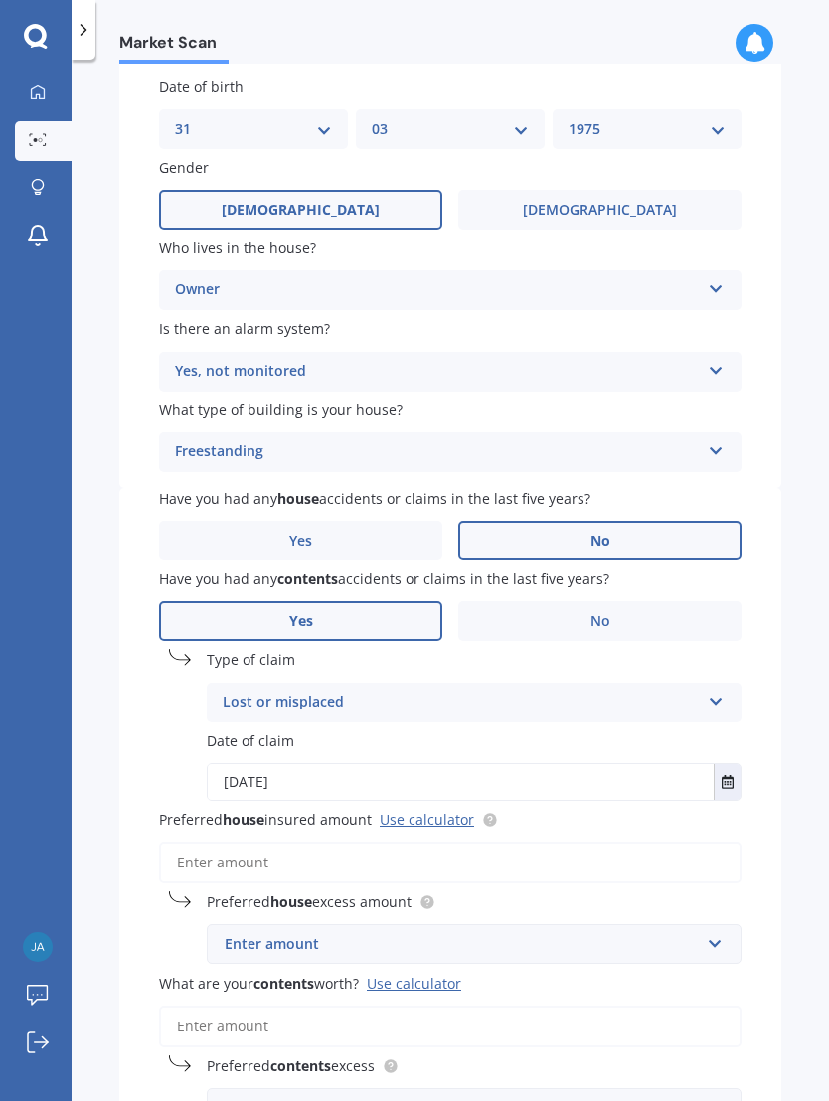
click at [609, 842] on input "Preferred house insured amount Use calculator" at bounding box center [450, 863] width 582 height 42
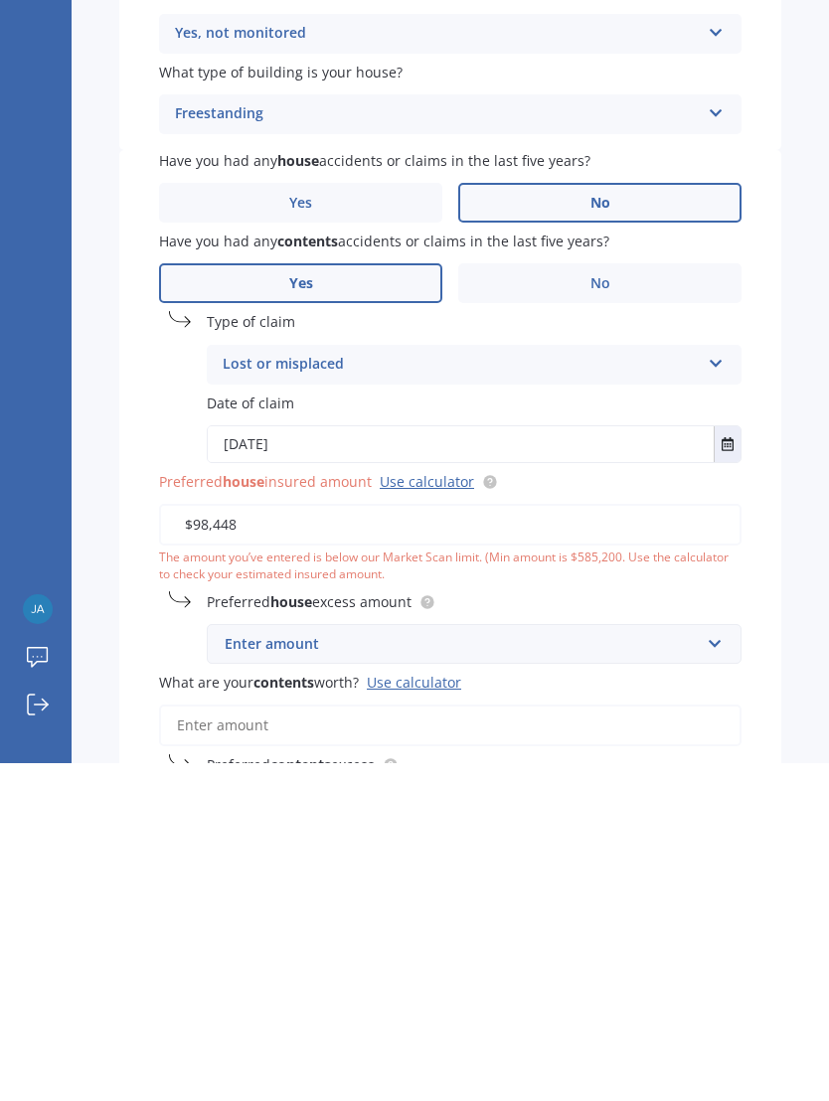
type input "$984,486"
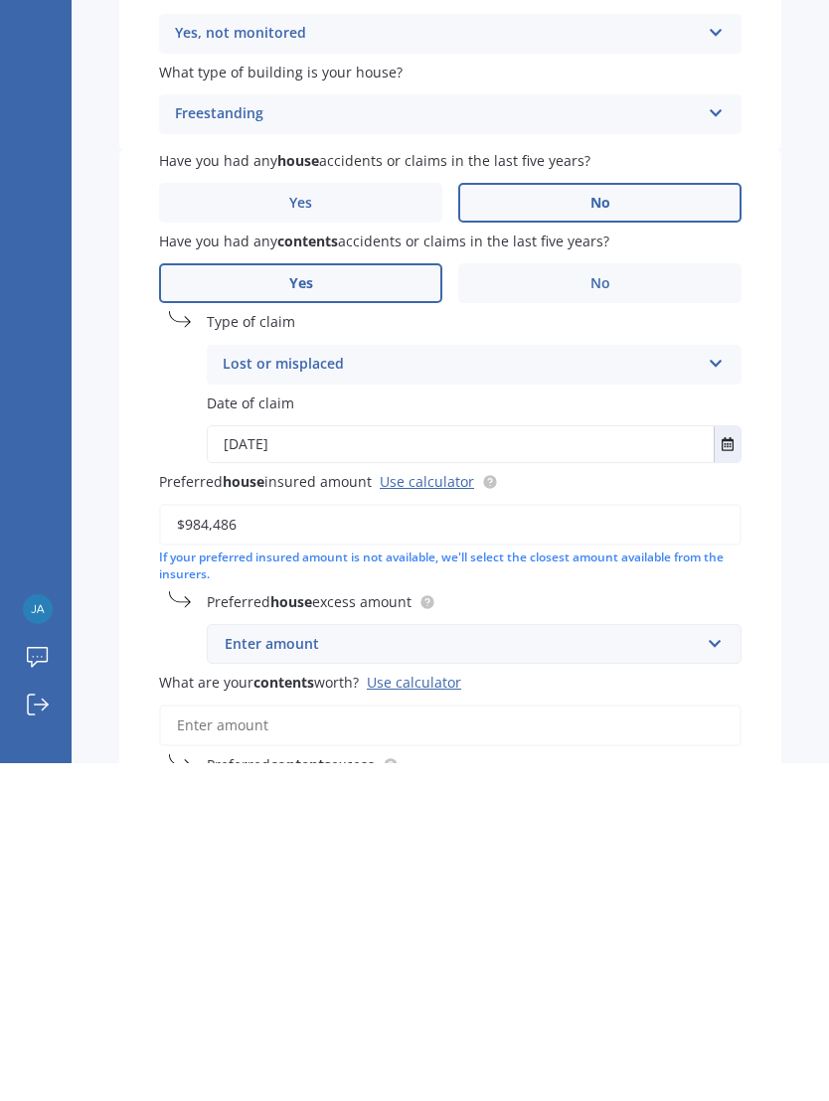
click at [785, 537] on div "Market Scan House & Contents Market Scan 70 % Let's get to know you and see how…" at bounding box center [450, 584] width 757 height 1041
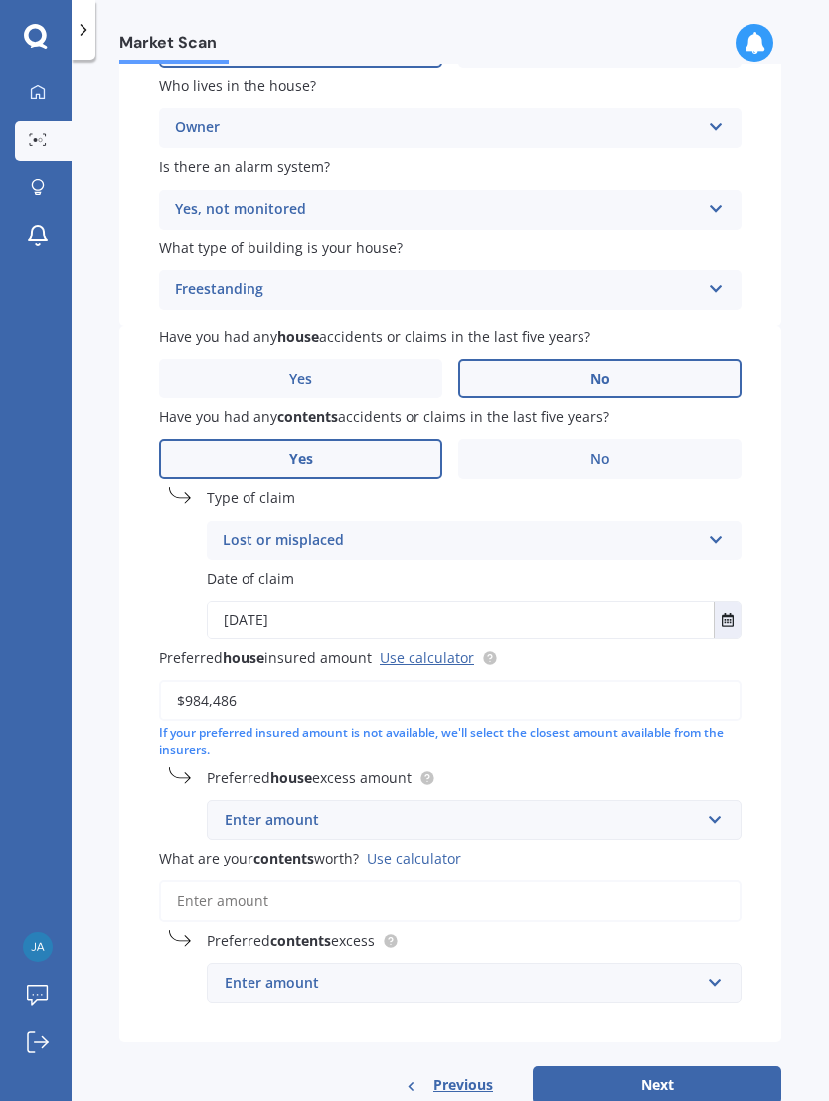
scroll to position [349, 0]
click at [626, 810] on div "Enter amount" at bounding box center [462, 821] width 475 height 22
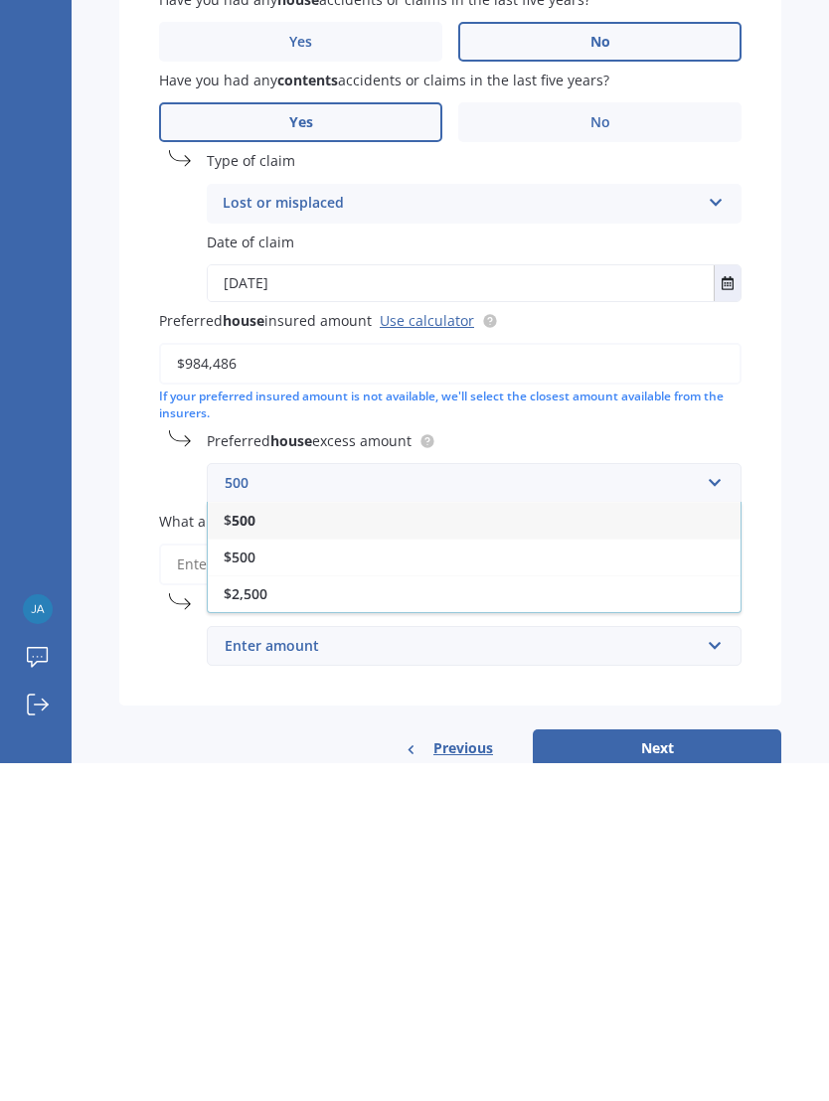
type input "500"
click at [268, 840] on div "$ 500" at bounding box center [474, 858] width 533 height 37
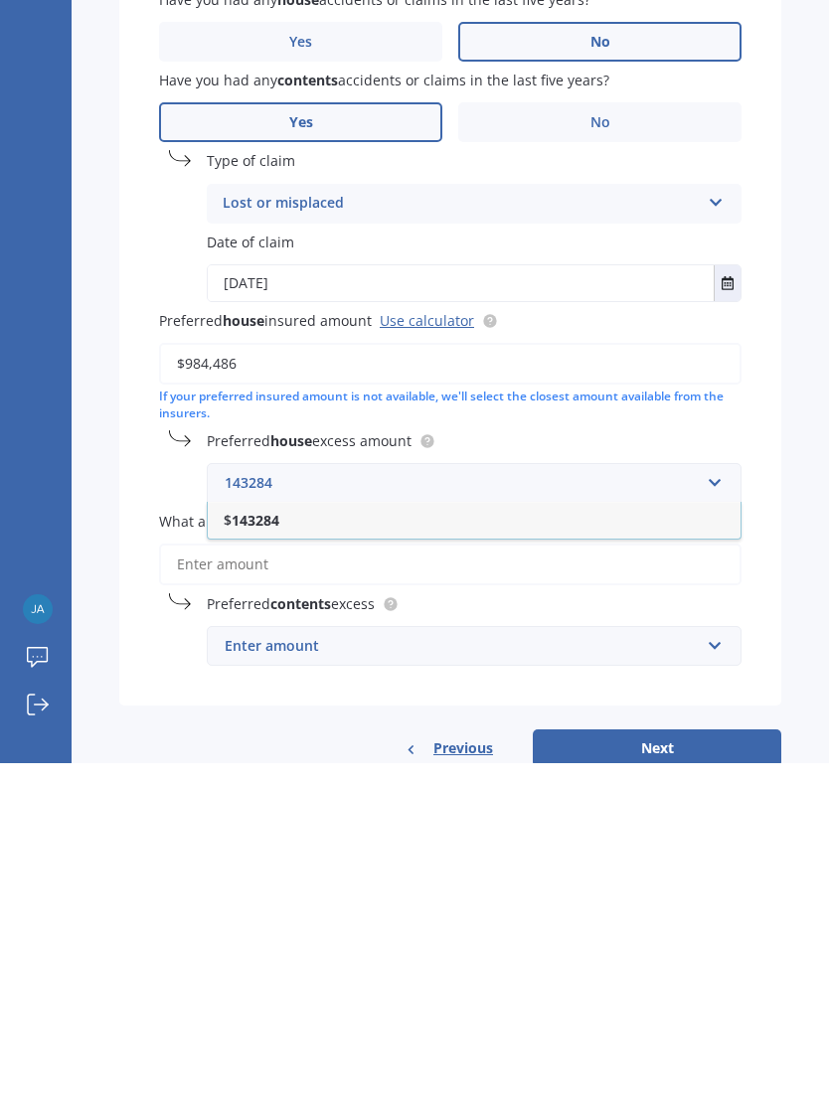
type input "143284"
click at [757, 521] on div "Have you had any house accidents or claims in the last five years? Yes No Have …" at bounding box center [450, 685] width 662 height 717
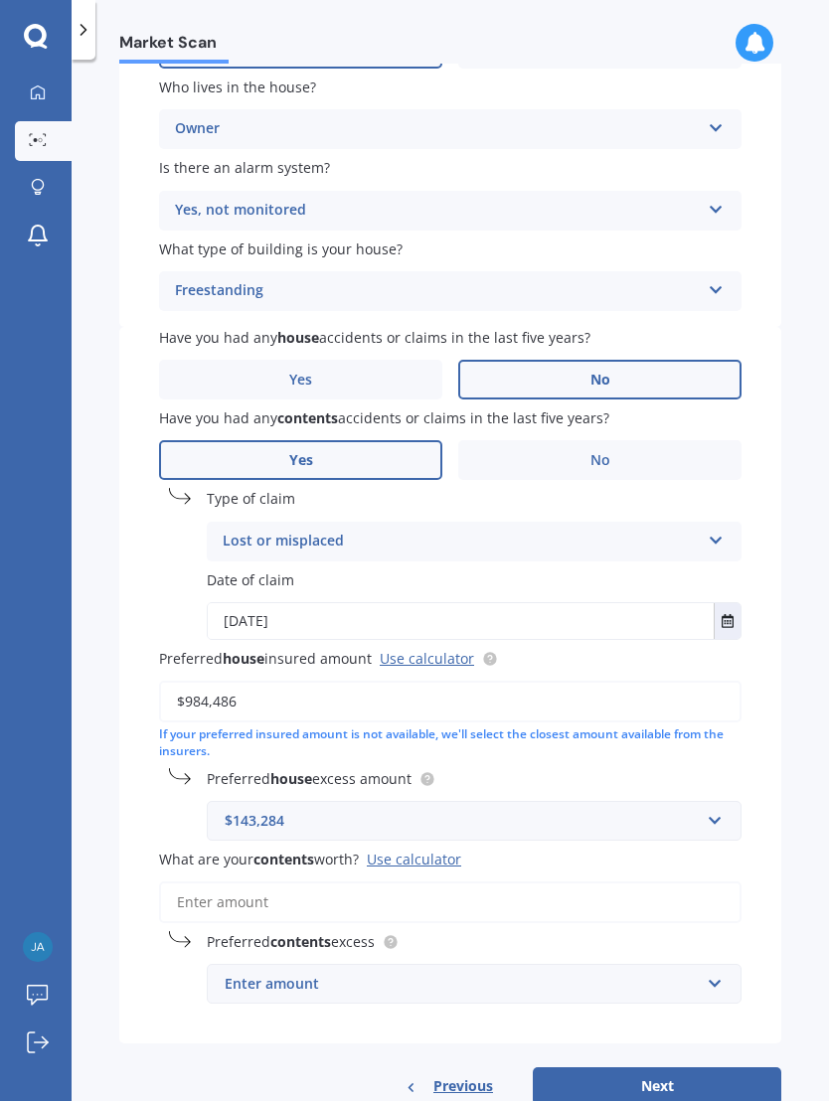
click at [445, 810] on div "$143,284" at bounding box center [462, 821] width 475 height 22
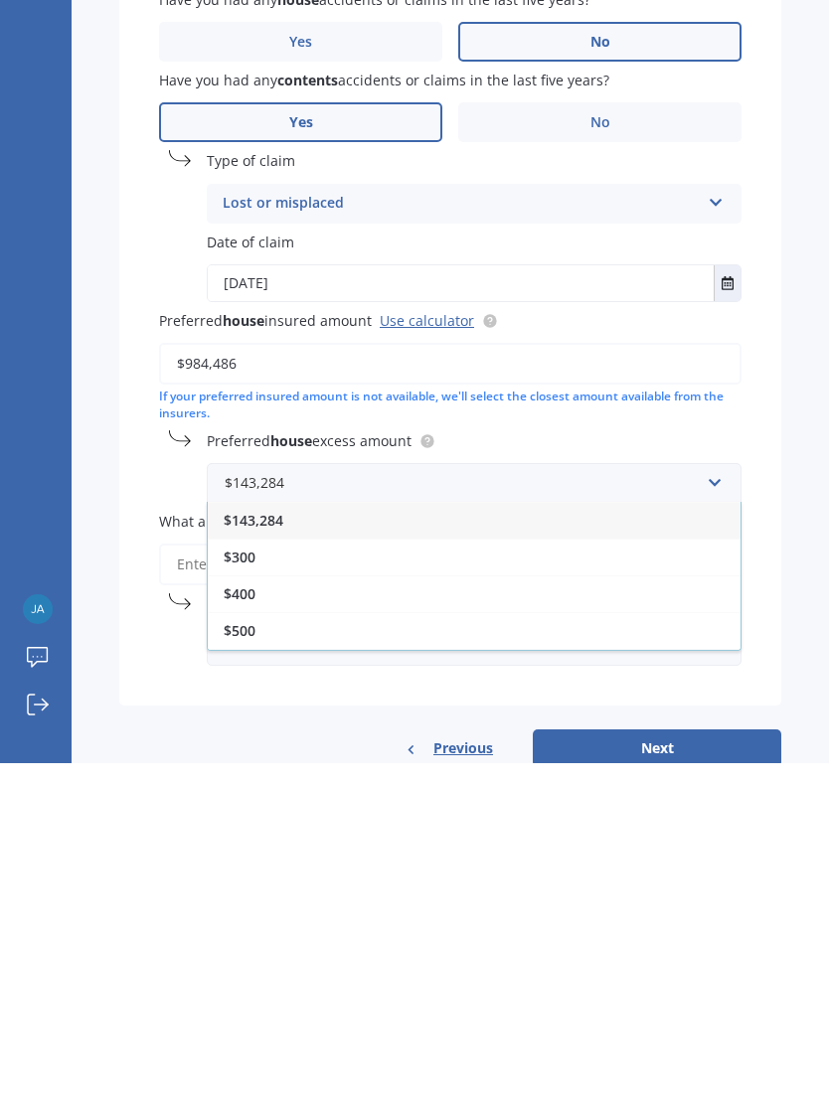
click at [266, 950] on div "$500" at bounding box center [474, 968] width 533 height 37
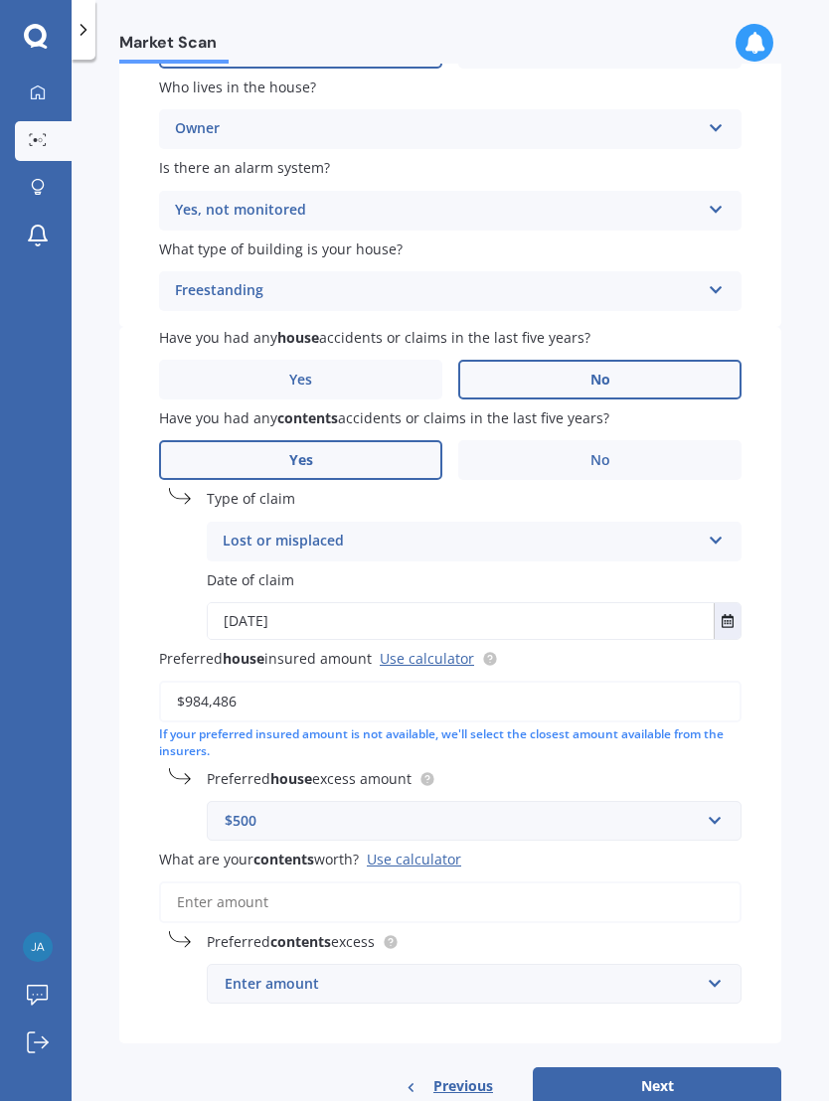
click at [379, 881] on input "What are your contents worth? Use calculator" at bounding box center [450, 902] width 582 height 42
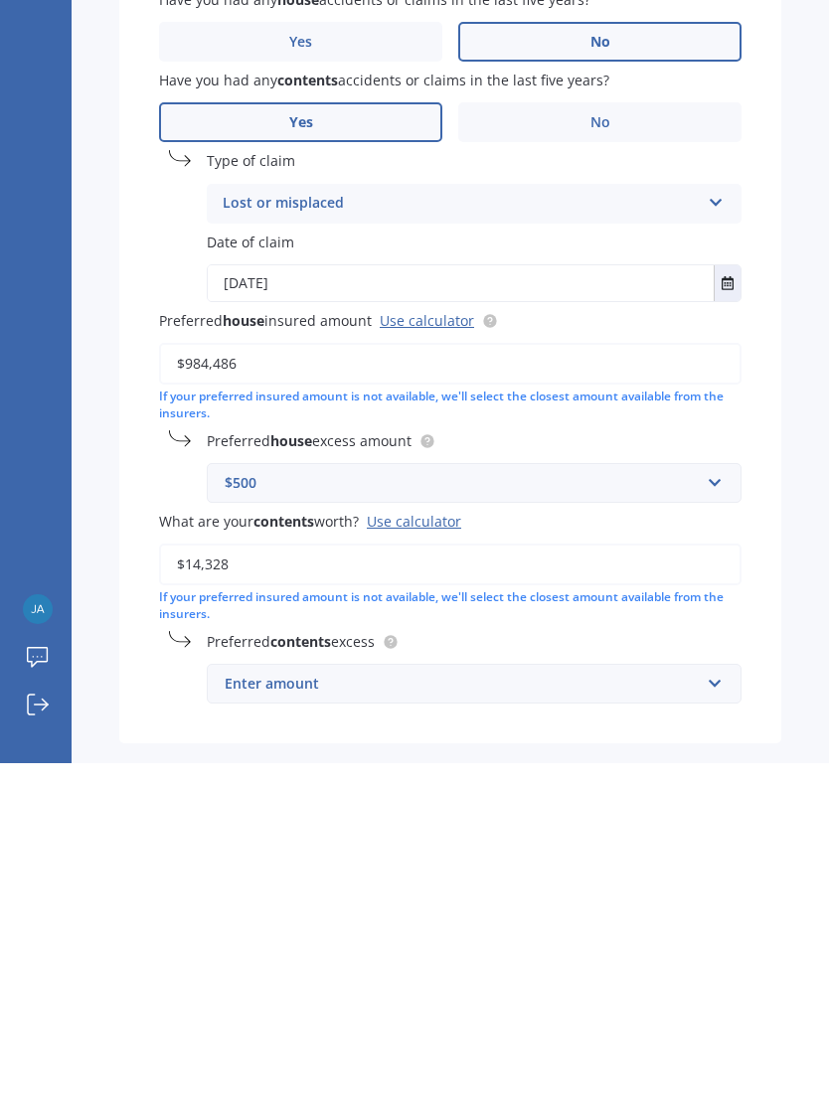
type input "$143,284"
click at [530, 1011] on div "Enter amount" at bounding box center [462, 1022] width 475 height 22
click at [282, 1040] on div "$250" at bounding box center [474, 1058] width 533 height 37
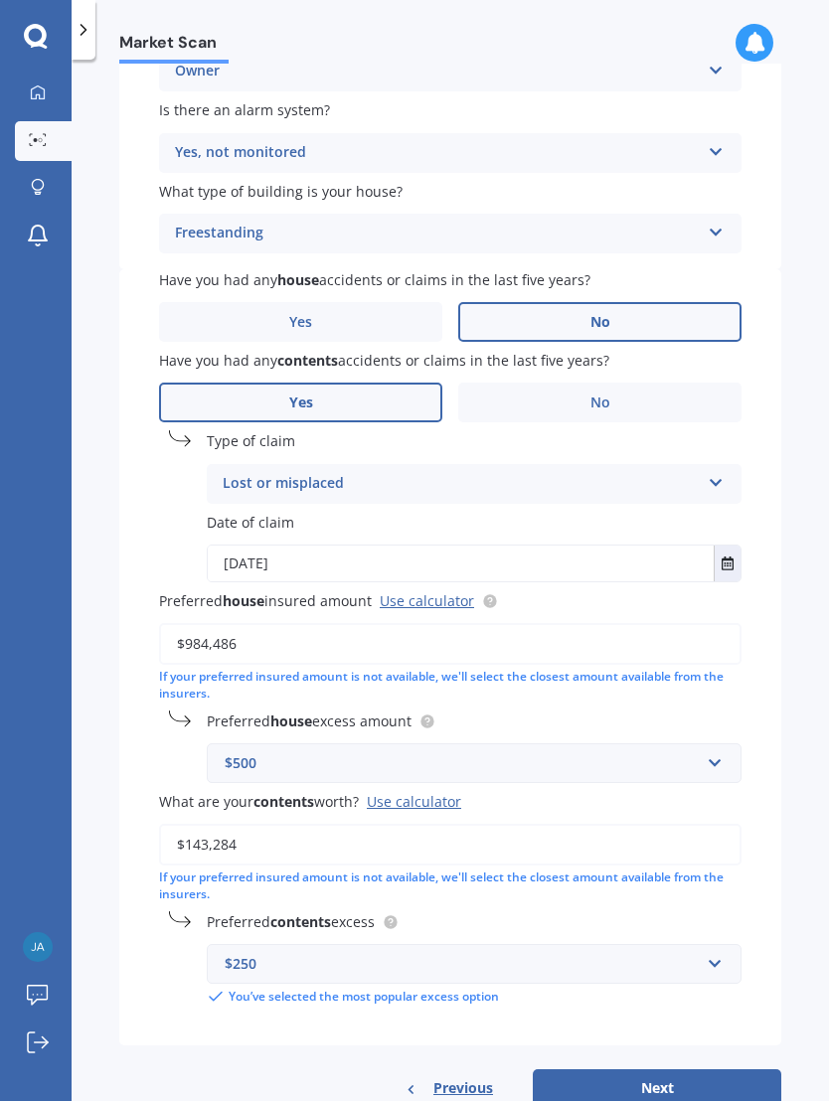
click at [699, 1069] on button "Next" at bounding box center [657, 1088] width 248 height 38
select select "31"
select select "03"
select select "1975"
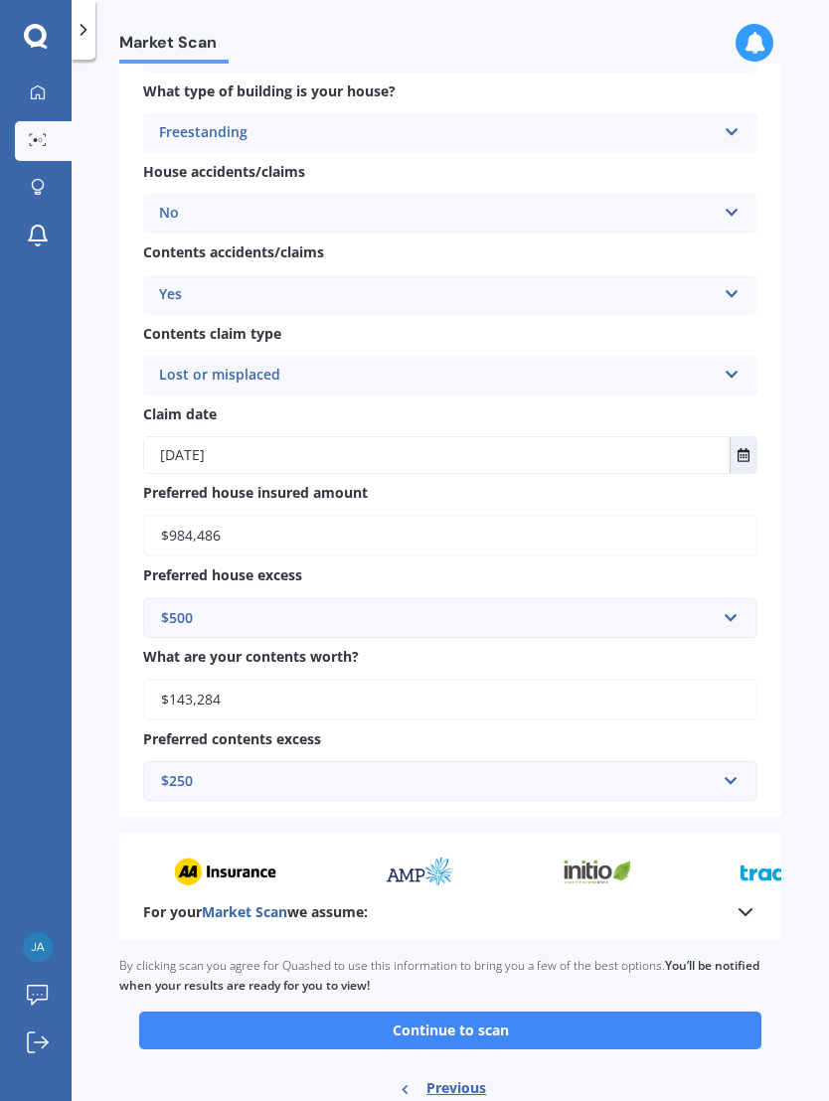
scroll to position [1187, 0]
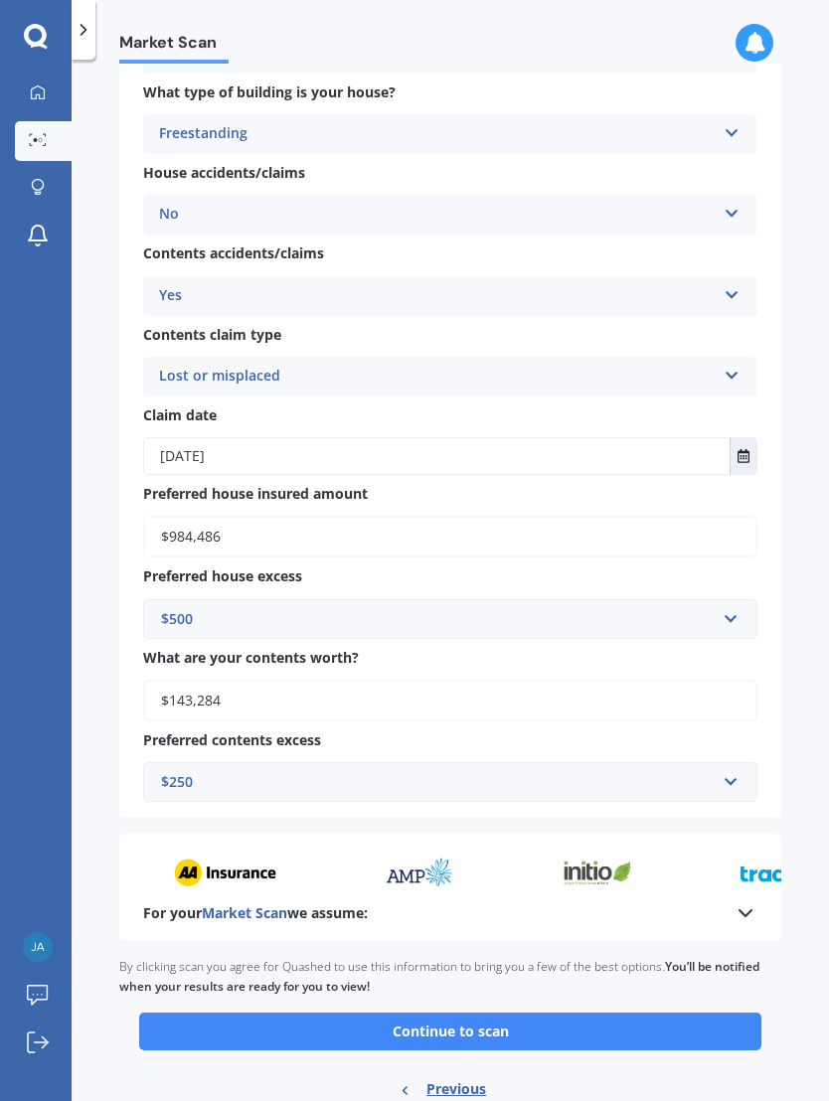
click at [562, 1013] on button "Continue to scan" at bounding box center [450, 1032] width 622 height 38
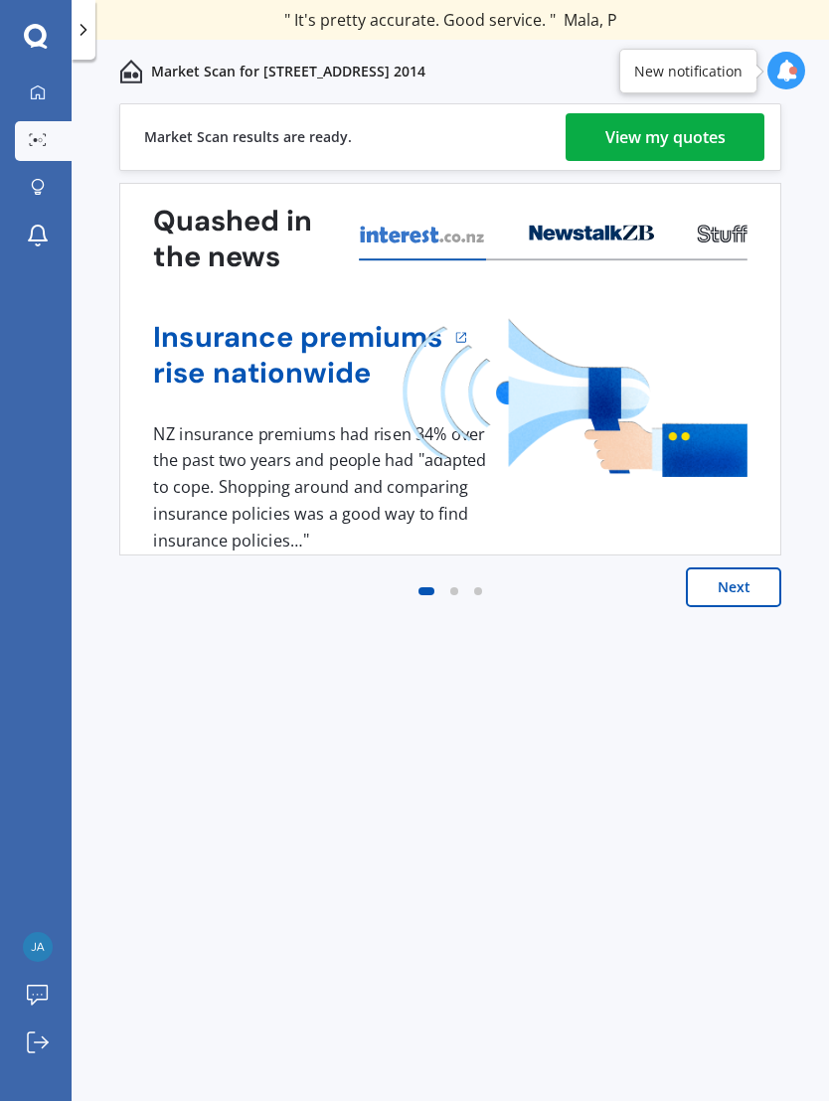
click at [707, 148] on div "View my quotes" at bounding box center [665, 137] width 120 height 48
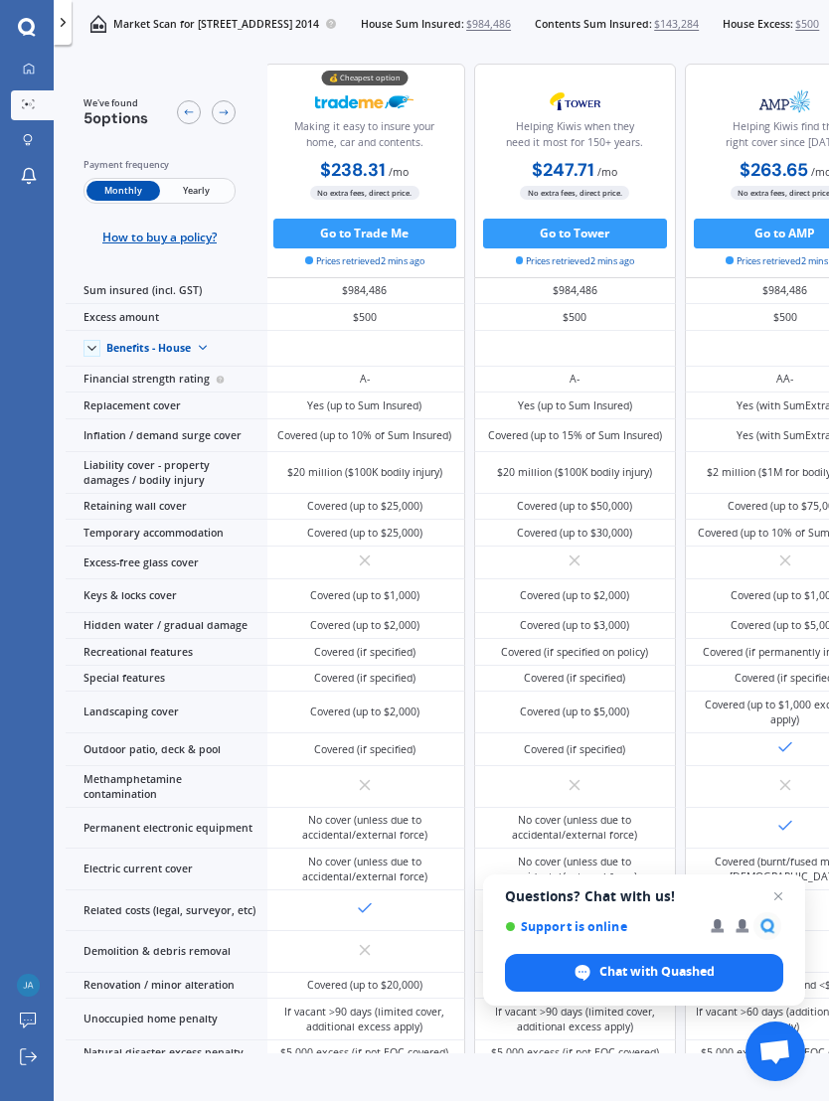
scroll to position [0, 4]
